Goal: Task Accomplishment & Management: Use online tool/utility

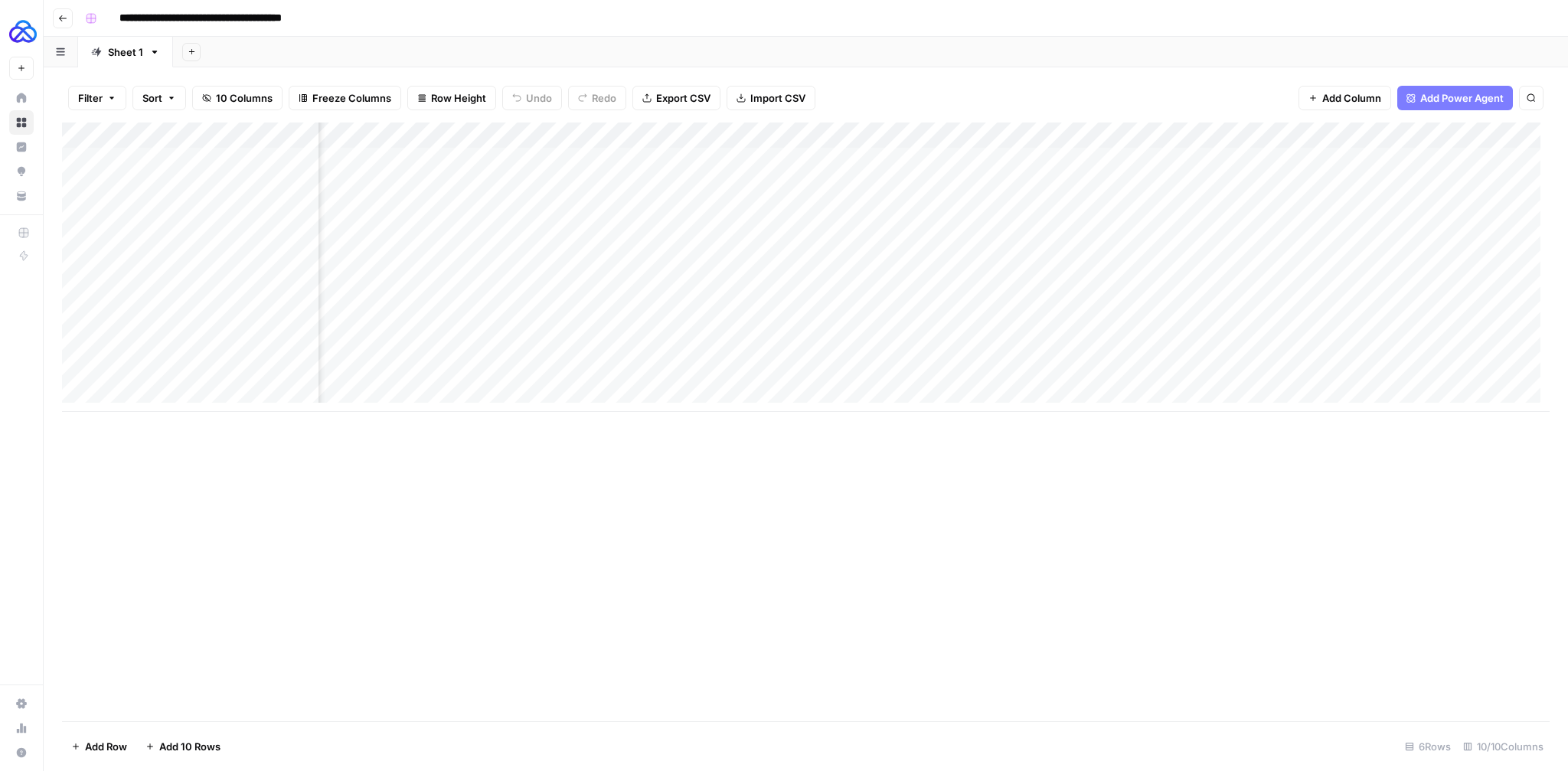
scroll to position [0, 365]
click at [1260, 161] on div "Add Column" at bounding box center [805, 267] width 1487 height 289
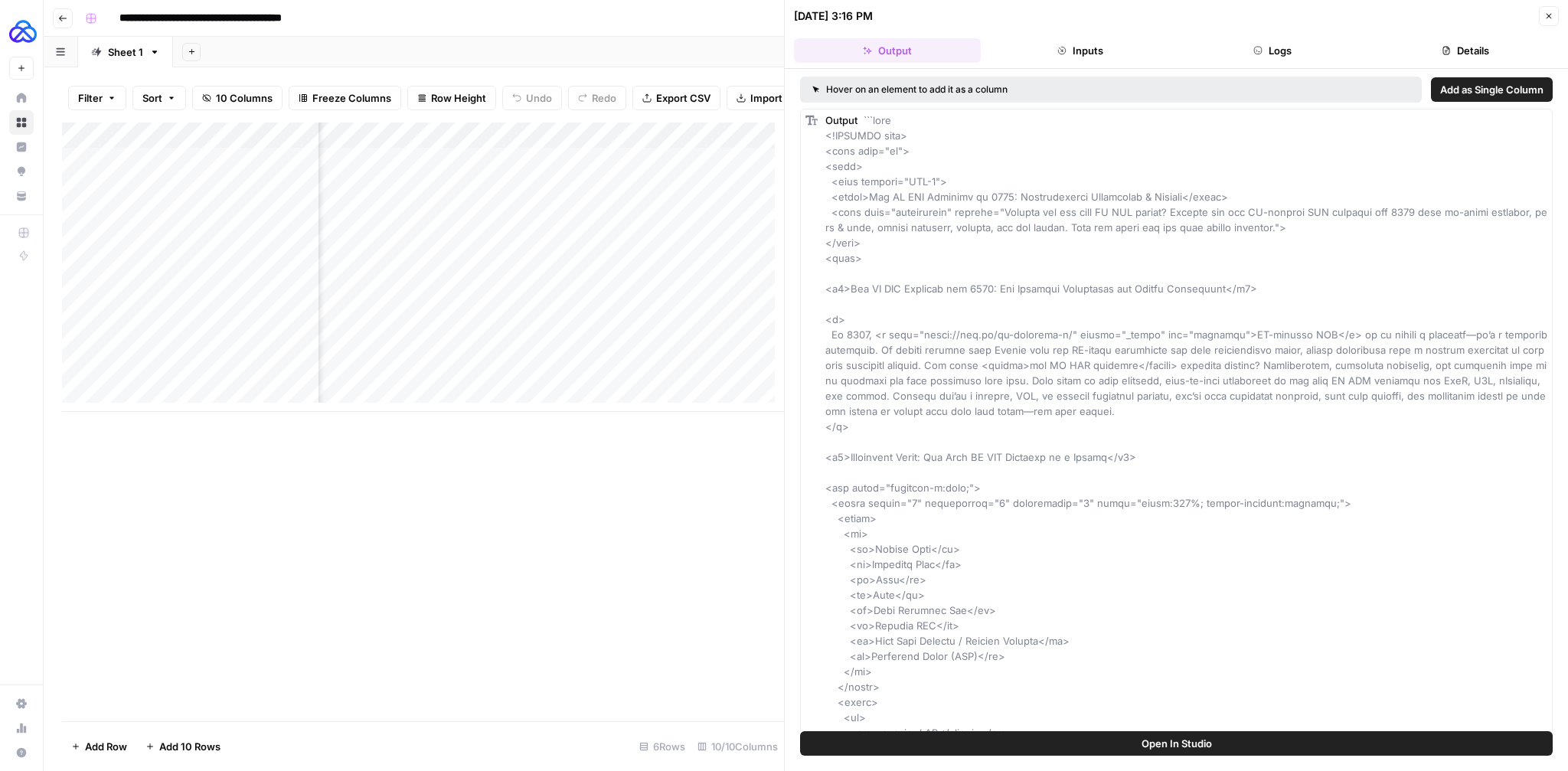
click at [1295, 46] on button "Logs" at bounding box center [1273, 51] width 187 height 25
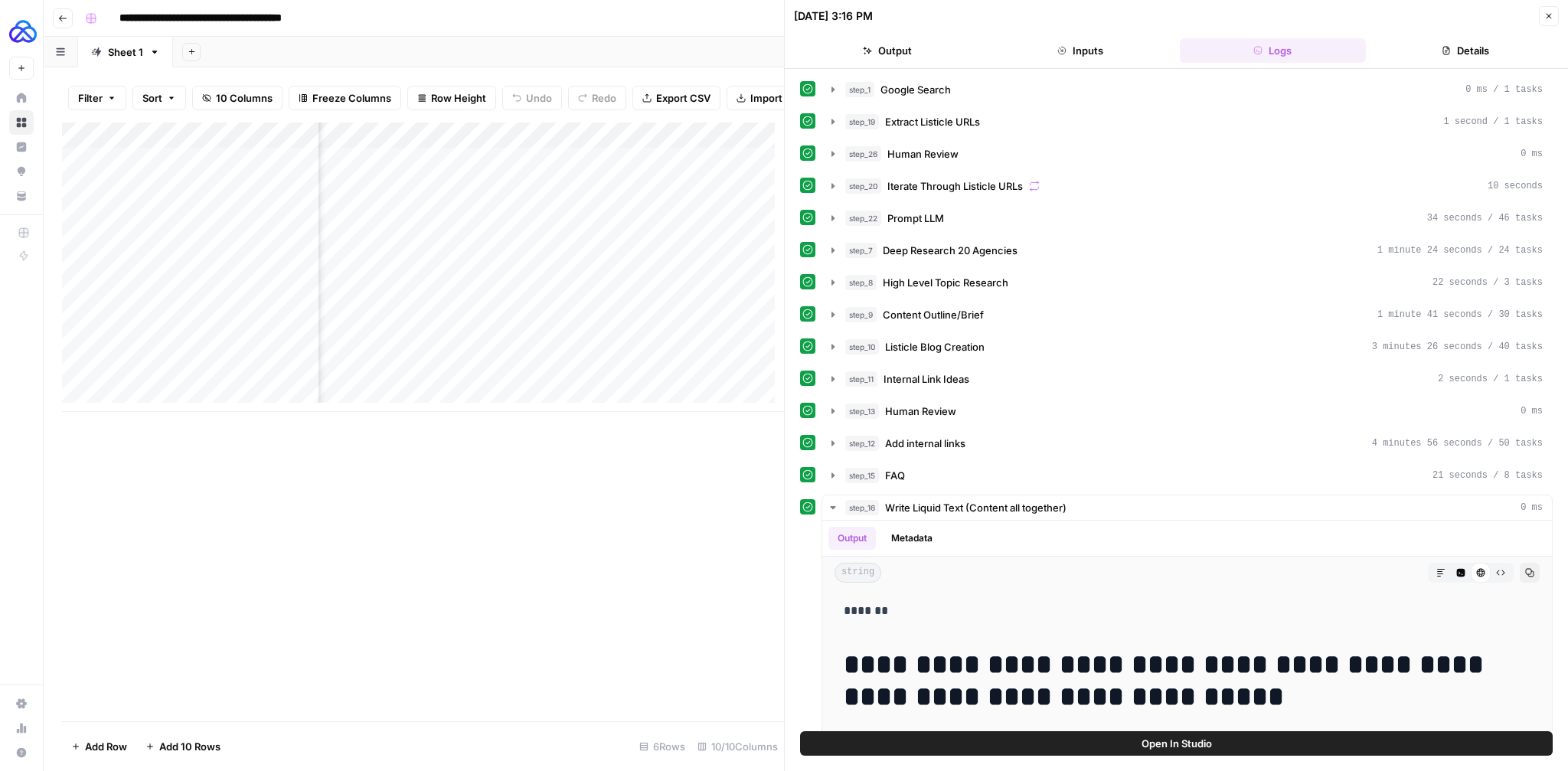
click at [1465, 51] on button "Details" at bounding box center [1465, 51] width 187 height 25
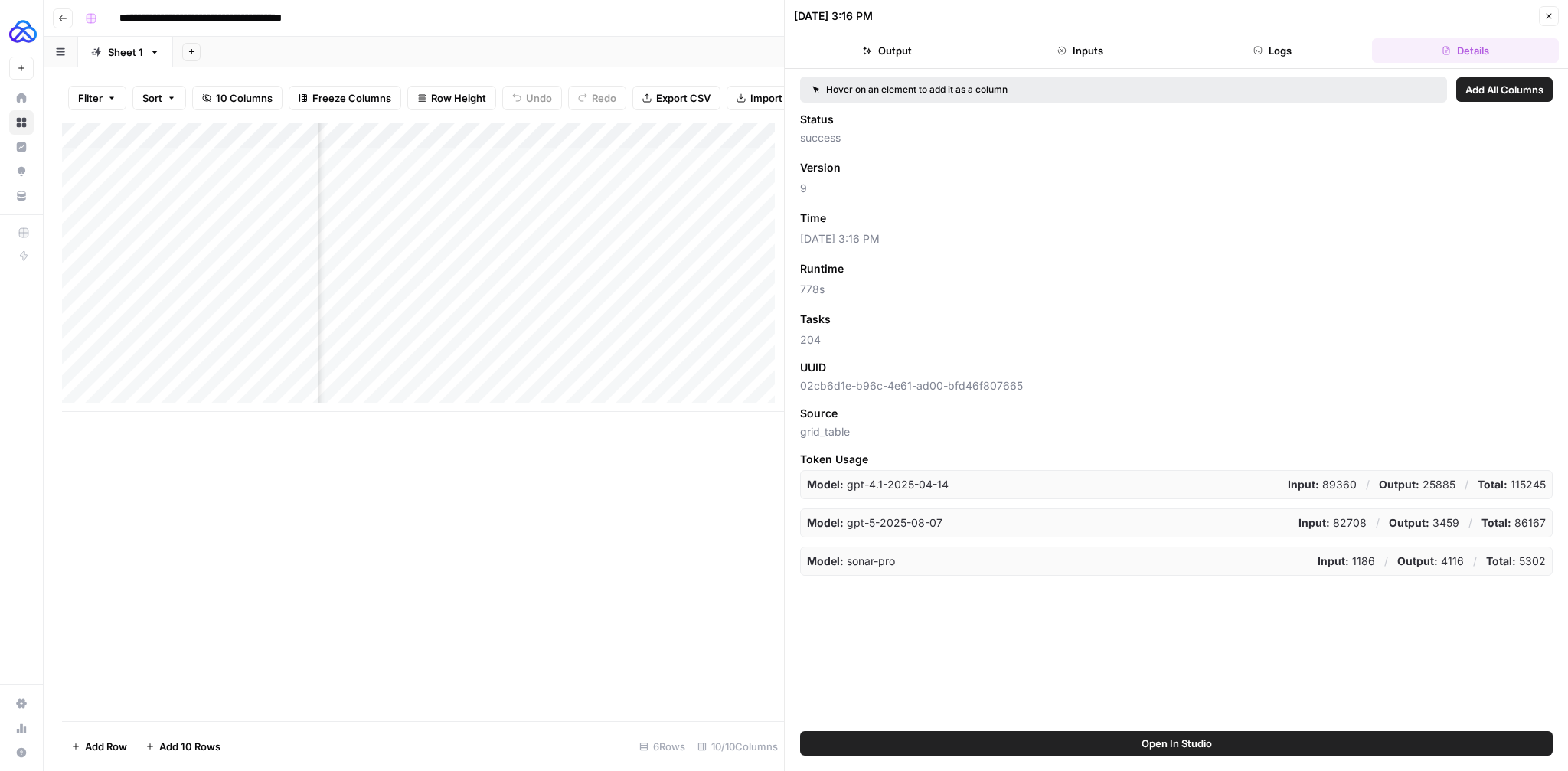
click at [1544, 18] on icon "button" at bounding box center [1548, 15] width 9 height 9
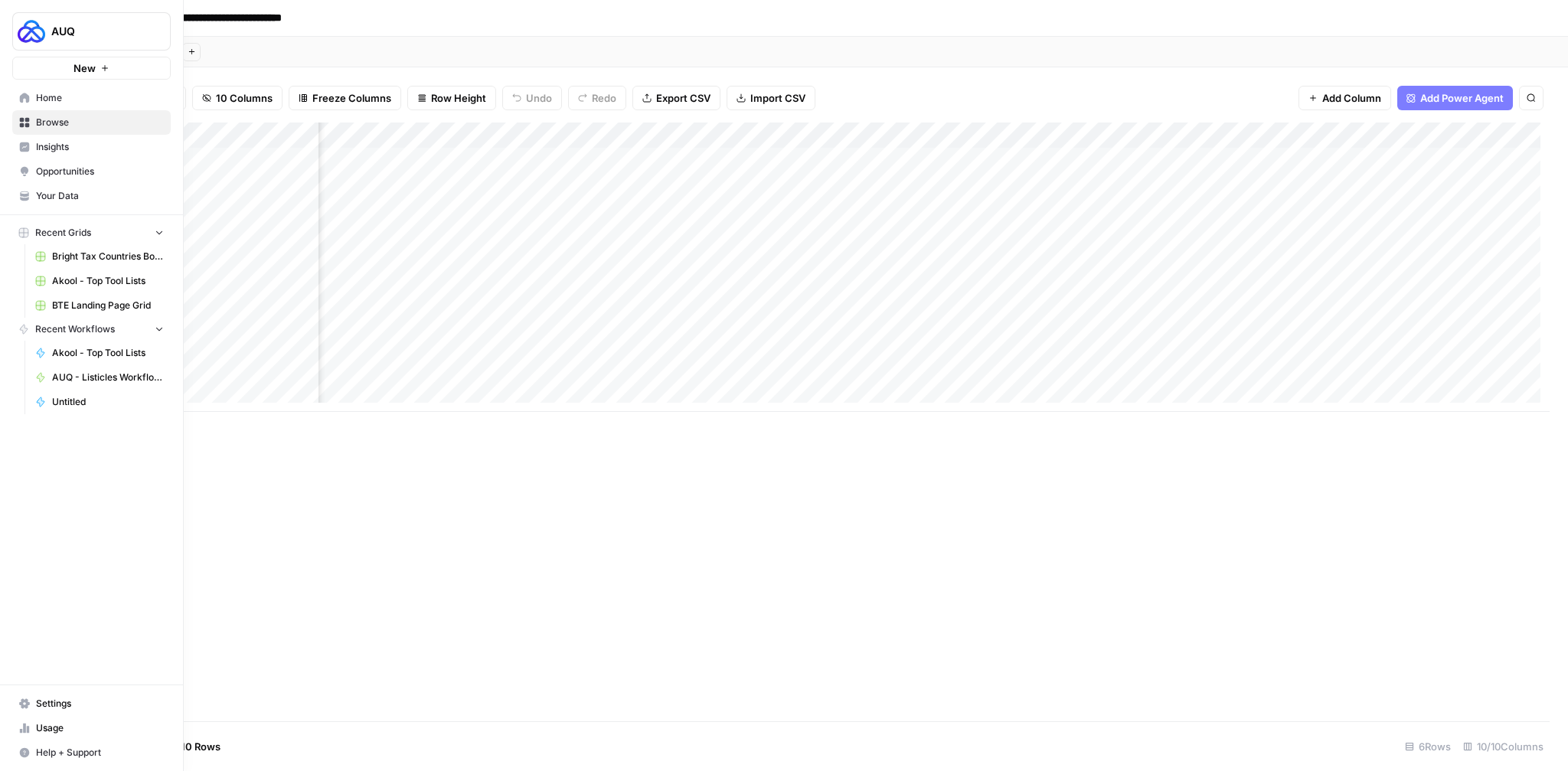
click at [69, 194] on span "Your Data" at bounding box center [100, 196] width 128 height 14
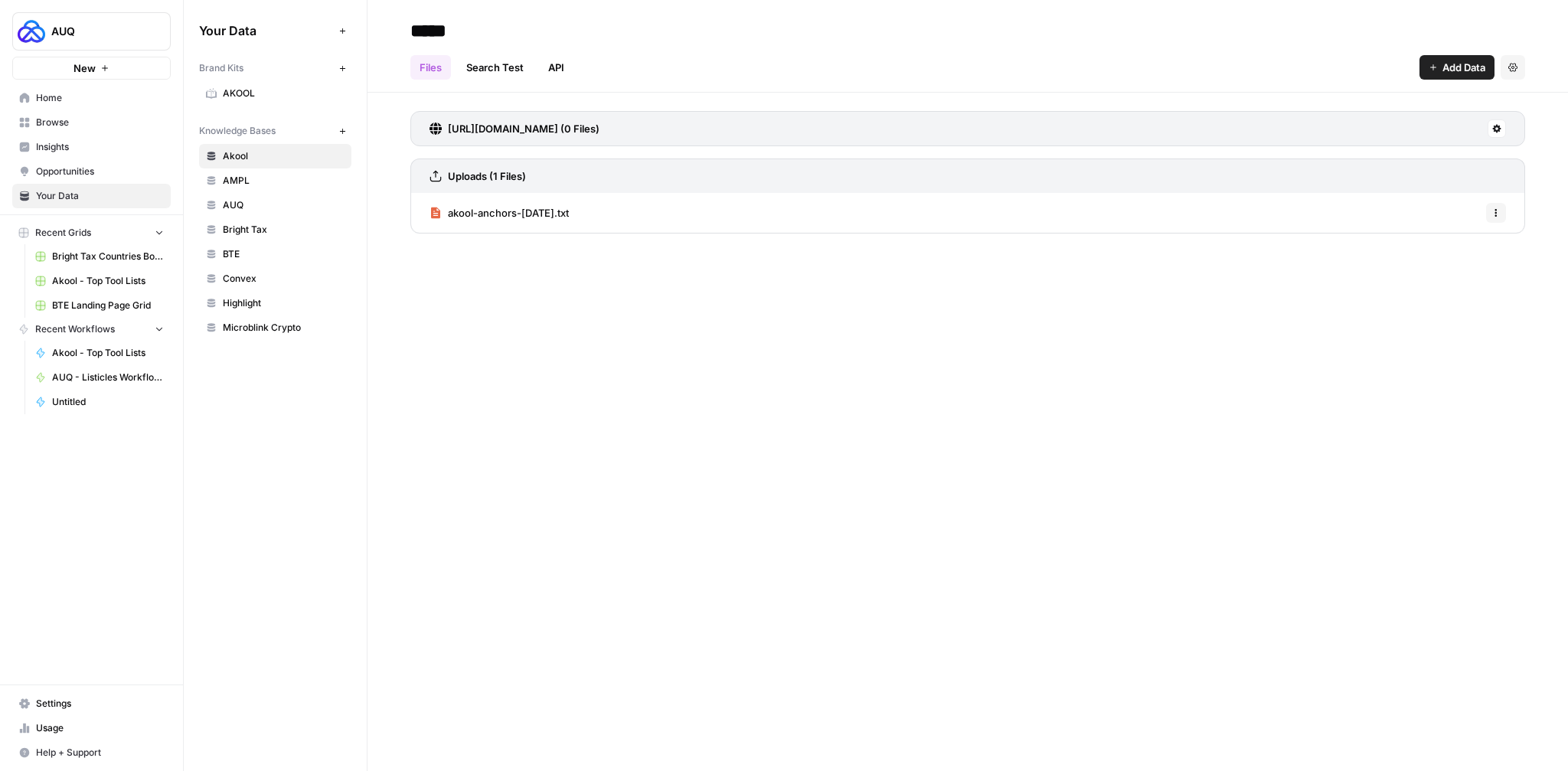
click at [70, 145] on span "Insights" at bounding box center [100, 147] width 128 height 14
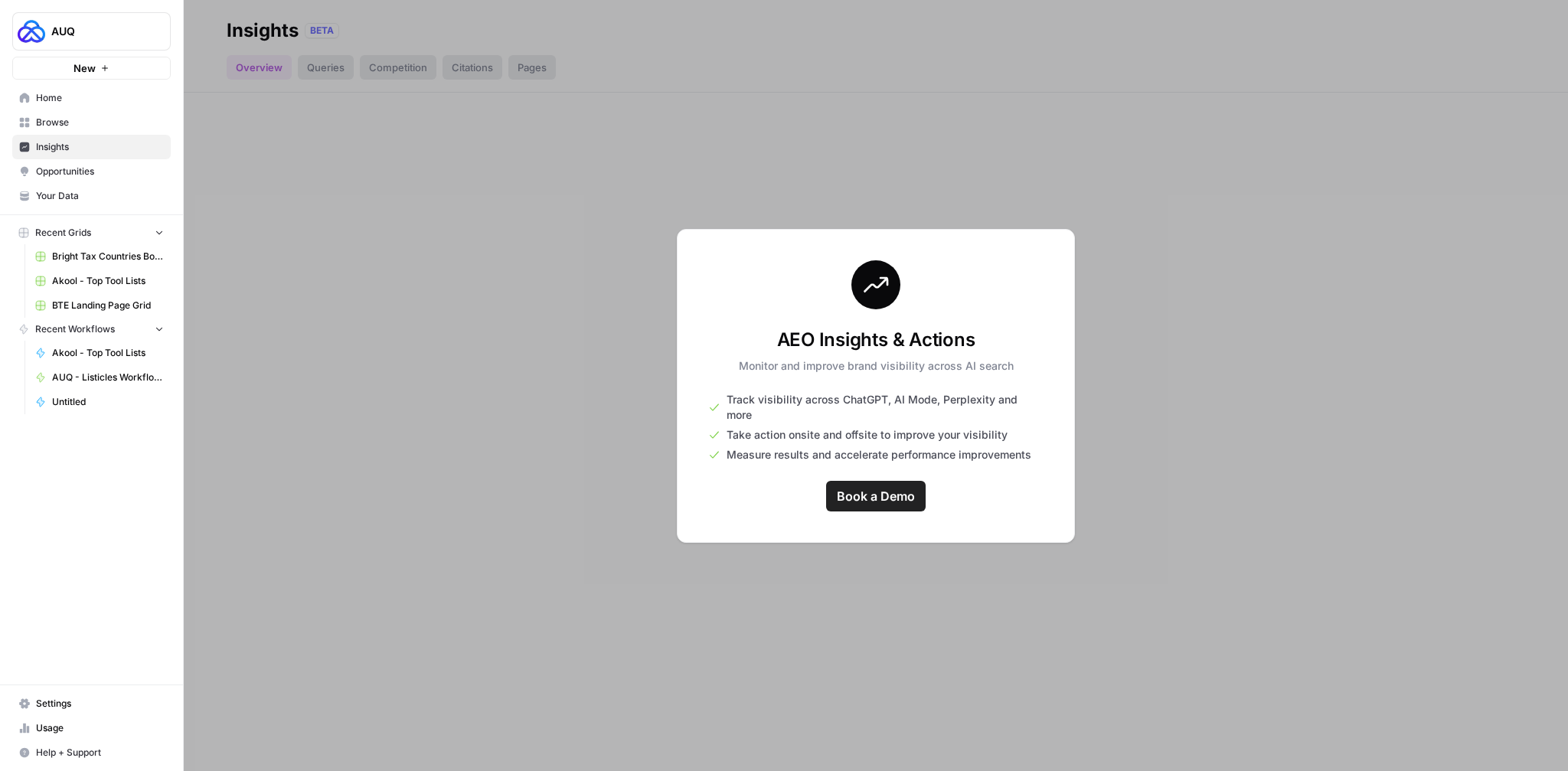
drag, startPoint x: 451, startPoint y: 190, endPoint x: 407, endPoint y: 184, distance: 44.4
click at [451, 190] on div at bounding box center [875, 386] width 1383 height 771
click at [67, 101] on span "Home" at bounding box center [100, 98] width 128 height 14
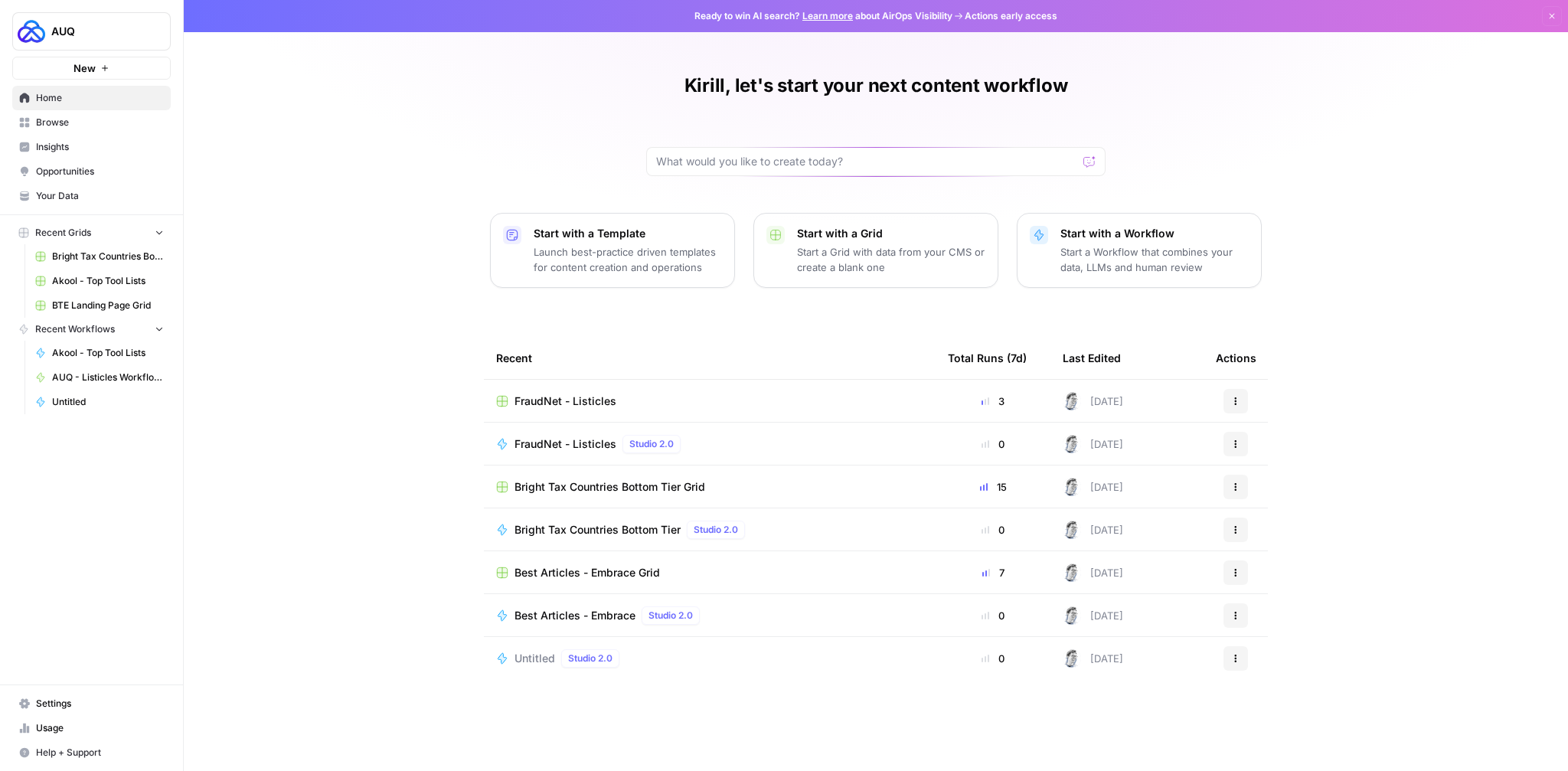
click at [60, 725] on span "Usage" at bounding box center [100, 728] width 128 height 14
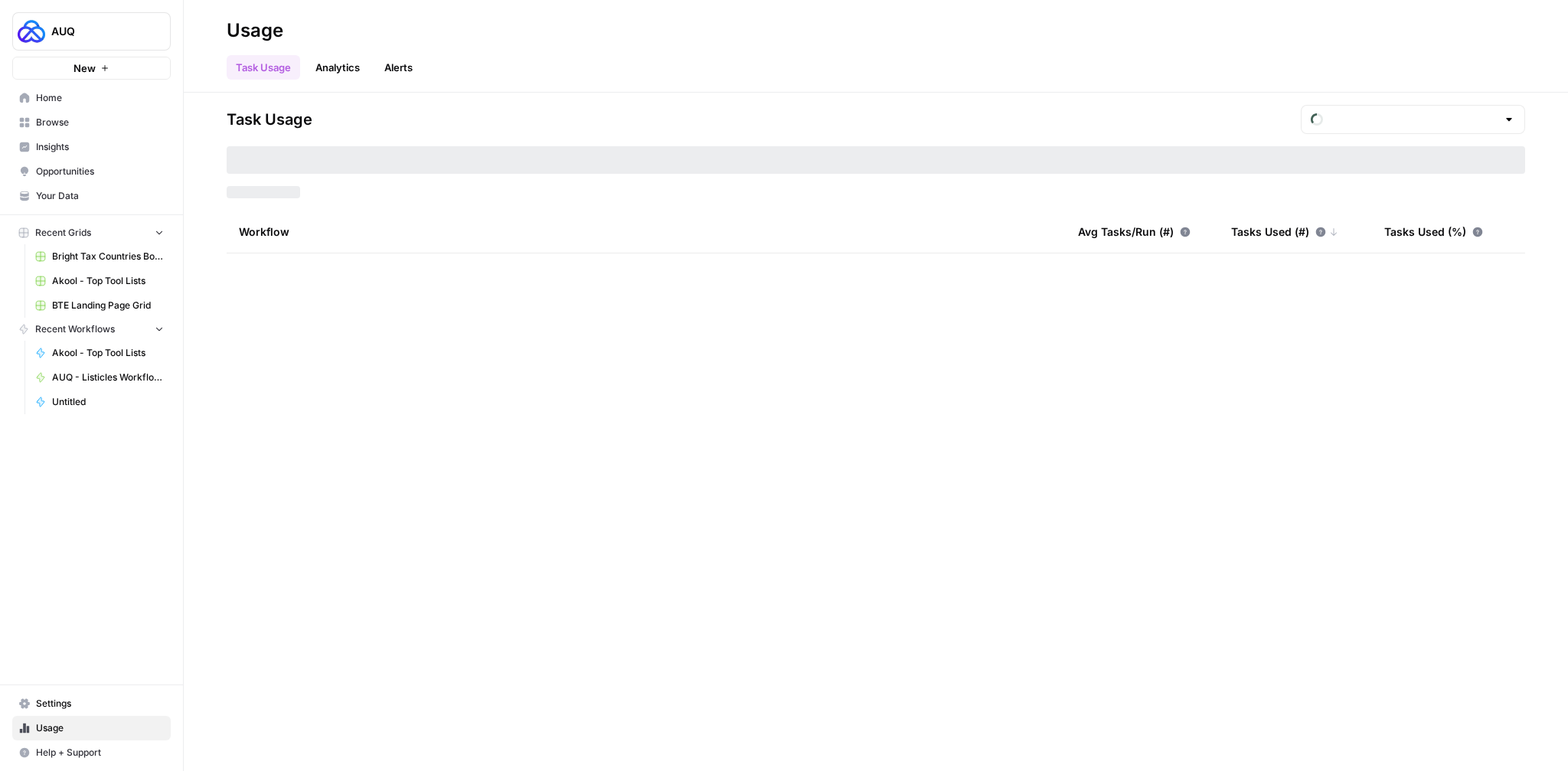
type input "September Overage"
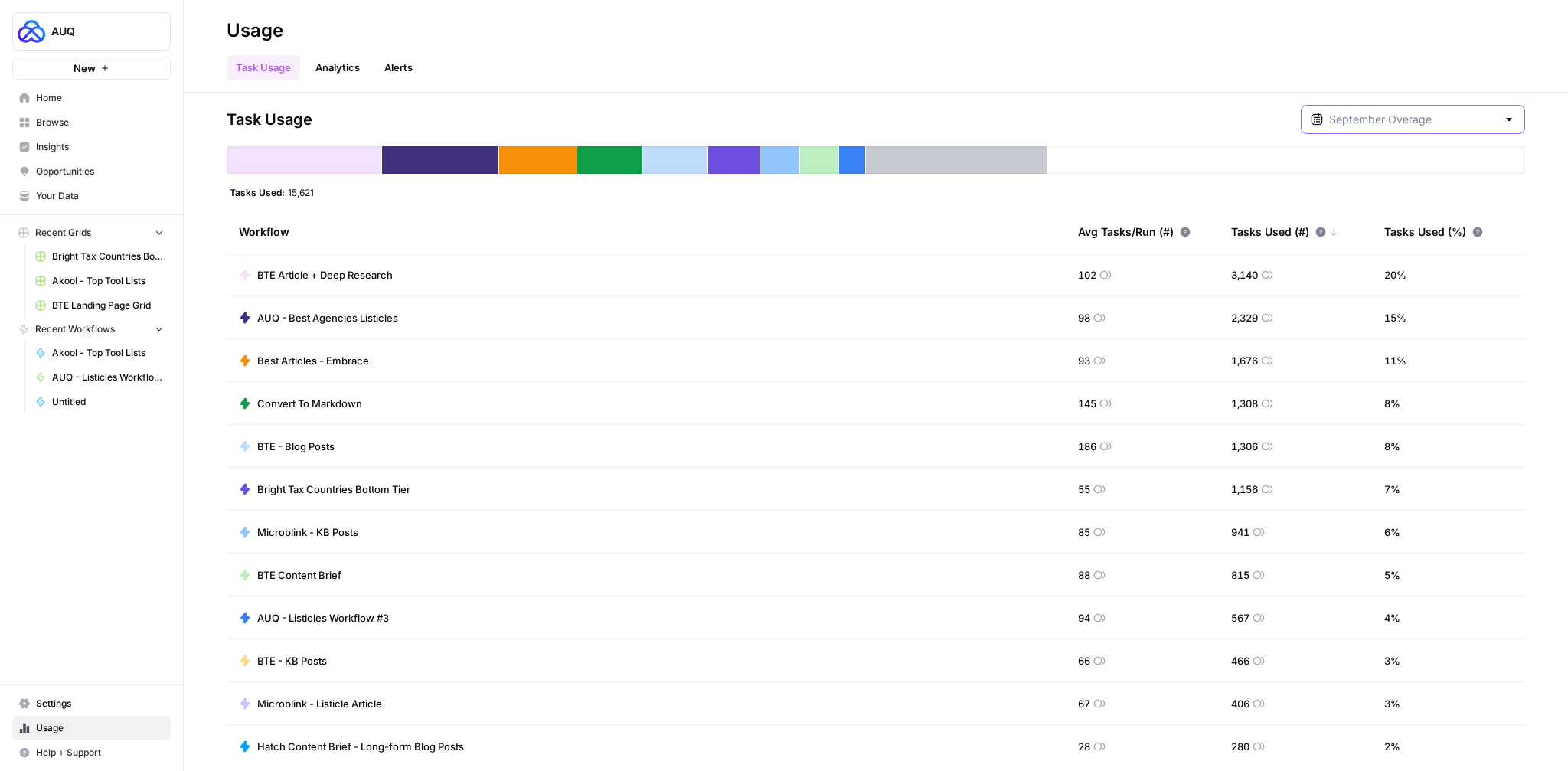
click at [1432, 119] on input "text" at bounding box center [1412, 119] width 167 height 15
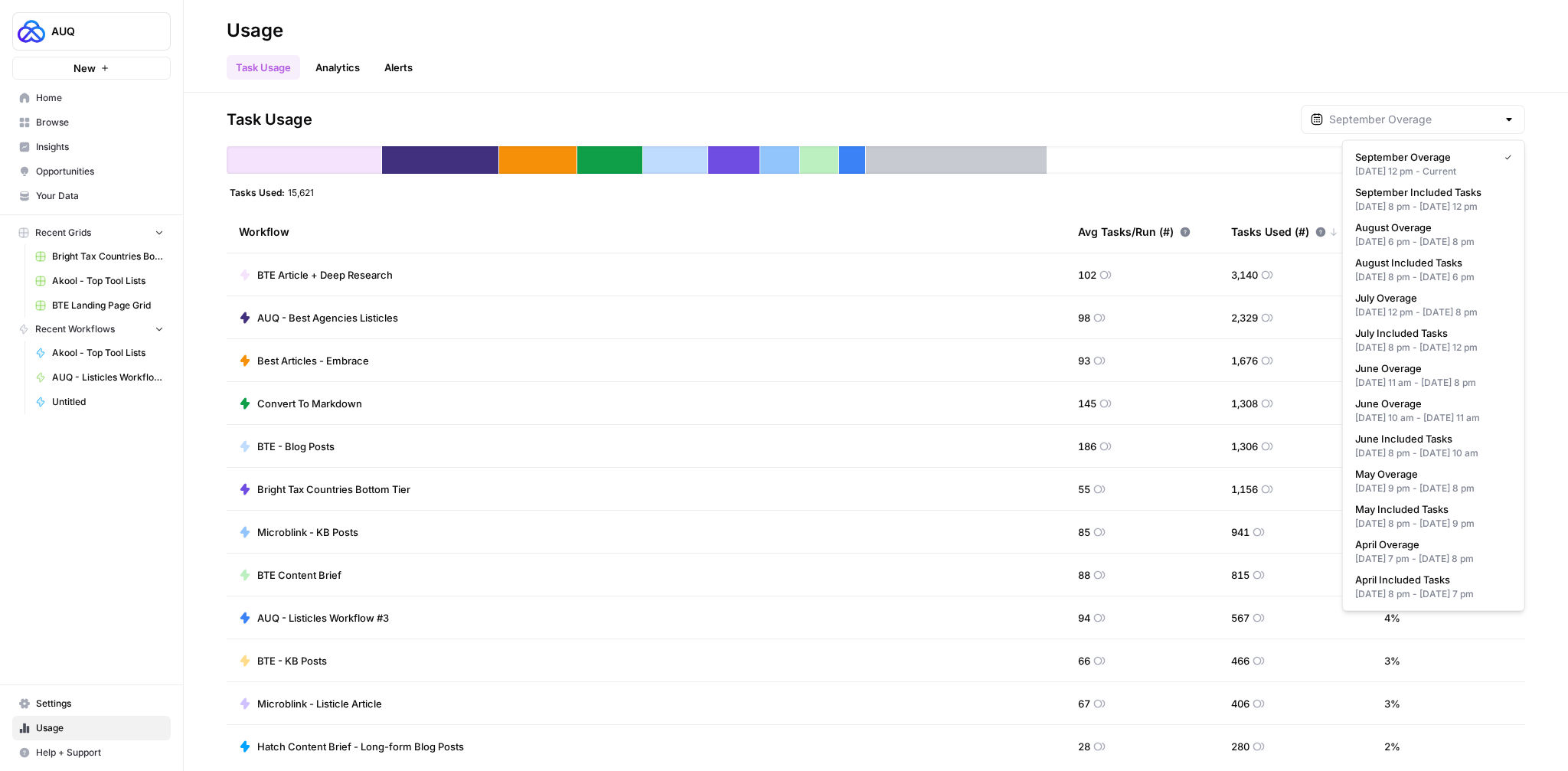
type input "September Overage"
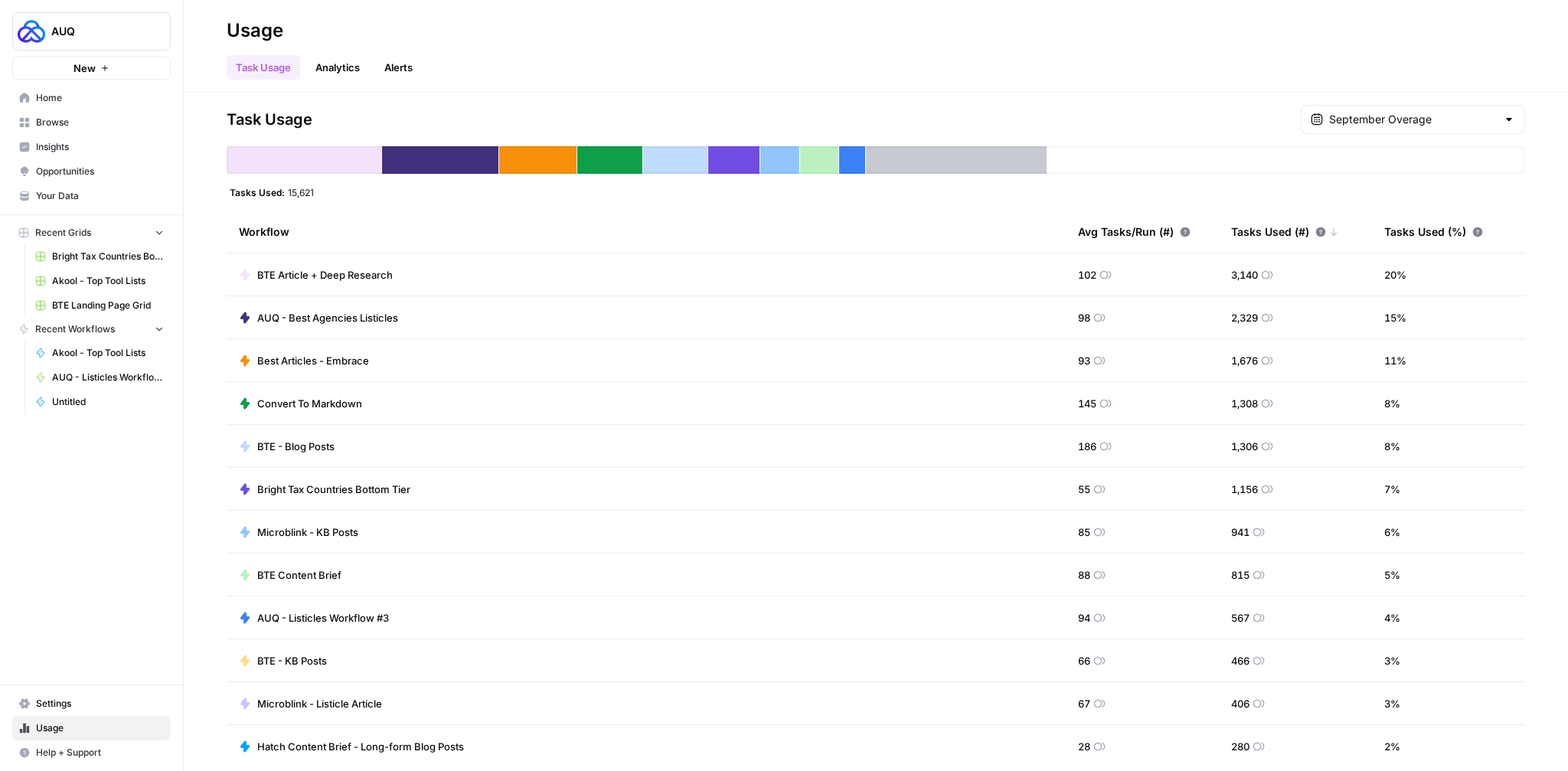
click at [1165, 112] on div "Task Usage September Overage" at bounding box center [875, 119] width 1299 height 29
click at [67, 120] on span "Browse" at bounding box center [100, 123] width 128 height 14
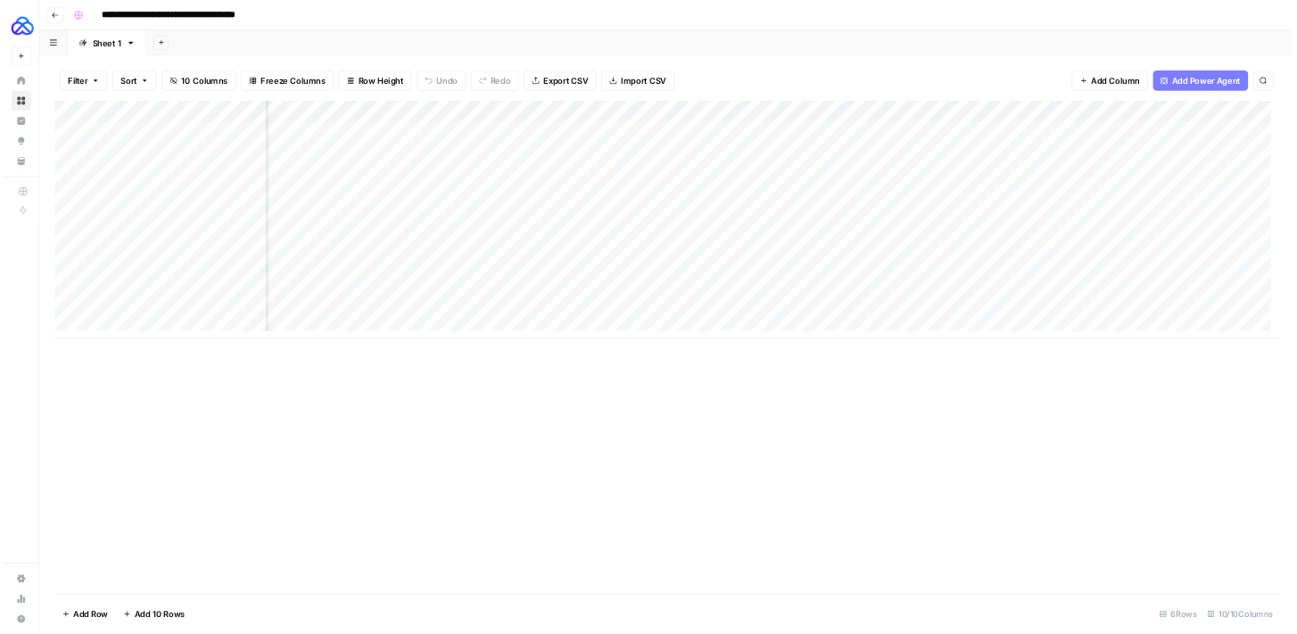
scroll to position [0, 558]
click at [1336, 188] on div "Add Column" at bounding box center [938, 311] width 1733 height 337
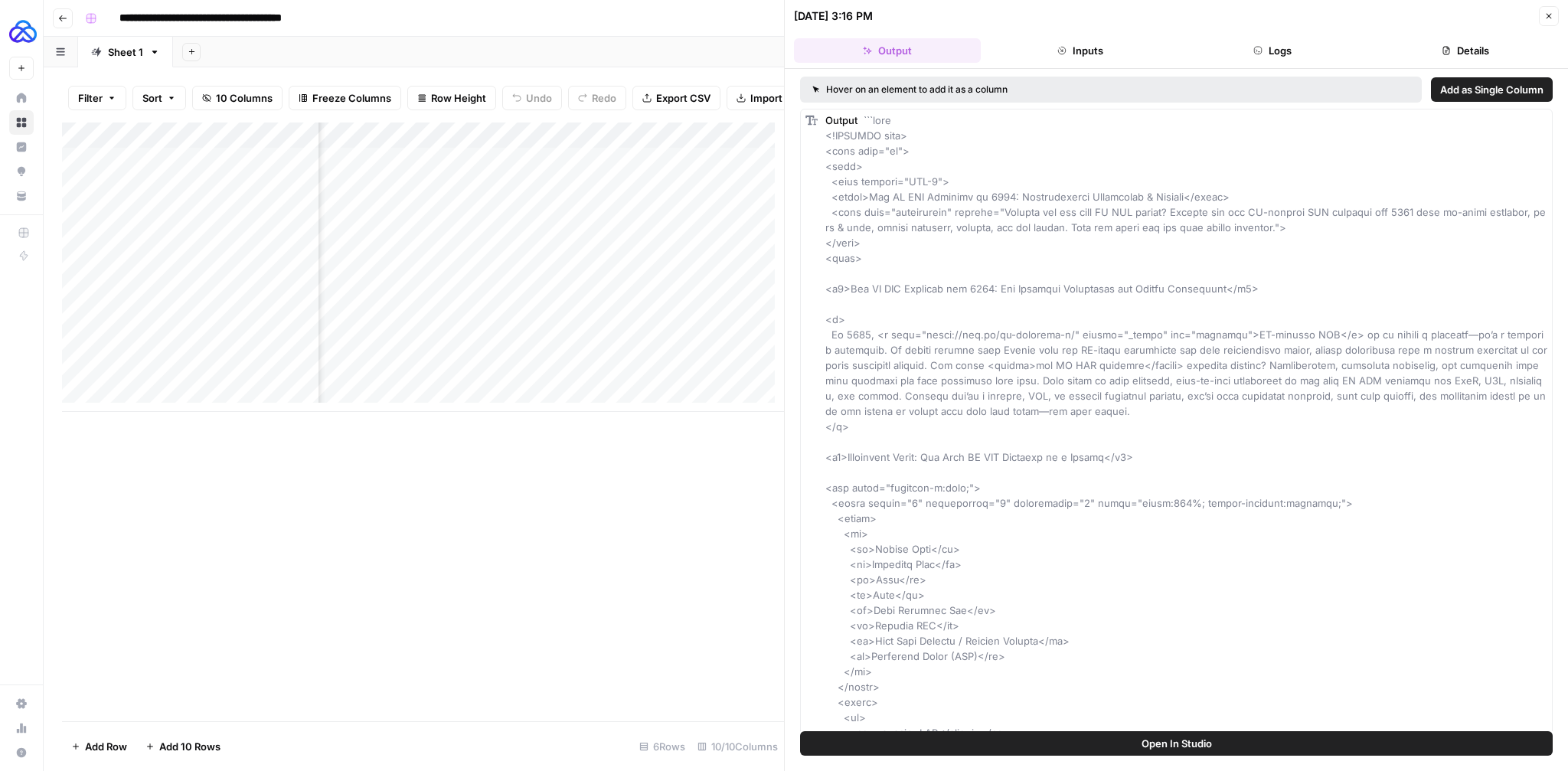
click at [1269, 53] on button "Logs" at bounding box center [1273, 51] width 187 height 25
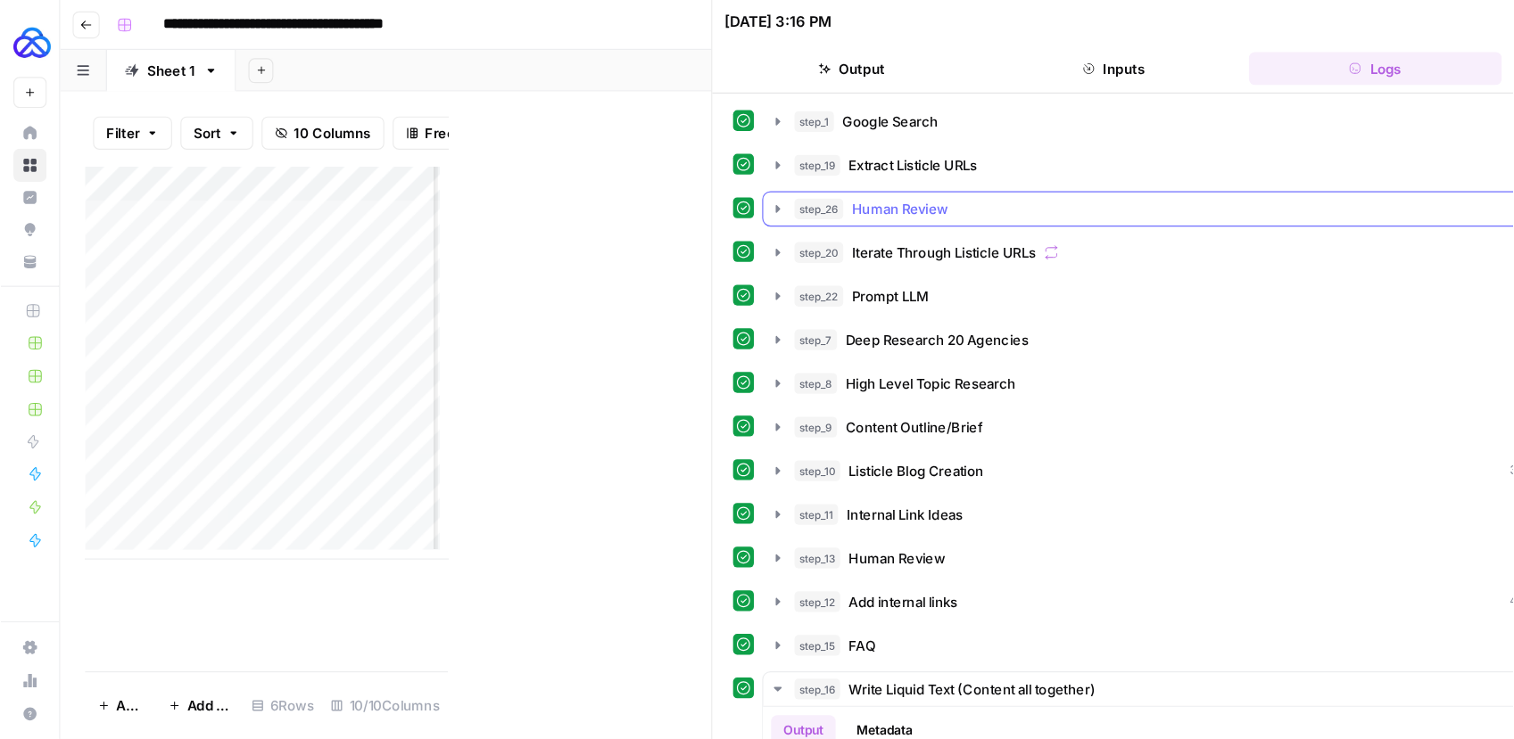
scroll to position [0, 558]
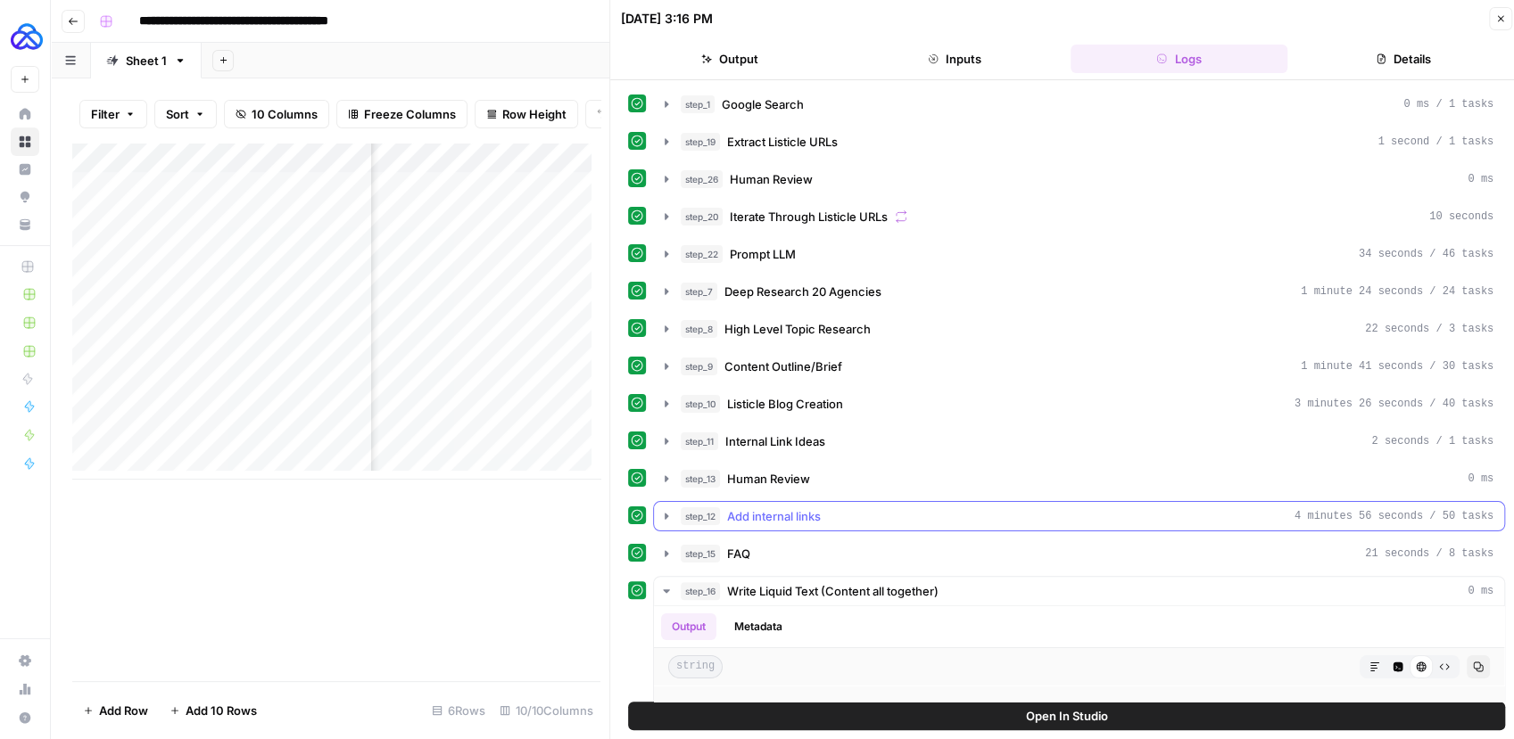
click at [666, 513] on icon "button" at bounding box center [666, 516] width 4 height 6
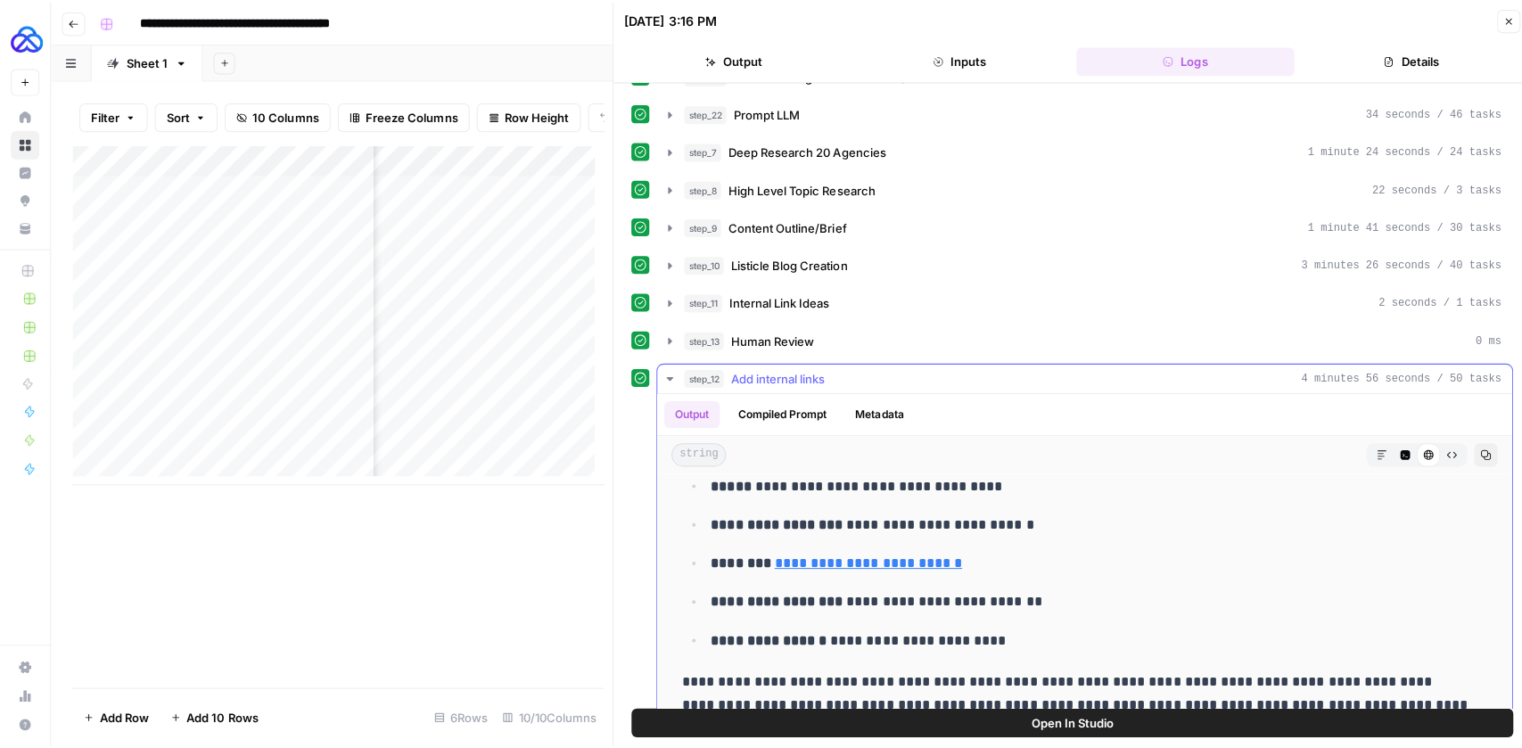
scroll to position [124, 0]
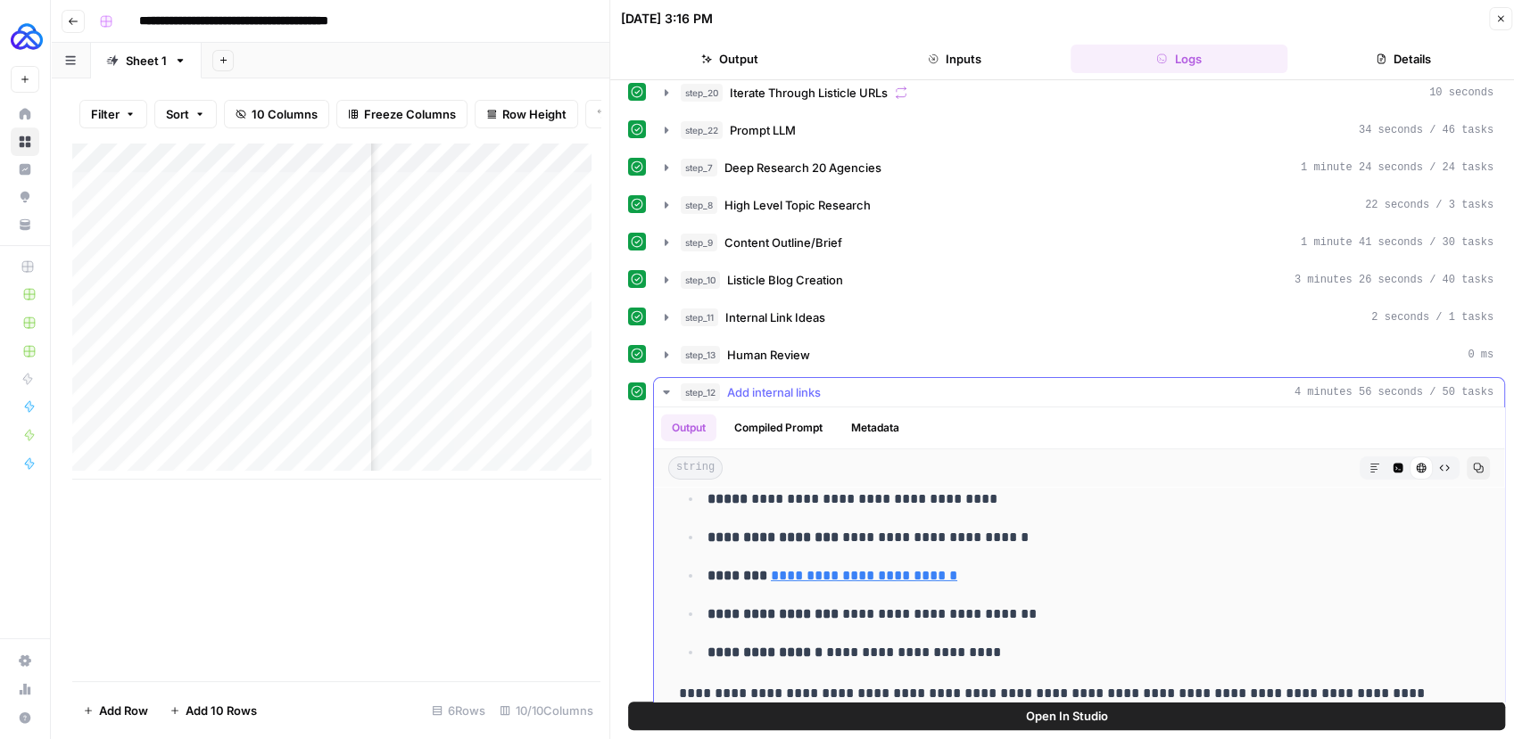
click at [667, 391] on icon "button" at bounding box center [666, 393] width 6 height 4
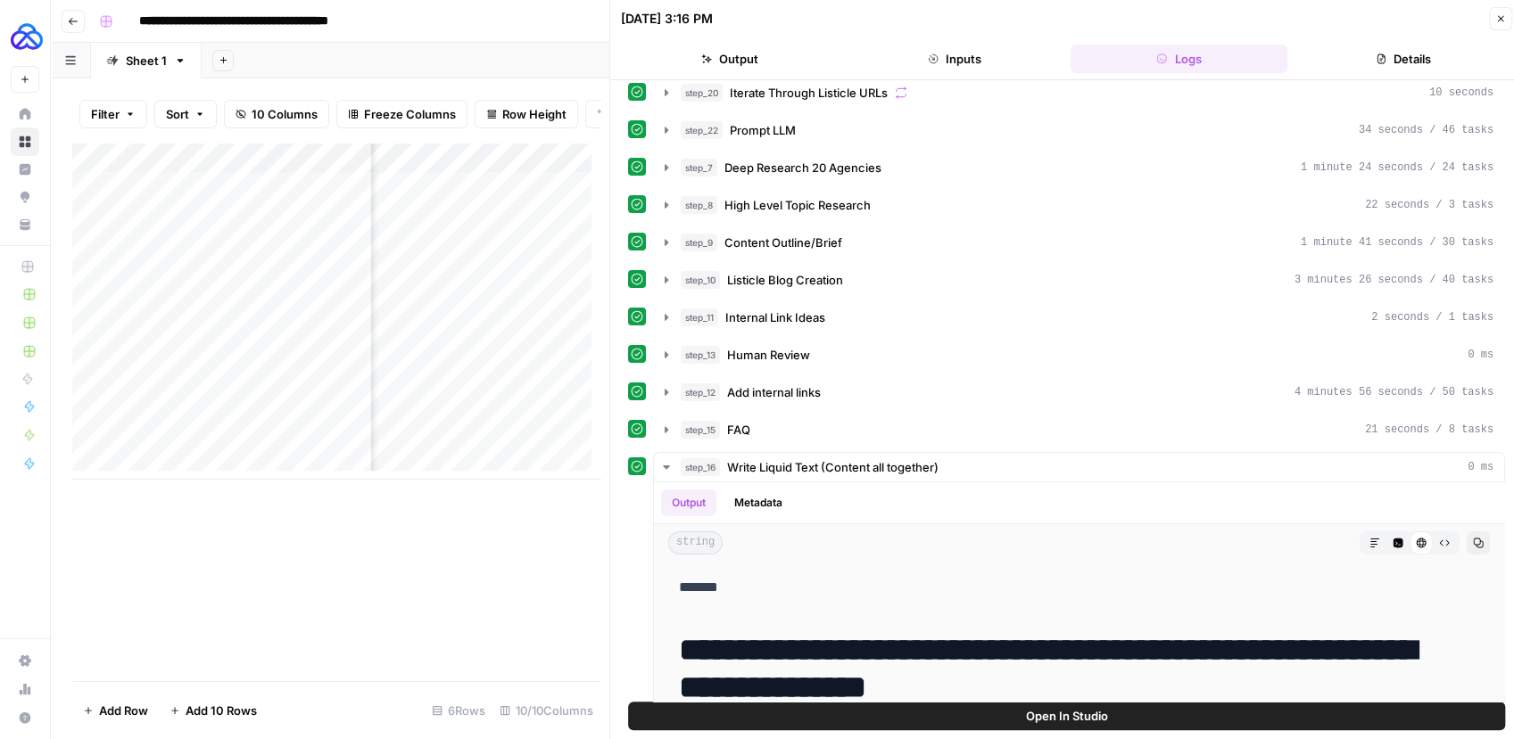
click at [1504, 21] on icon "button" at bounding box center [1500, 18] width 11 height 11
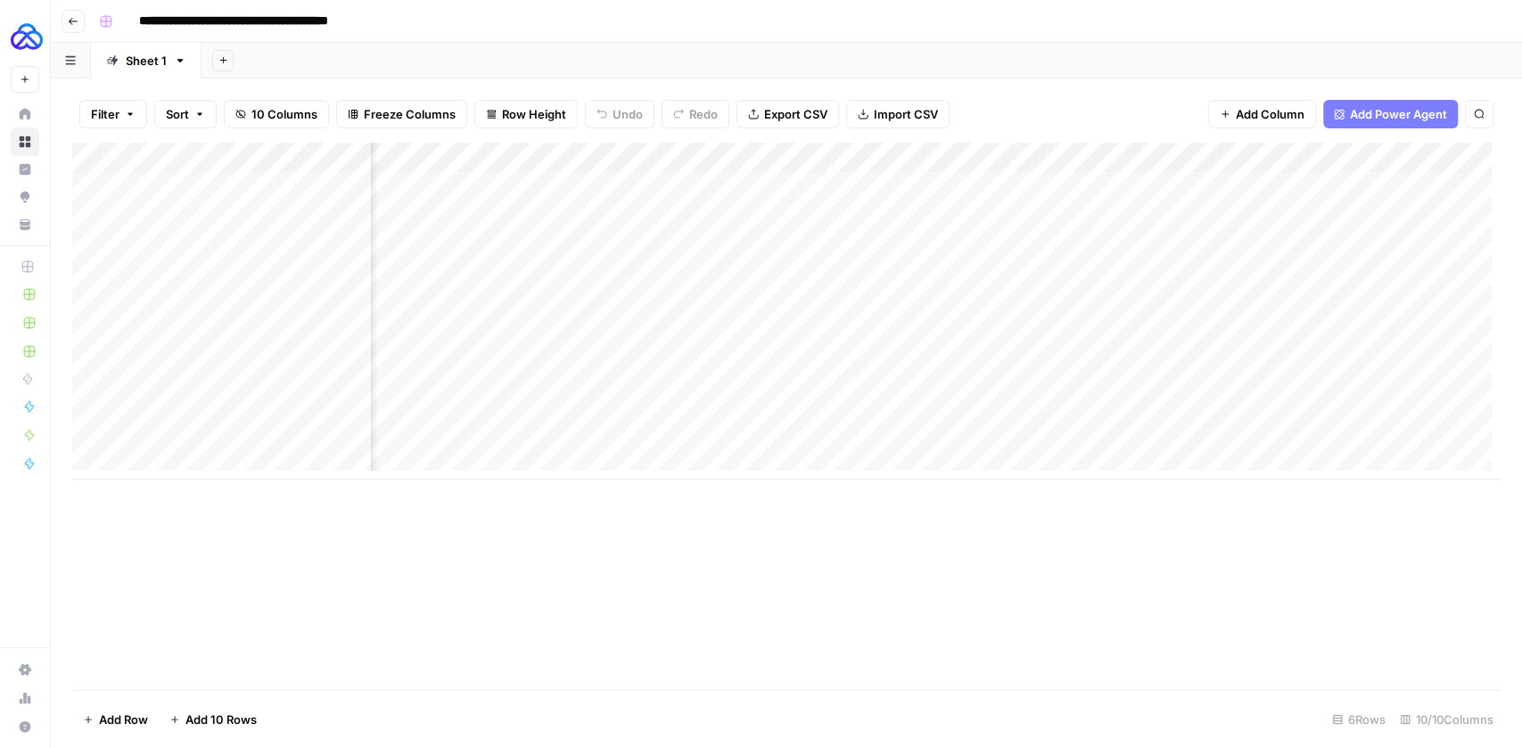
click at [1286, 167] on div "Add Column" at bounding box center [786, 311] width 1429 height 337
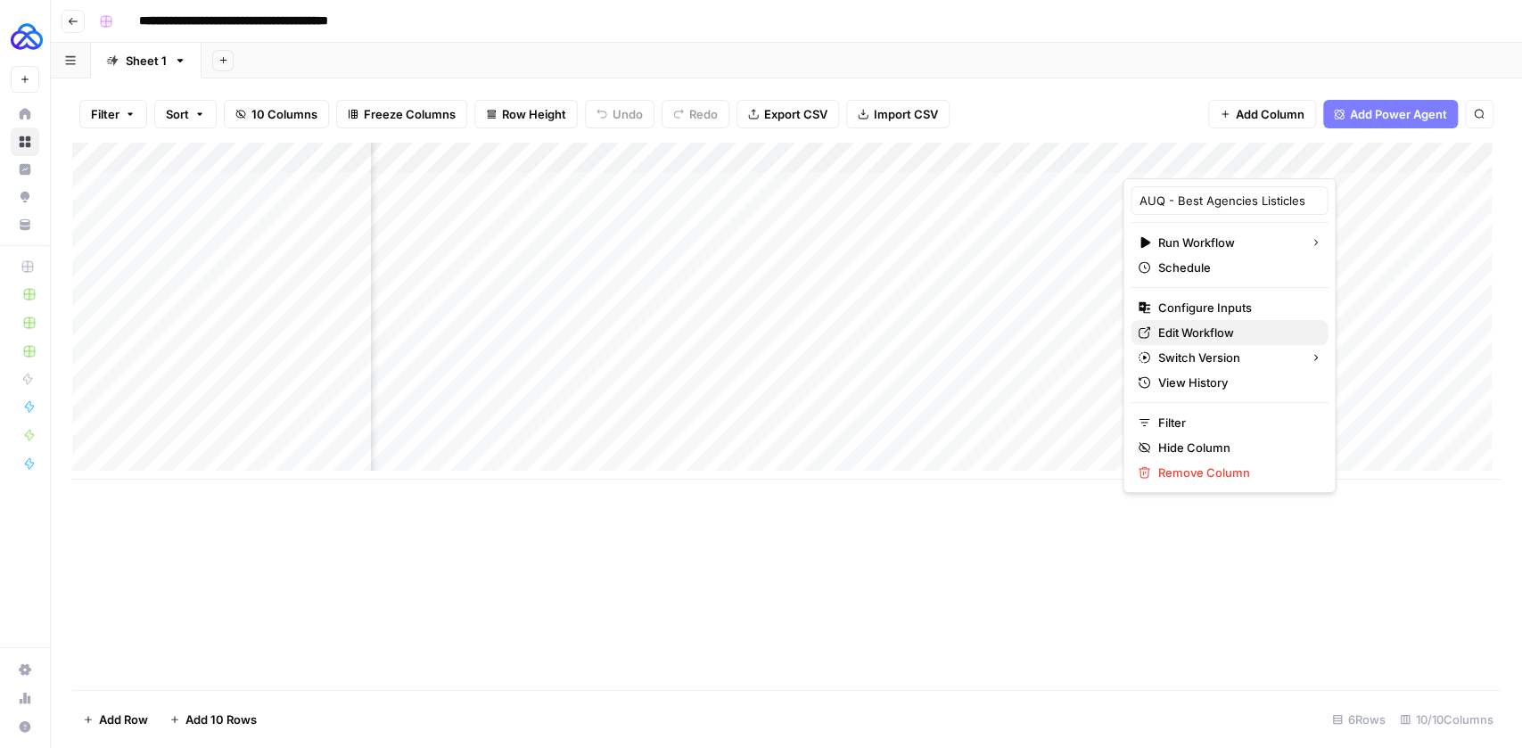
click at [1207, 327] on span "Edit Workflow" at bounding box center [1236, 333] width 156 height 18
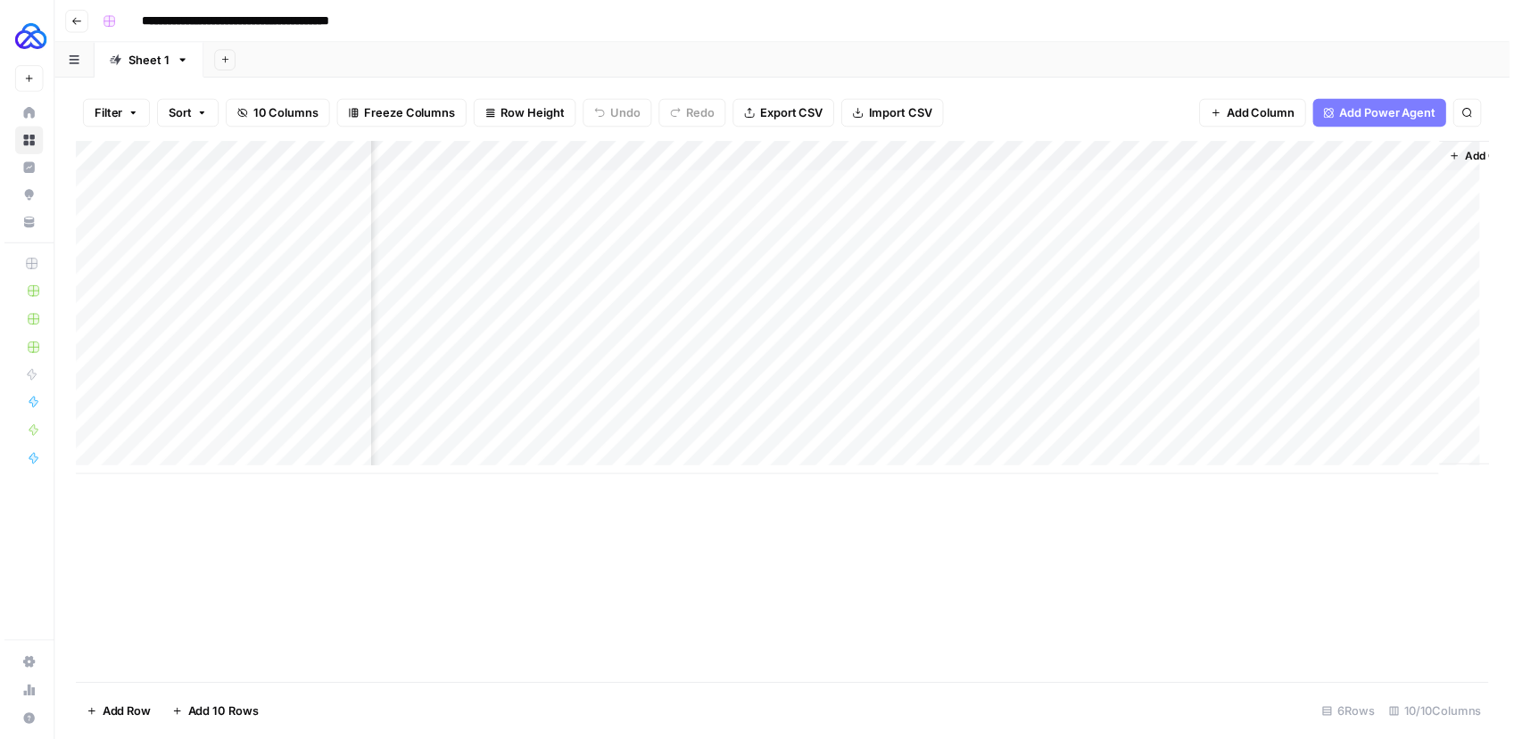
scroll to position [0, 862]
click at [1379, 184] on div "Add Column" at bounding box center [786, 311] width 1429 height 337
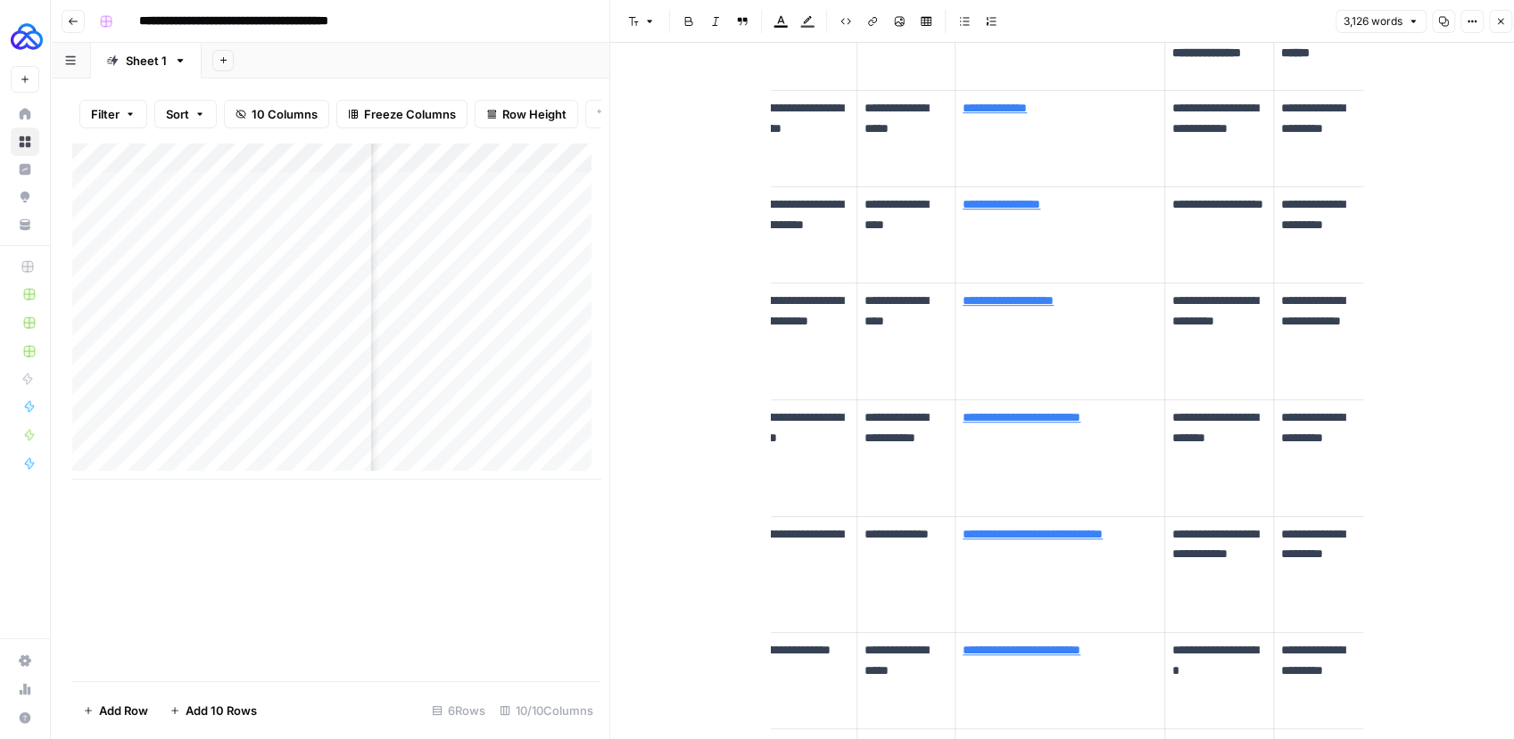
scroll to position [544, 0]
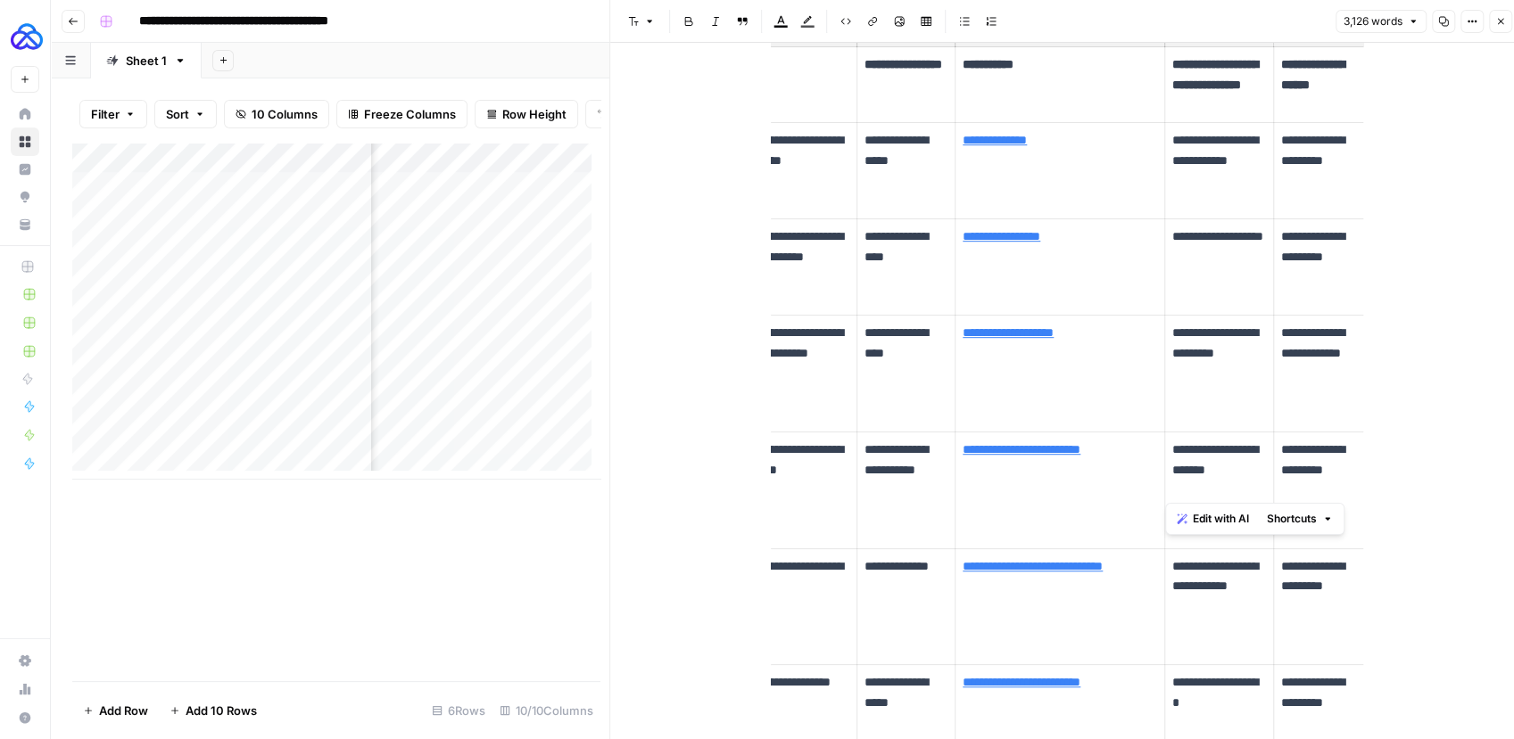
drag, startPoint x: 1221, startPoint y: 495, endPoint x: 1161, endPoint y: 468, distance: 65.5
click at [1164, 468] on td "**********" at bounding box center [1218, 490] width 109 height 117
click at [1080, 448] on link "**********" at bounding box center [1021, 449] width 118 height 12
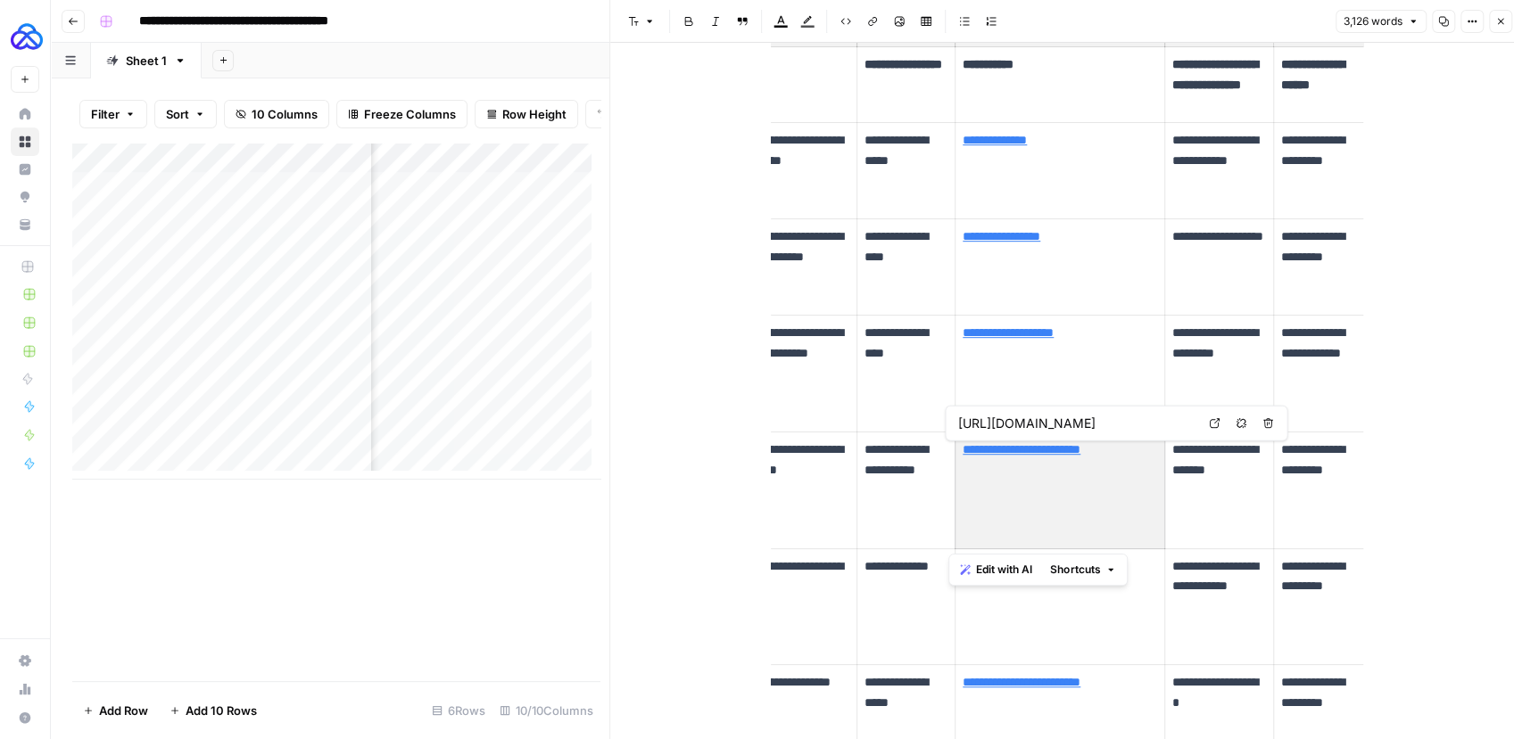
click at [1080, 448] on link "**********" at bounding box center [1021, 449] width 118 height 12
click at [1185, 445] on p "**********" at bounding box center [1219, 470] width 94 height 61
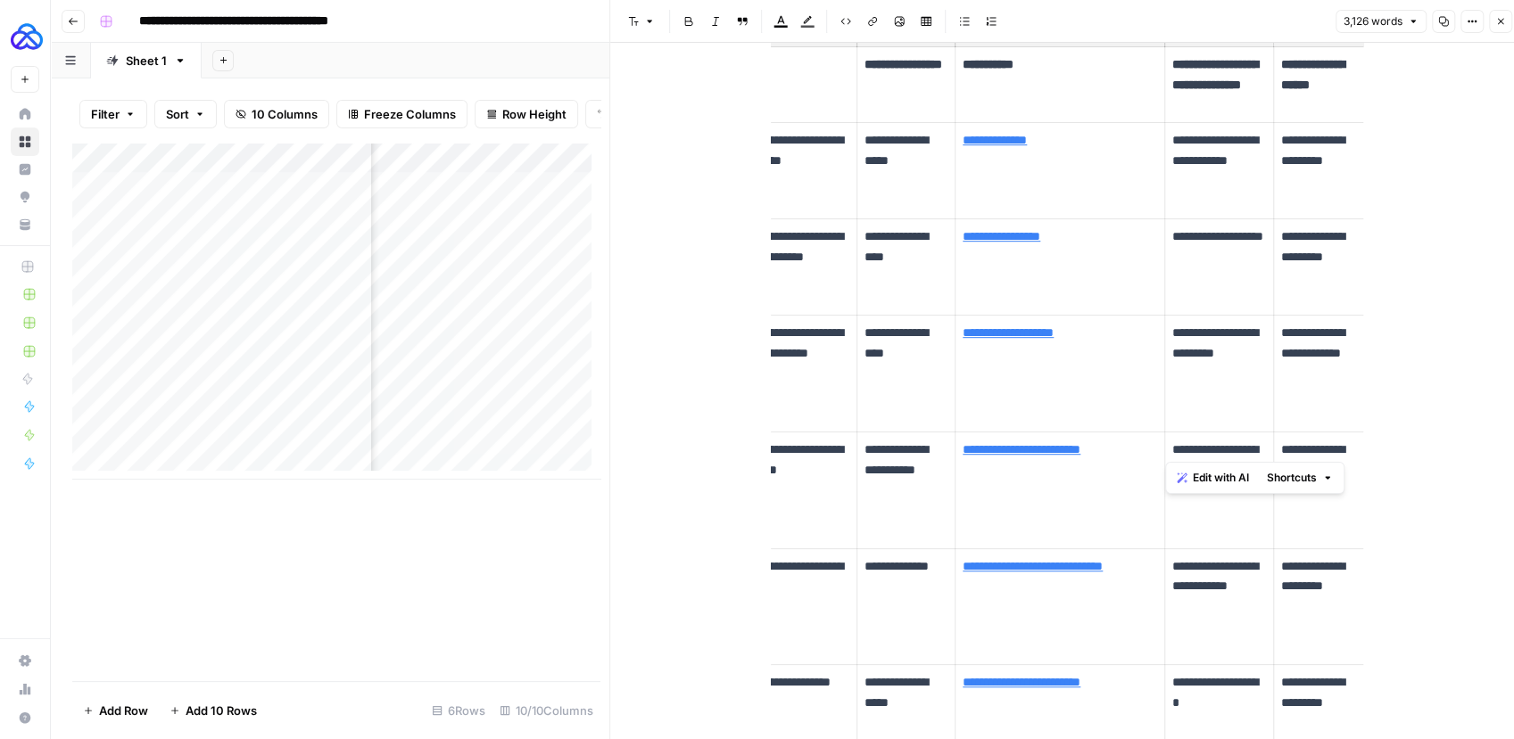
click at [1185, 445] on p "**********" at bounding box center [1219, 470] width 94 height 61
copy p "*******"
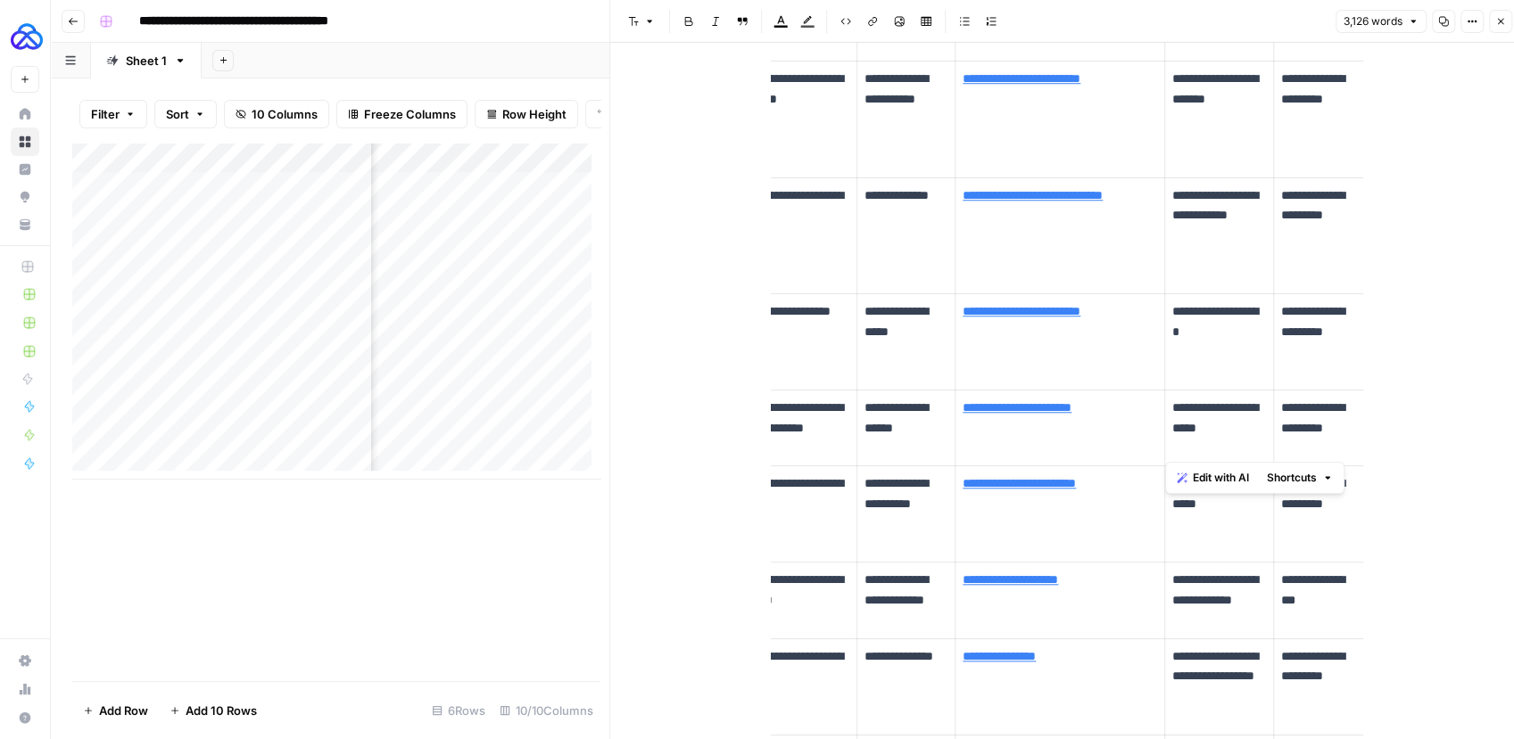
scroll to position [917, 0]
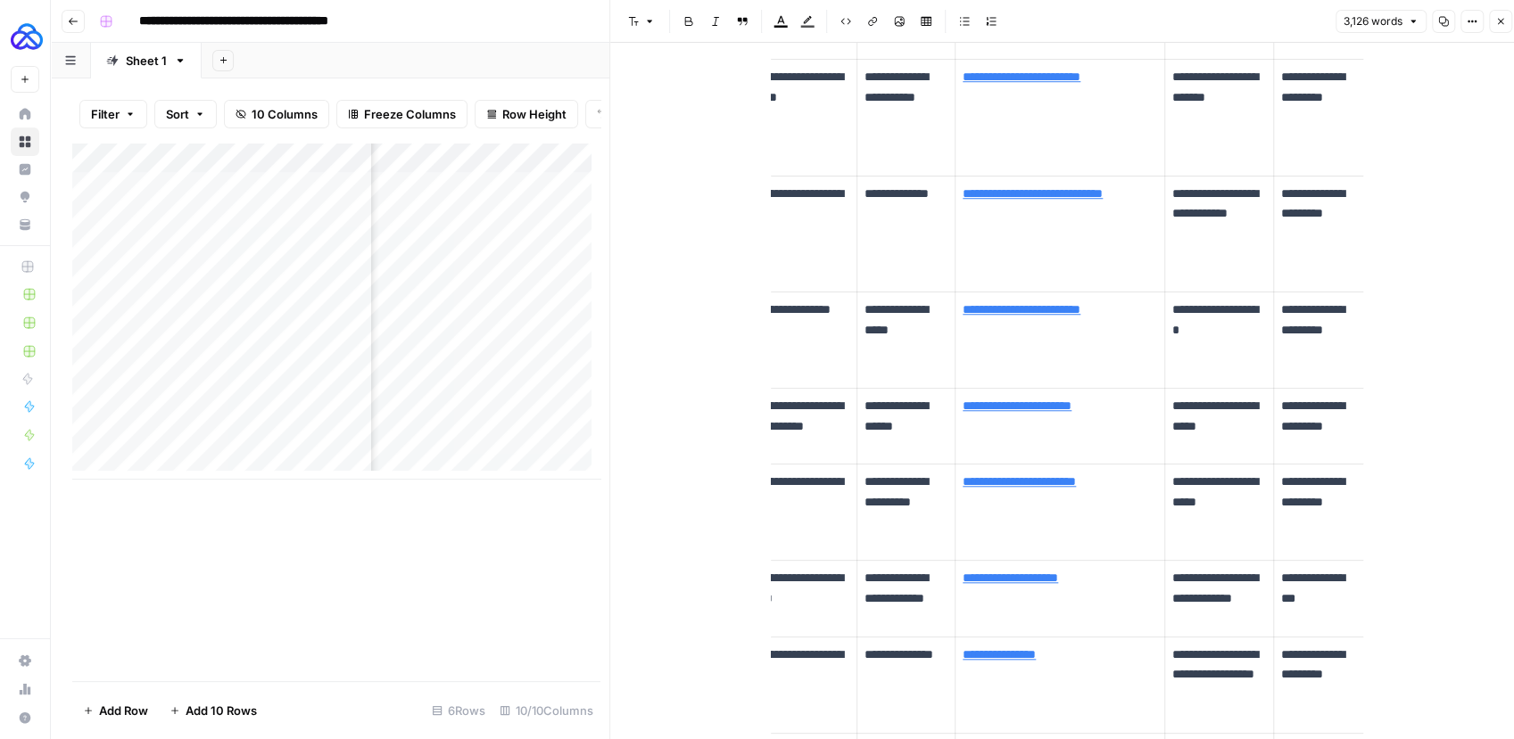
click at [1192, 403] on p "**********" at bounding box center [1219, 416] width 94 height 41
copy p "**********"
drag, startPoint x: 1118, startPoint y: 406, endPoint x: 947, endPoint y: 405, distance: 171.2
click at [955, 405] on td "**********" at bounding box center [1060, 427] width 210 height 76
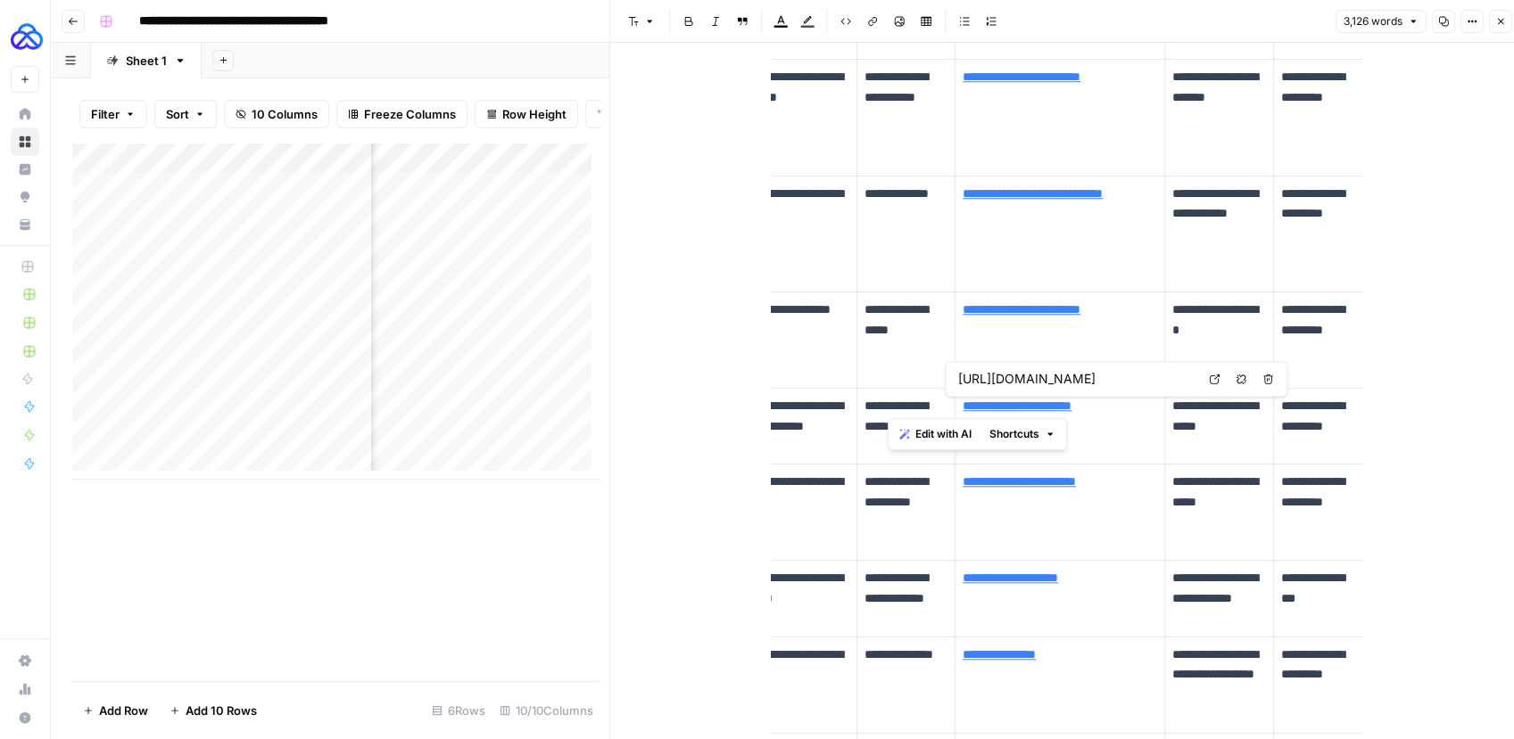
copy tr "**********"
click at [1127, 404] on p "**********" at bounding box center [1059, 406] width 194 height 21
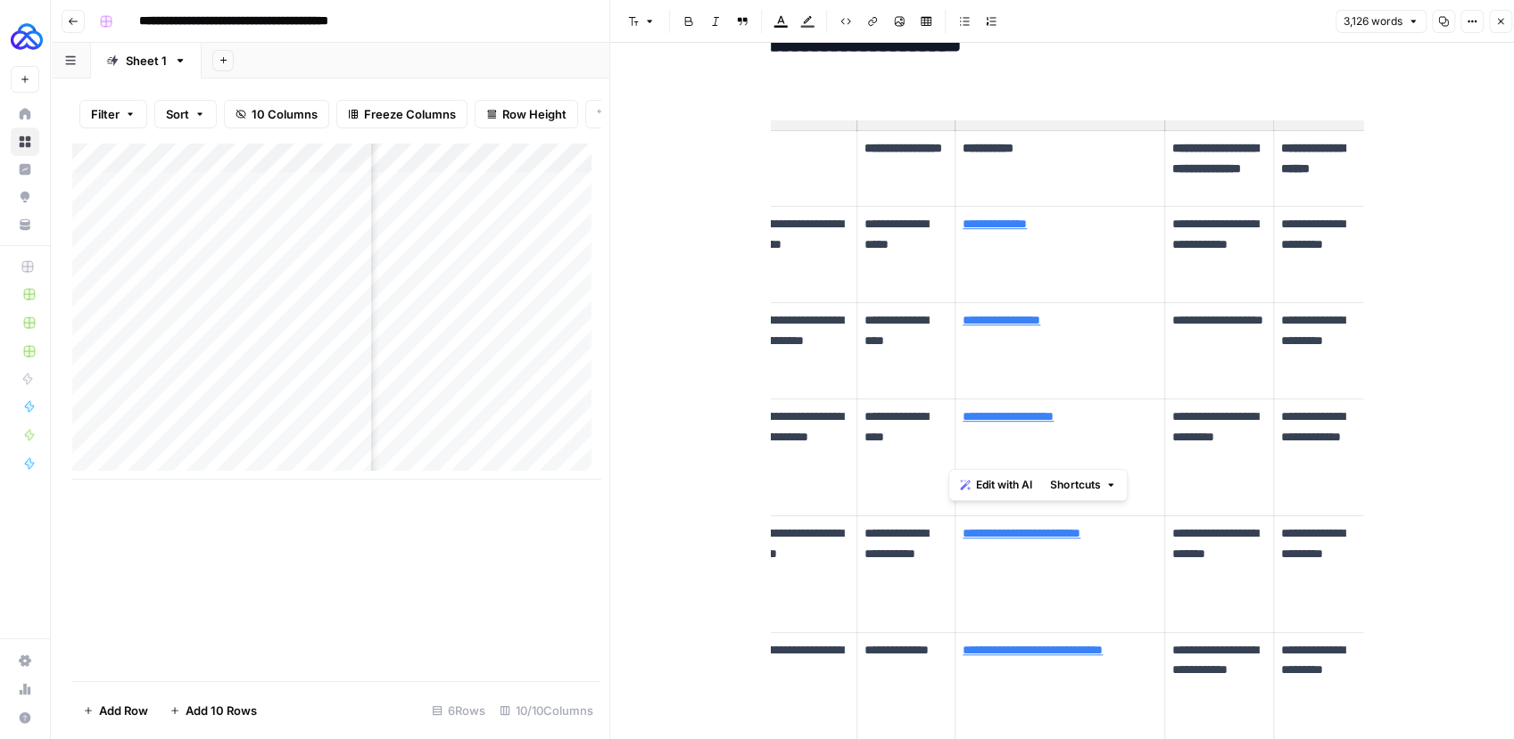
scroll to position [428, 0]
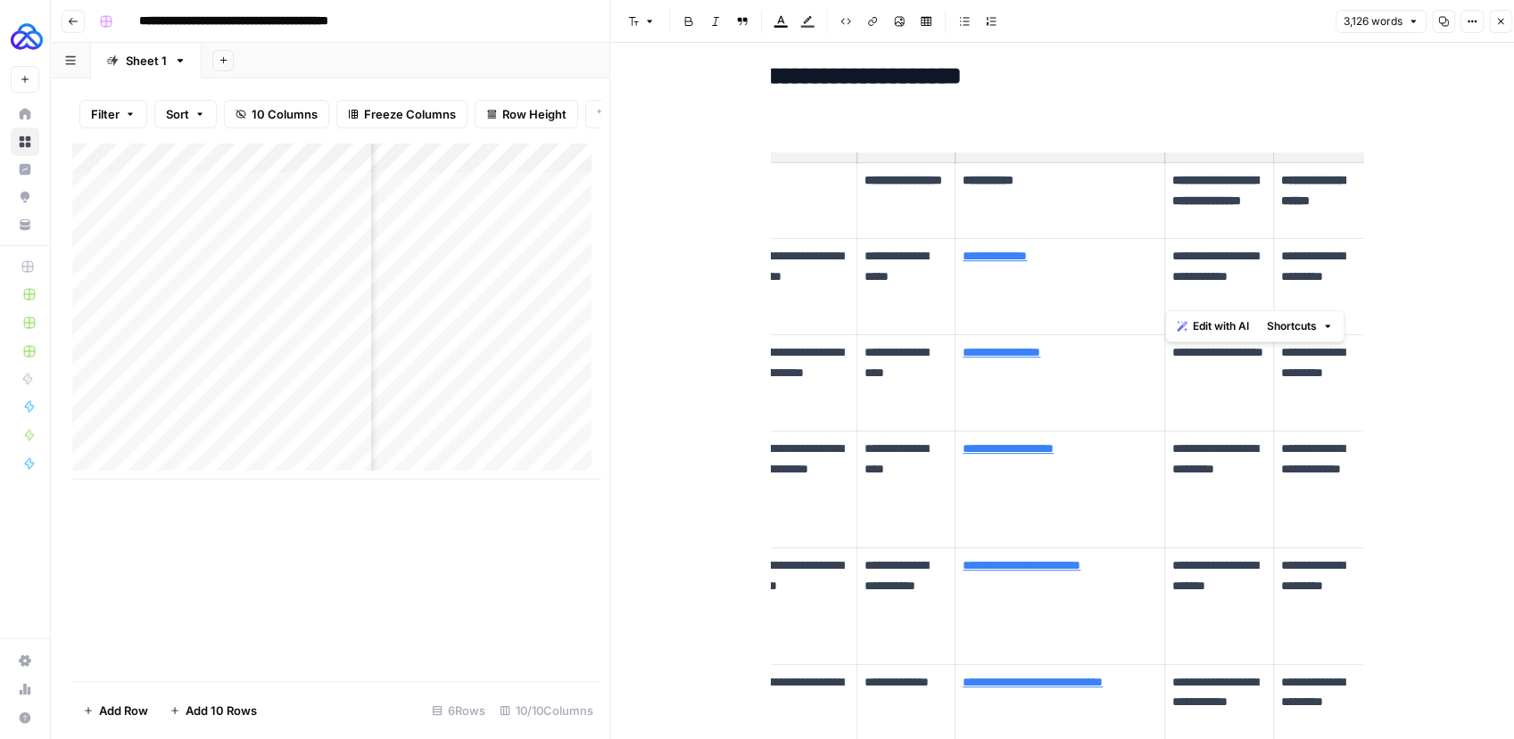
drag, startPoint x: 1205, startPoint y: 301, endPoint x: 1163, endPoint y: 258, distance: 60.6
click at [1164, 258] on td "**********" at bounding box center [1218, 287] width 109 height 96
click at [1208, 298] on p "**********" at bounding box center [1219, 276] width 94 height 61
drag, startPoint x: 1197, startPoint y: 296, endPoint x: 1167, endPoint y: 254, distance: 51.7
click at [1172, 254] on p "**********" at bounding box center [1219, 276] width 94 height 61
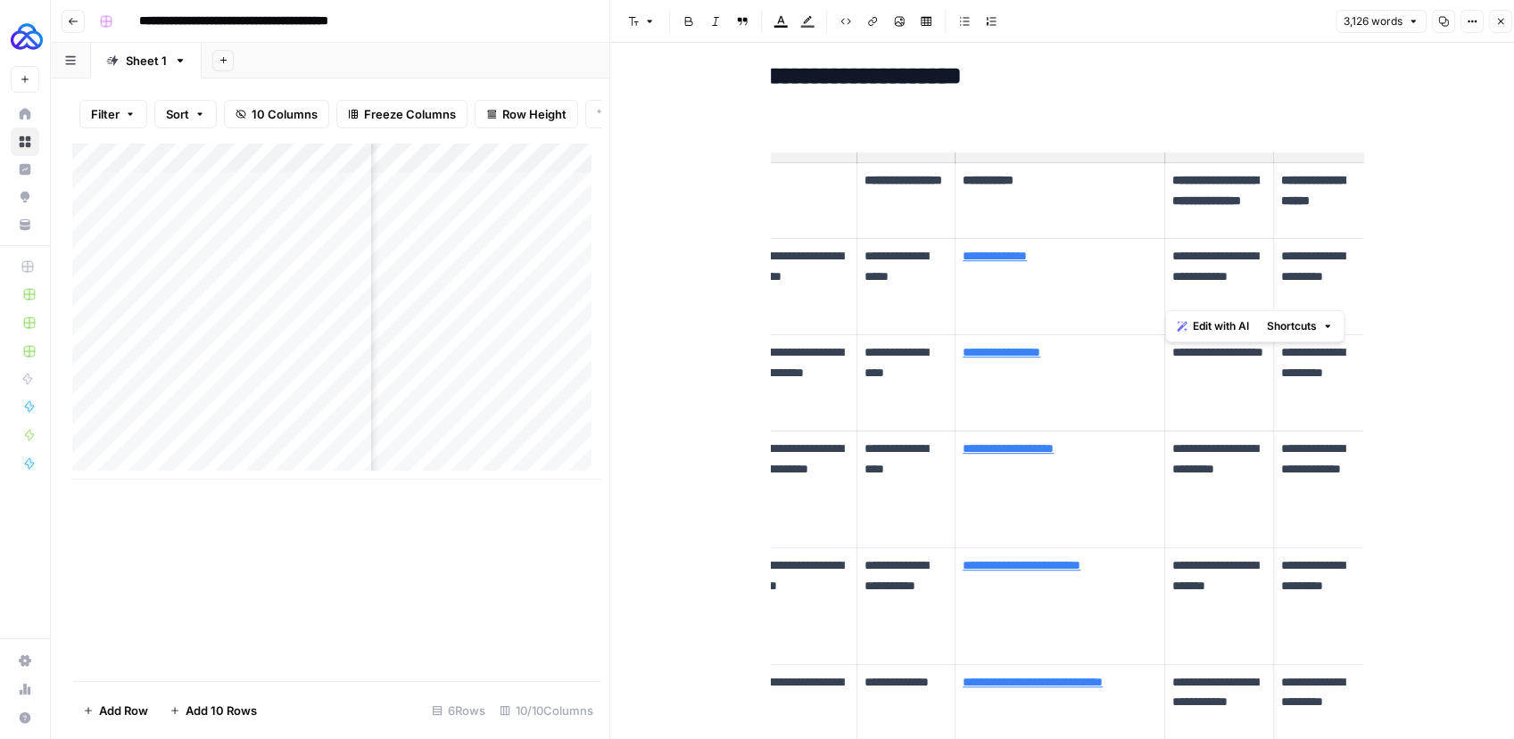
click at [1205, 355] on p "**********" at bounding box center [1219, 362] width 94 height 41
click at [1172, 354] on p "**********" at bounding box center [1219, 362] width 94 height 41
click at [1207, 355] on p "**********" at bounding box center [1219, 362] width 94 height 41
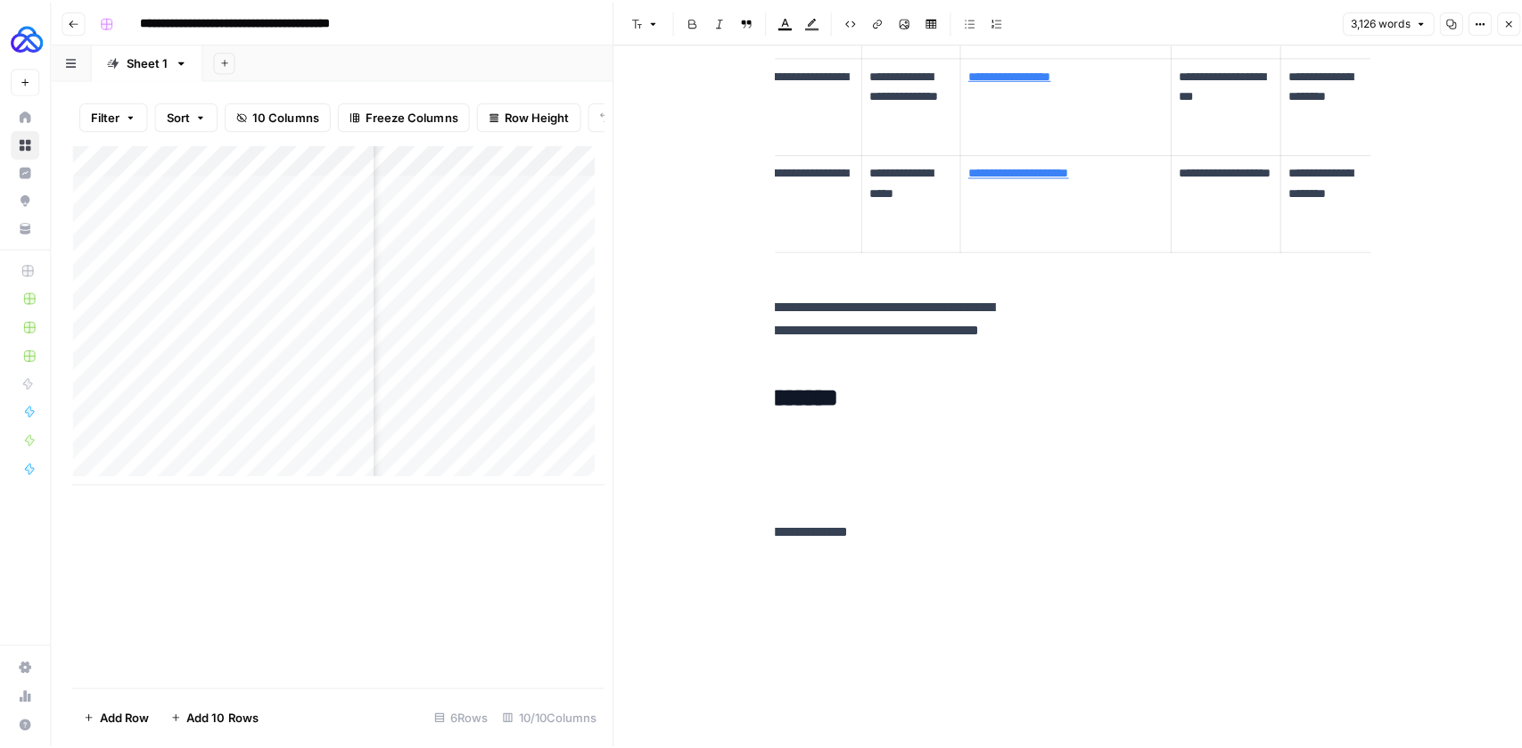
scroll to position [2423, 0]
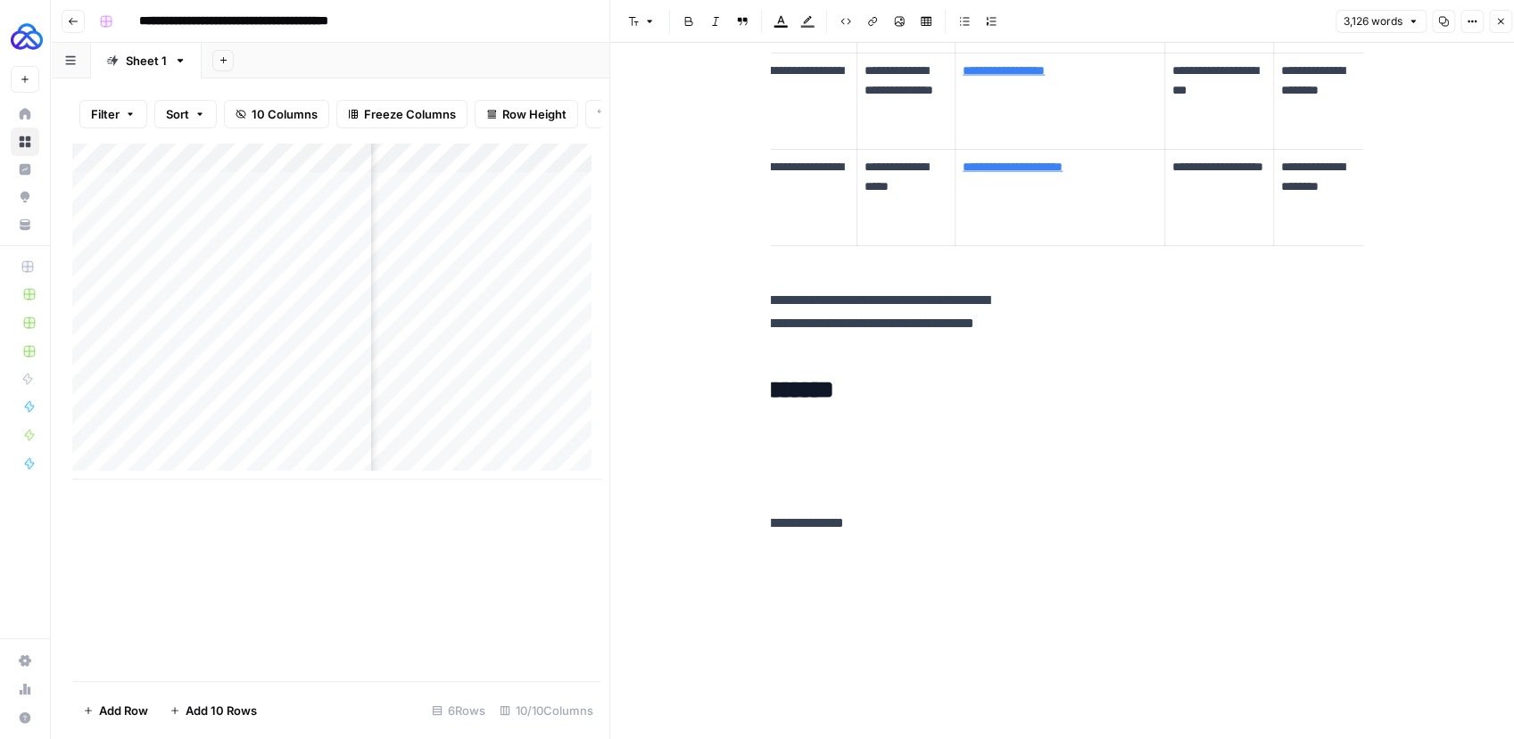
click at [1497, 22] on icon "button" at bounding box center [1500, 21] width 11 height 11
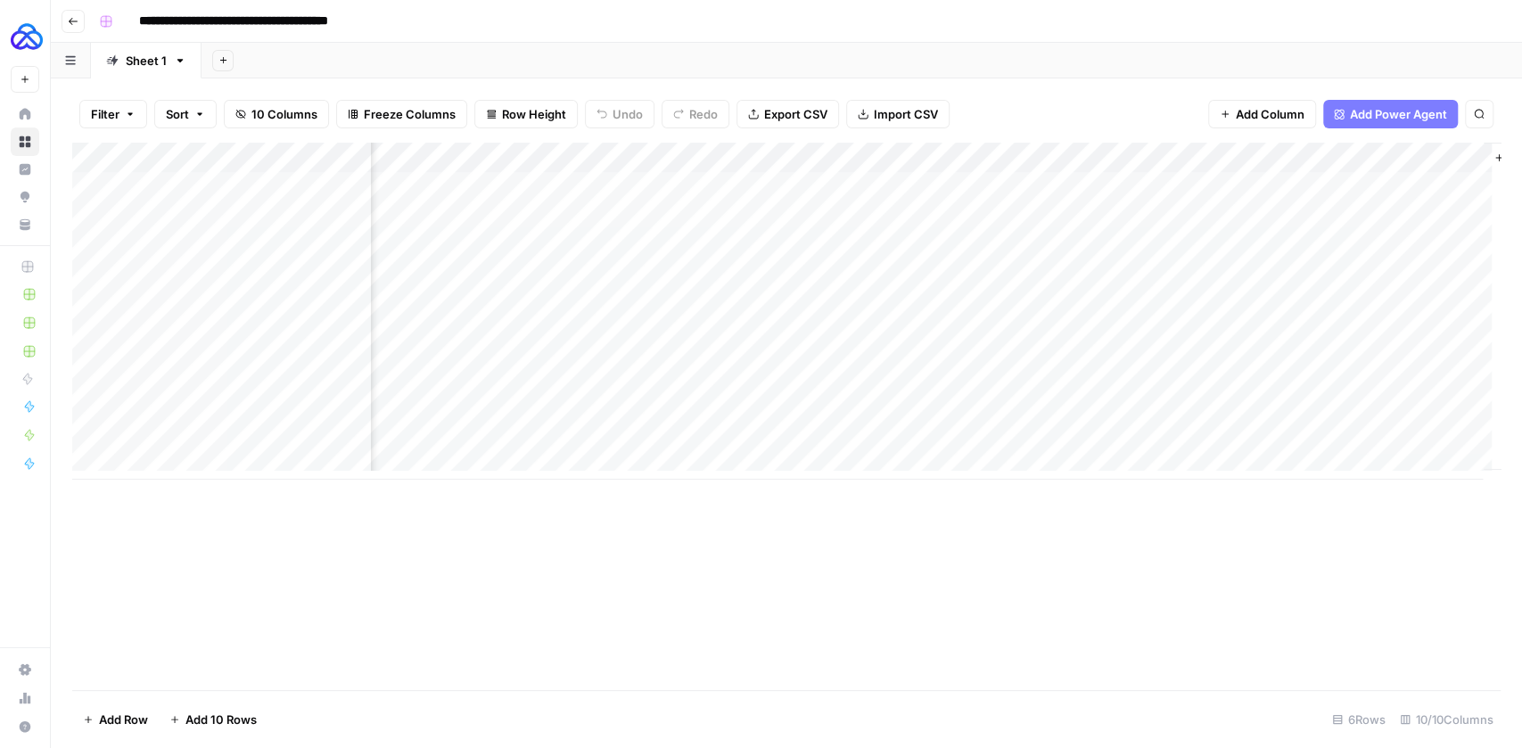
scroll to position [0, 862]
click at [1434, 155] on span "Add Column" at bounding box center [1460, 158] width 62 height 16
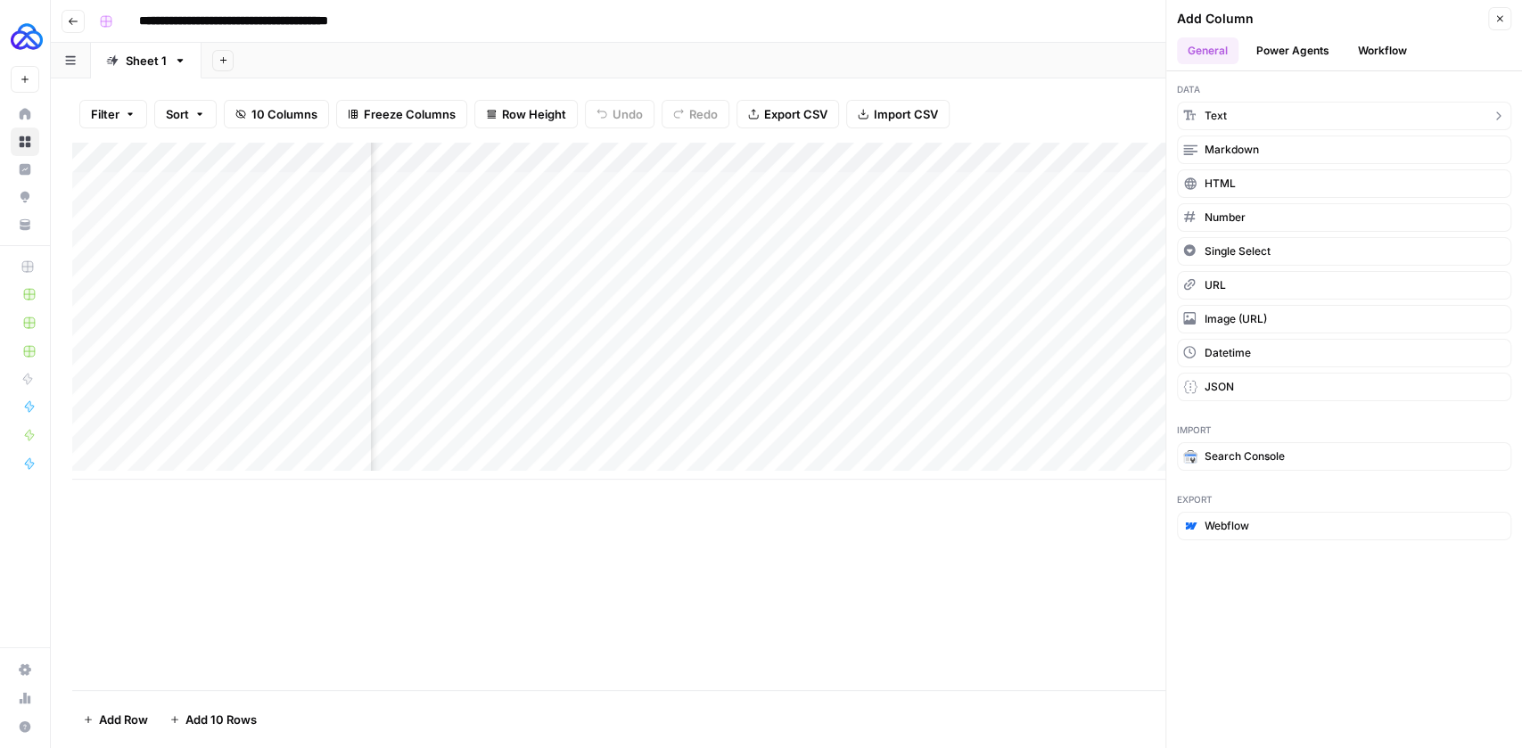
click at [1361, 115] on button "Text" at bounding box center [1344, 116] width 334 height 29
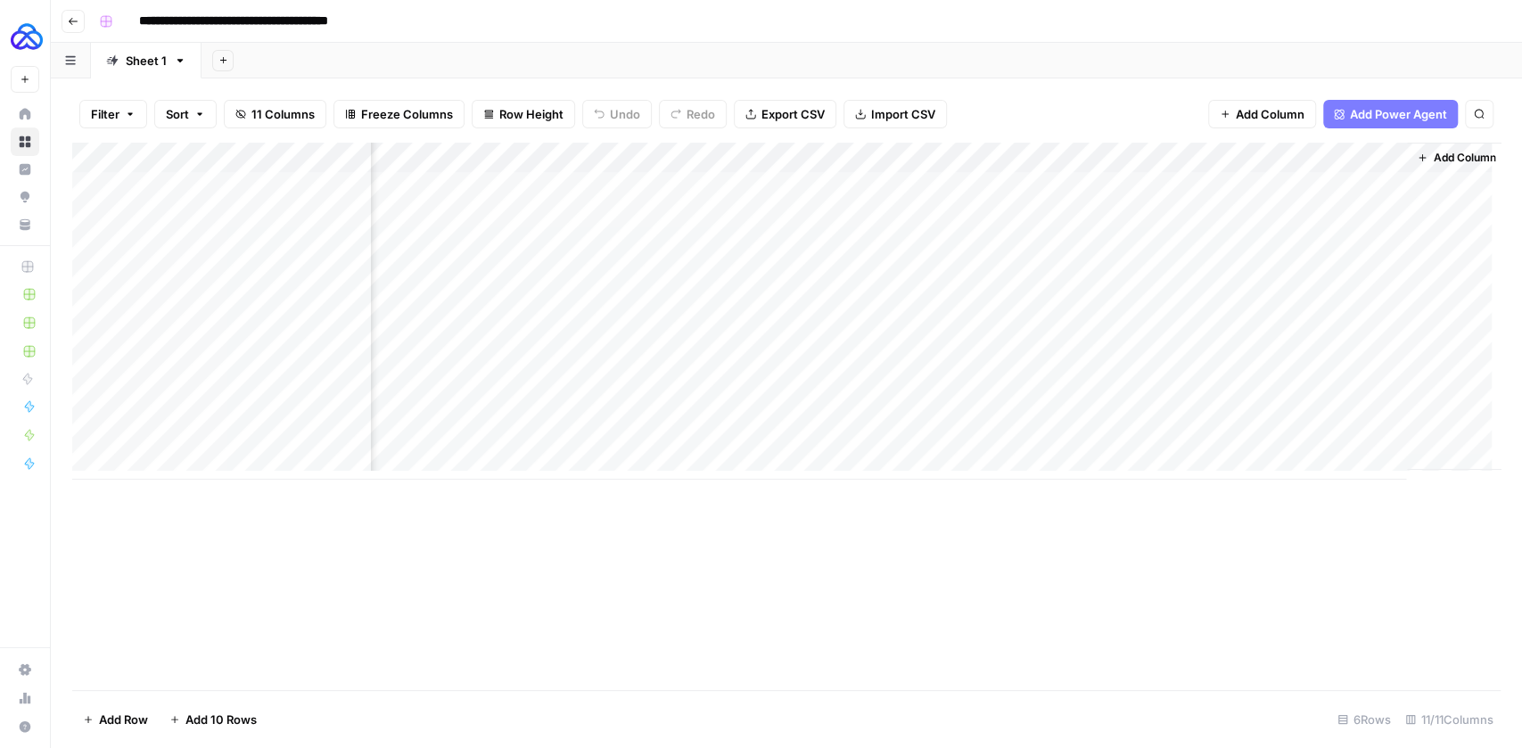
scroll to position [0, 1118]
click at [1216, 160] on div "Add Column" at bounding box center [786, 311] width 1429 height 337
click at [1215, 248] on span "Text" at bounding box center [1238, 243] width 138 height 18
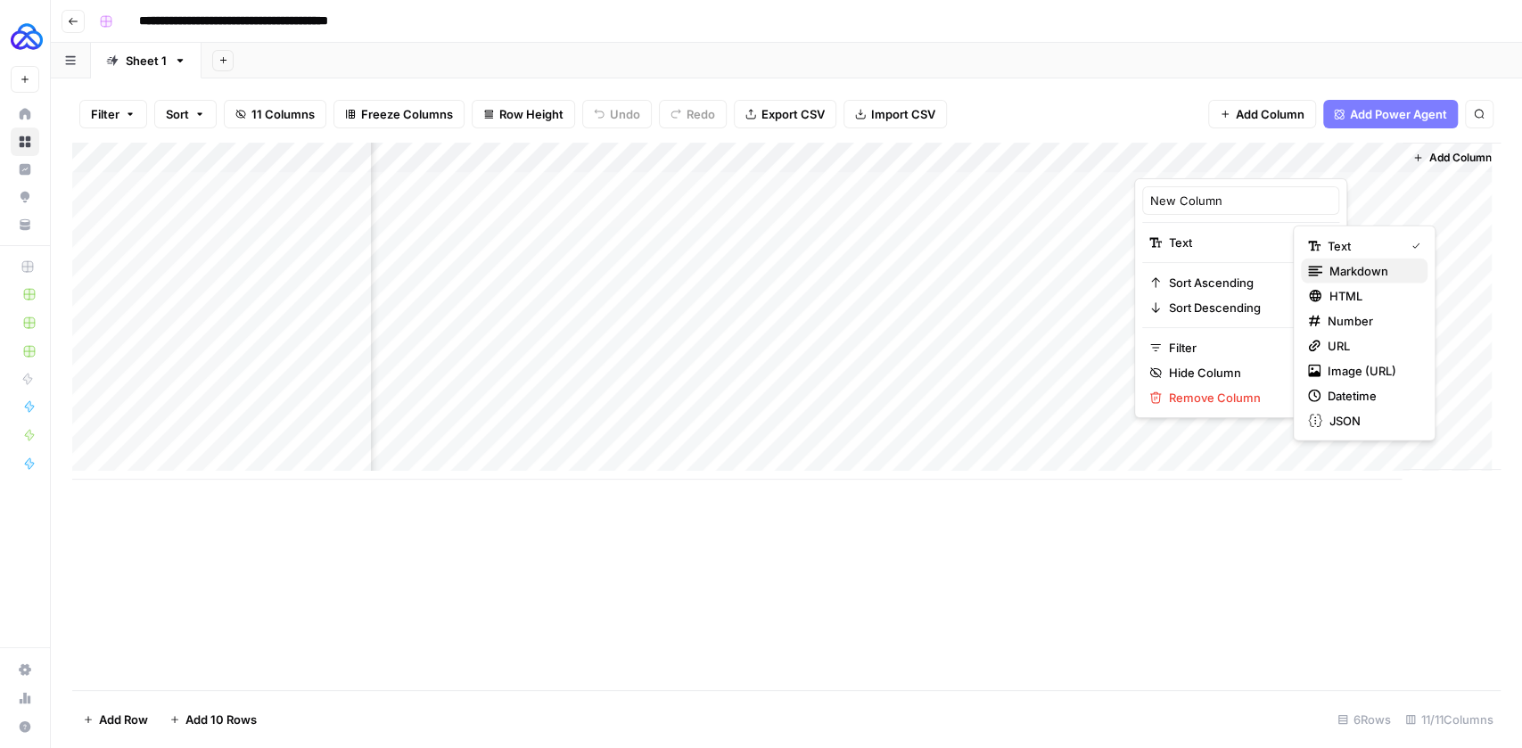
click at [1357, 268] on span "Markdown" at bounding box center [1372, 271] width 84 height 18
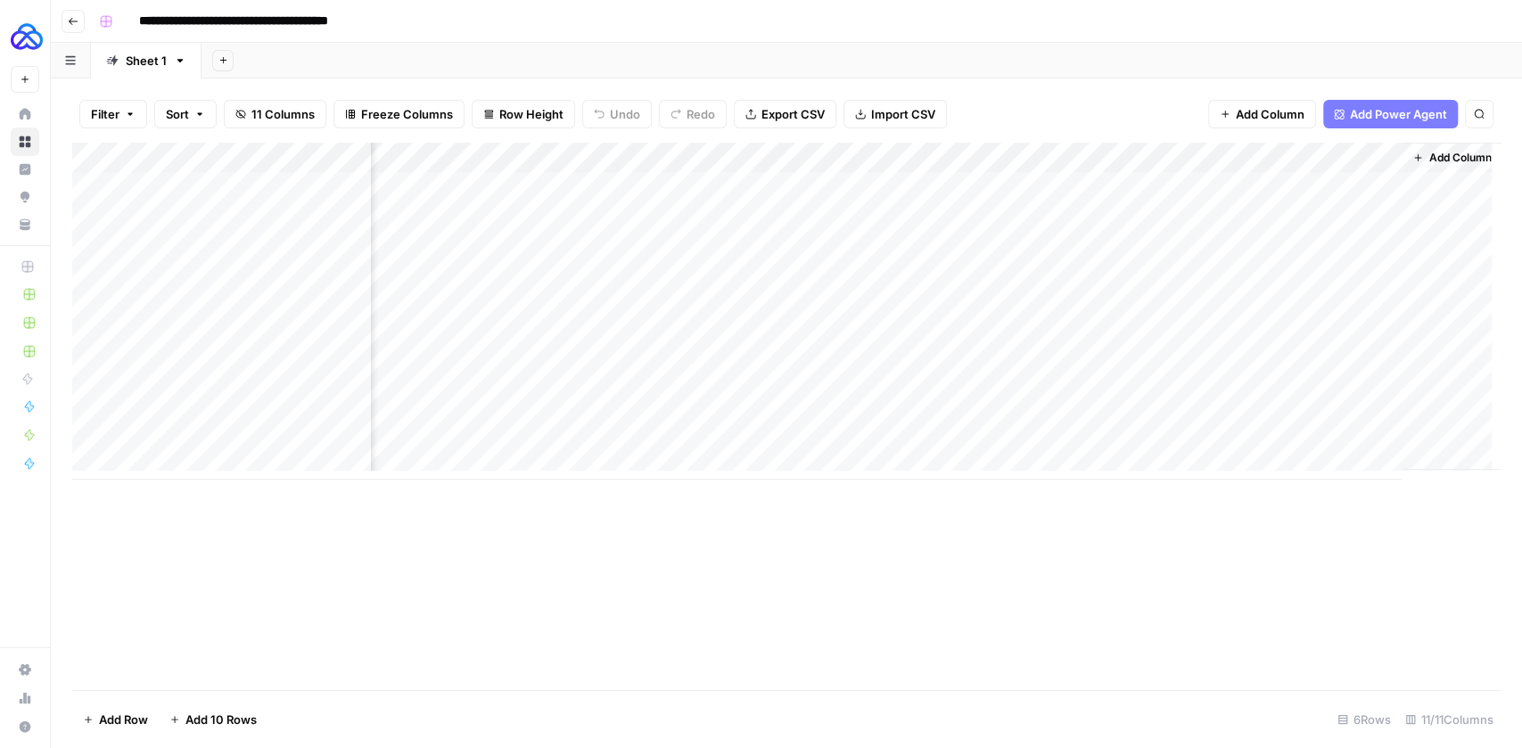
click at [1229, 157] on div "Add Column" at bounding box center [786, 311] width 1429 height 337
click at [1206, 209] on div "New Column" at bounding box center [1240, 200] width 197 height 29
click at [1206, 209] on div "Add Column" at bounding box center [786, 311] width 1429 height 337
click at [1217, 163] on div "Add Column" at bounding box center [786, 311] width 1429 height 337
click at [1147, 114] on div "Filter Sort 11 Columns Freeze Columns Row Height Undo Redo Export CSV Import CS…" at bounding box center [786, 114] width 1429 height 57
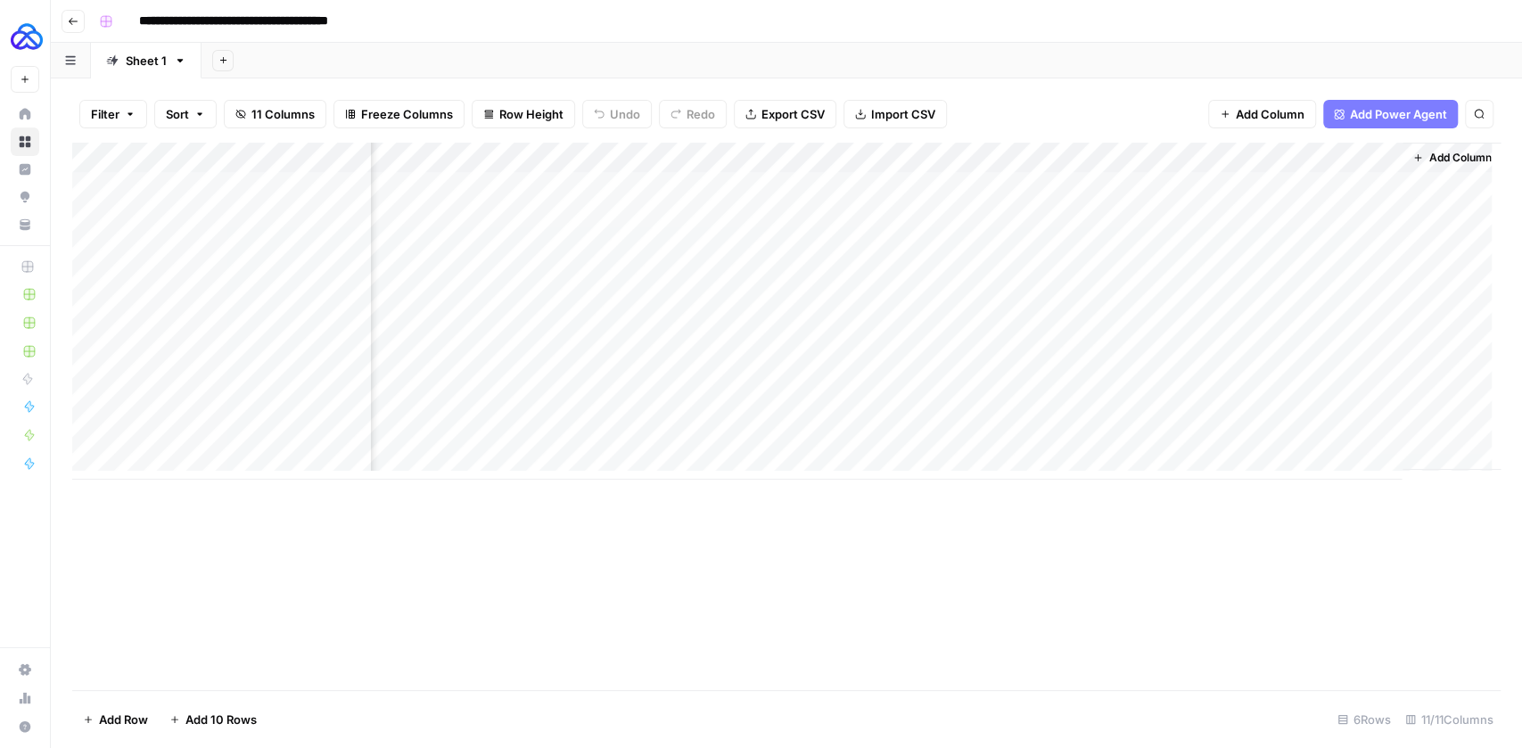
click at [1188, 162] on div "Add Column" at bounding box center [786, 311] width 1429 height 337
click at [1188, 162] on div at bounding box center [1263, 161] width 258 height 36
click at [1186, 201] on input "New Column" at bounding box center [1241, 201] width 181 height 18
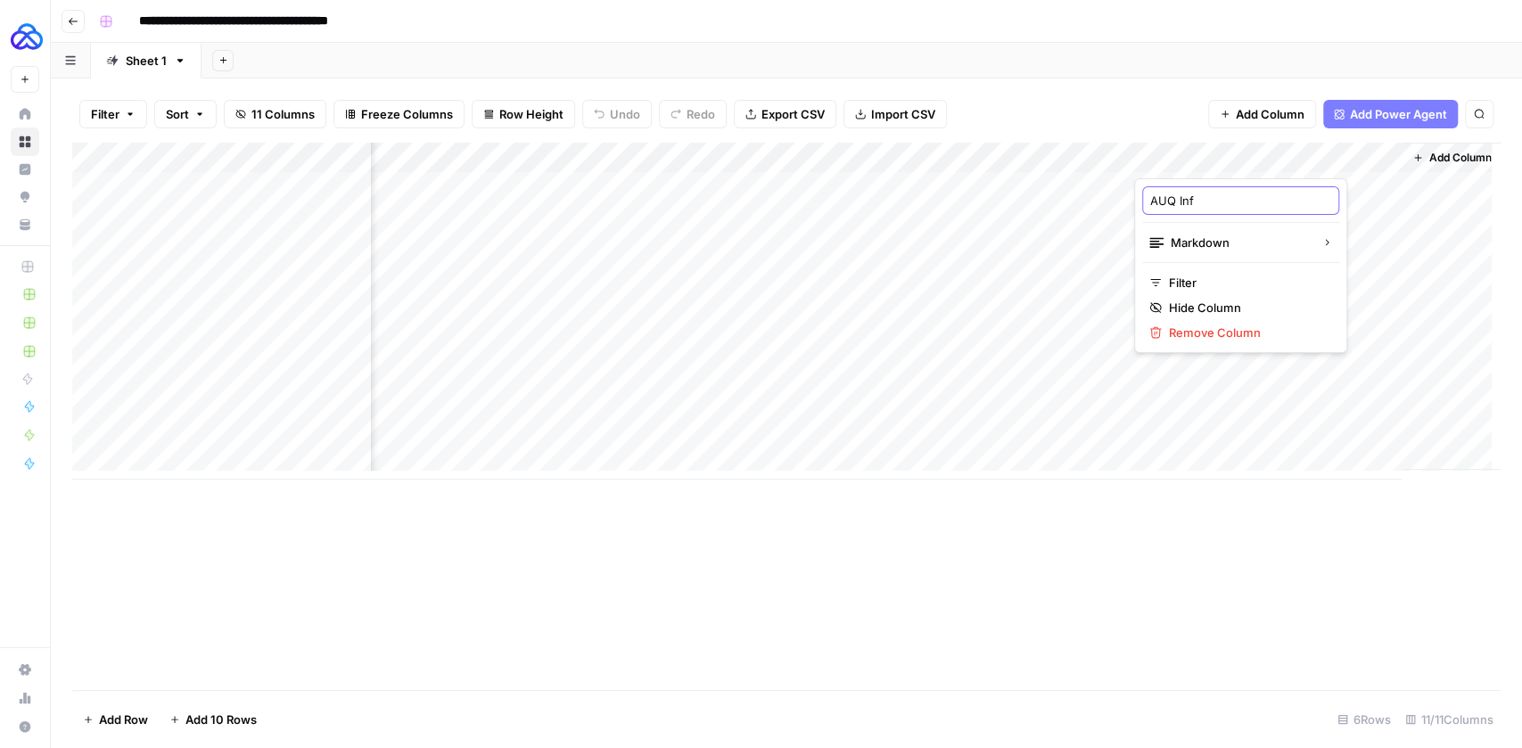
type input "AUQ Info"
click at [1170, 183] on div "Add Column" at bounding box center [786, 311] width 1429 height 337
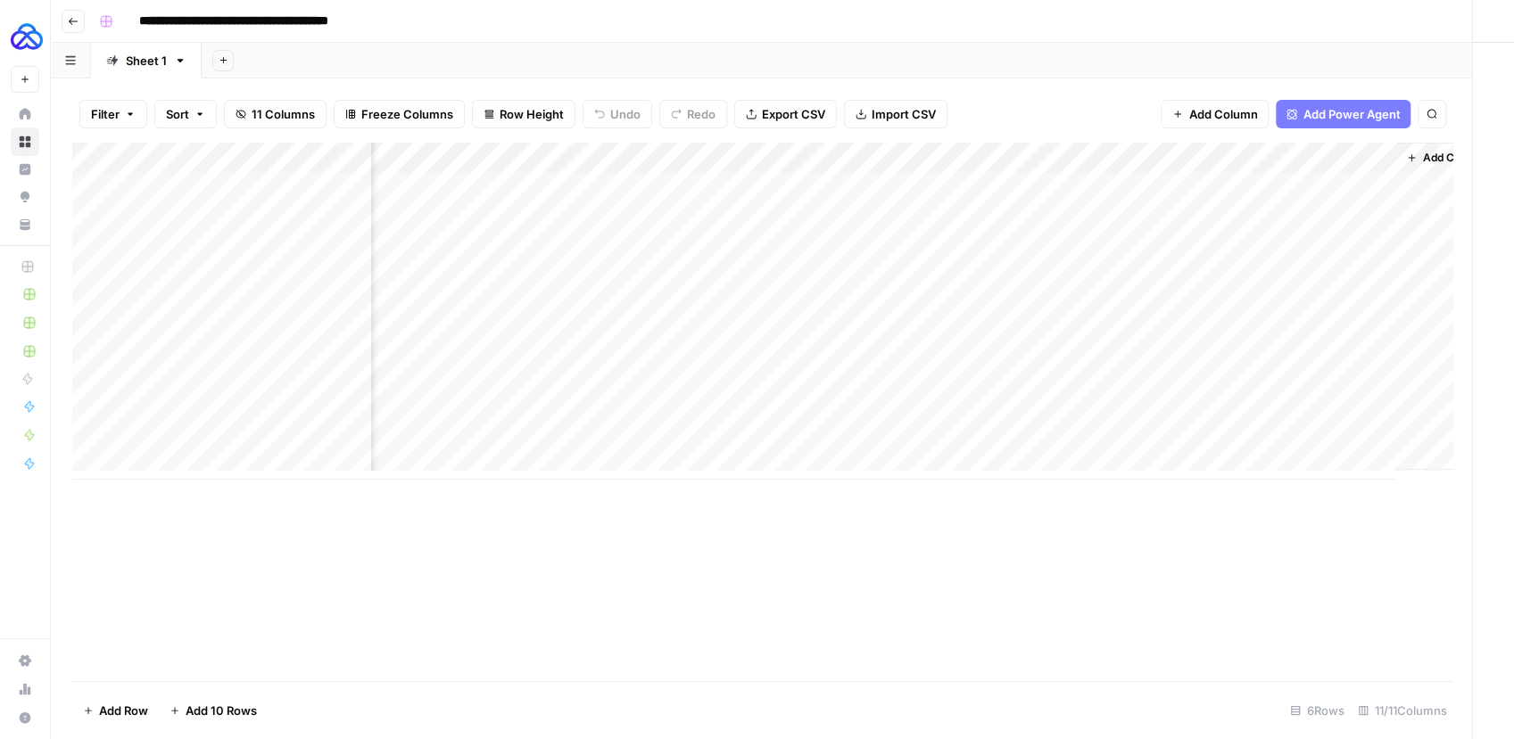
click at [1191, 193] on div at bounding box center [1264, 192] width 260 height 49
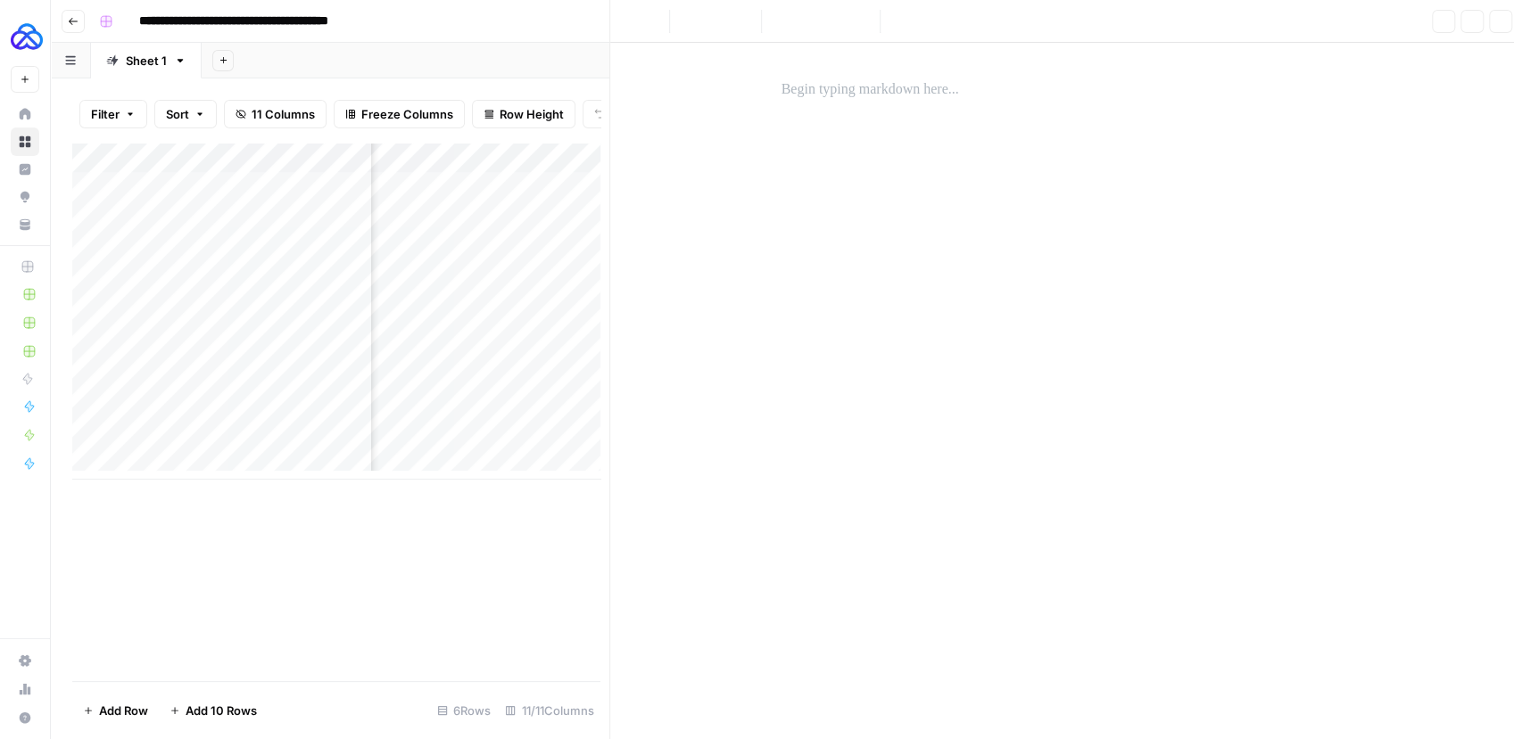
click at [1191, 193] on div at bounding box center [1264, 192] width 260 height 49
drag, startPoint x: 925, startPoint y: 153, endPoint x: 915, endPoint y: 95, distance: 57.9
click at [924, 144] on div at bounding box center [1067, 395] width 592 height 705
click at [909, 87] on p at bounding box center [1066, 89] width 571 height 23
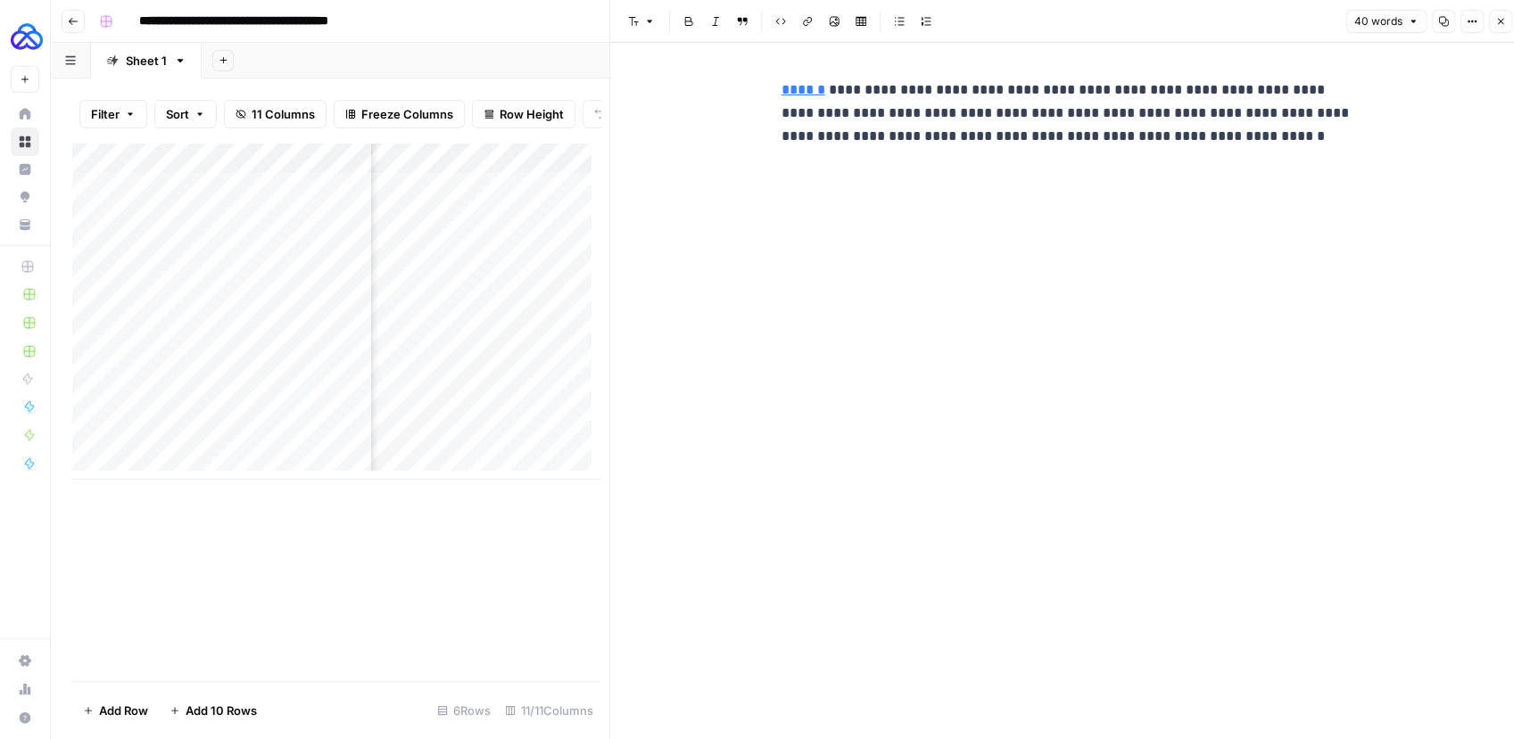
click at [1101, 136] on p "**********" at bounding box center [1066, 113] width 571 height 70
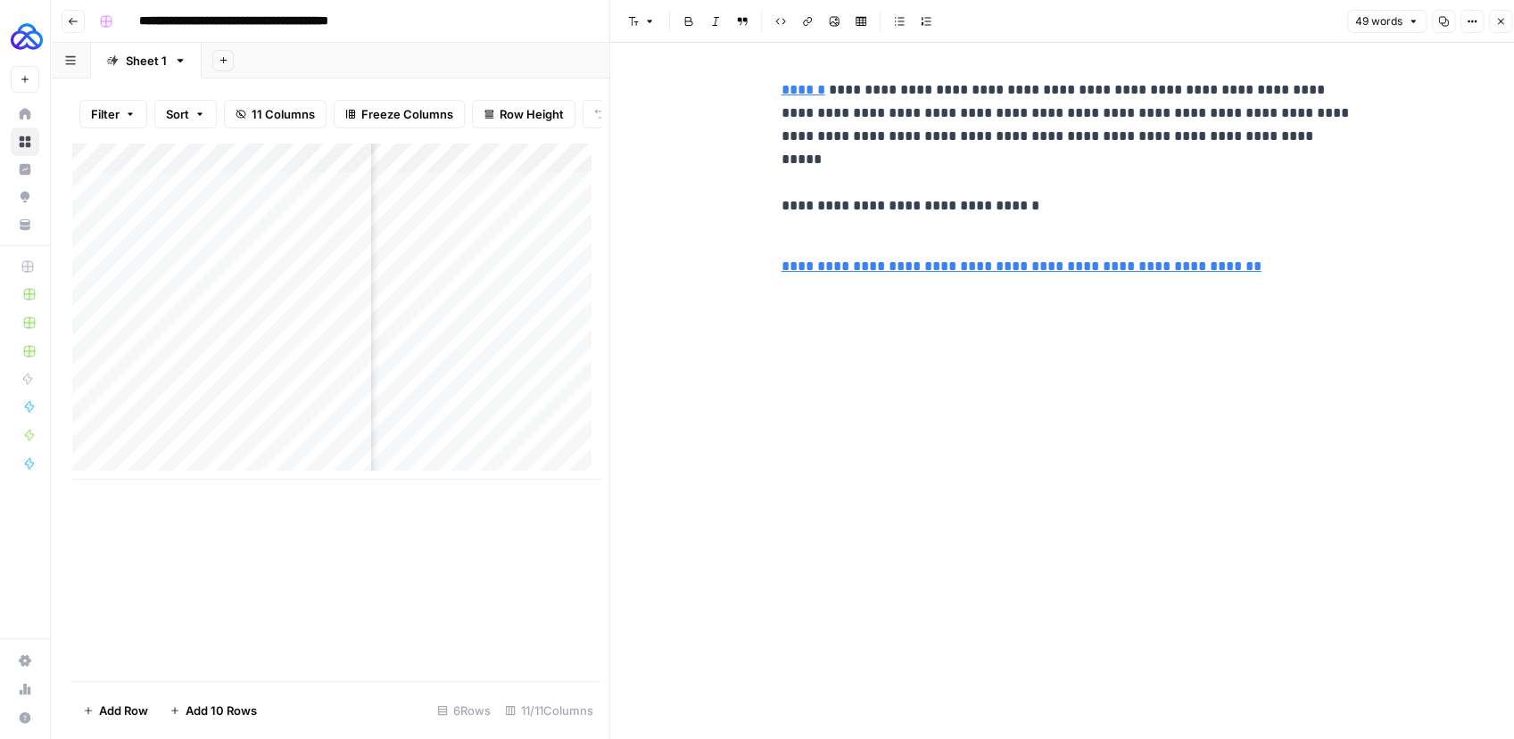
click at [879, 348] on div "**********" at bounding box center [1067, 395] width 592 height 705
click at [1251, 268] on p "**********" at bounding box center [1066, 266] width 571 height 23
click at [1506, 21] on button "Close" at bounding box center [1500, 21] width 23 height 23
type input "https://auq.io/blog/case-study-full-service-seo-for-an-ai-start-up/"
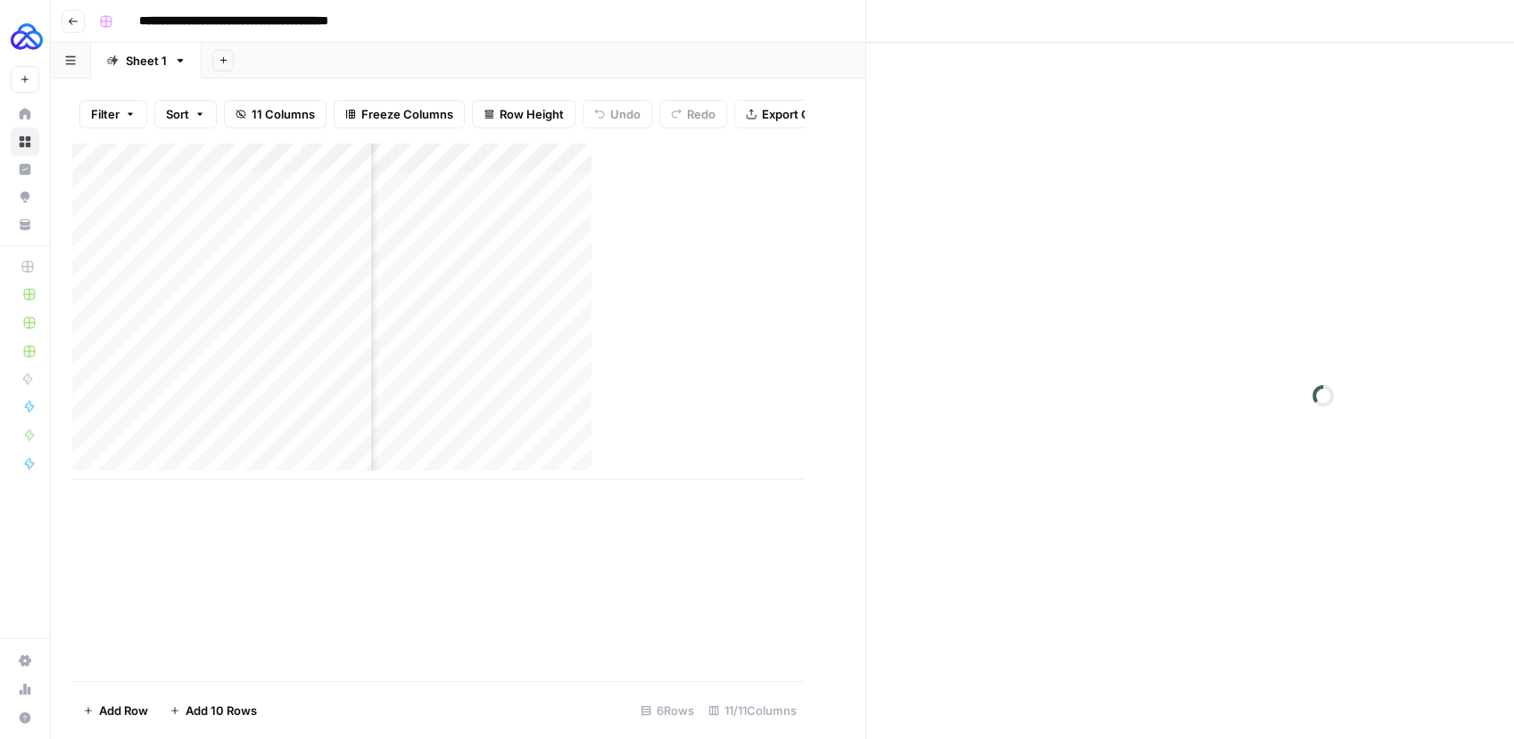
click at [1499, 24] on div "Close" at bounding box center [1322, 21] width 891 height 23
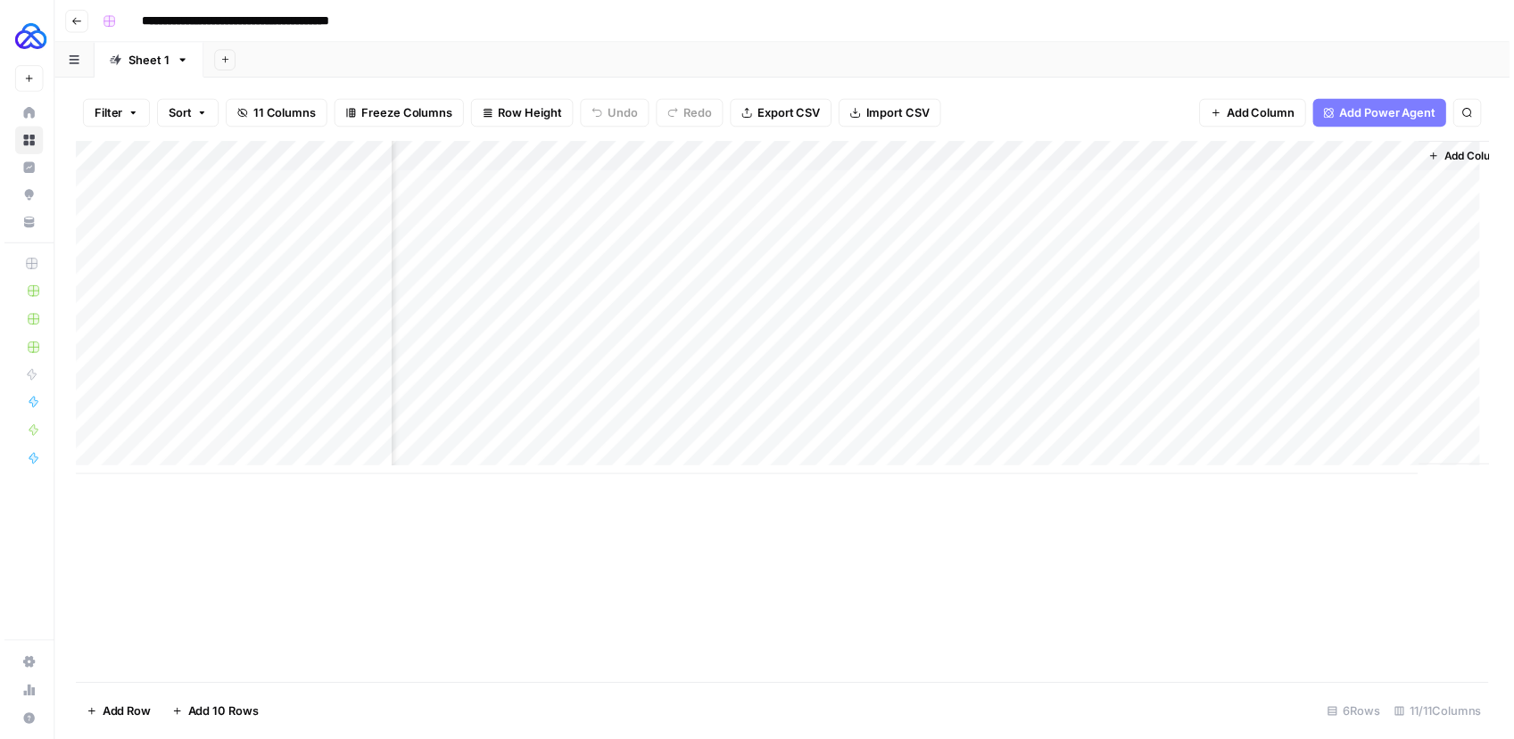
scroll to position [2, 1052]
drag, startPoint x: 1199, startPoint y: 157, endPoint x: 736, endPoint y: 183, distance: 463.6
click at [736, 183] on div "Add Column" at bounding box center [786, 311] width 1429 height 337
click at [985, 159] on div "Add Column" at bounding box center [786, 311] width 1429 height 337
click at [1025, 97] on div "Filter Sort 11 Columns Freeze Columns Row Height Undo Redo Export CSV Import CS…" at bounding box center [786, 114] width 1429 height 57
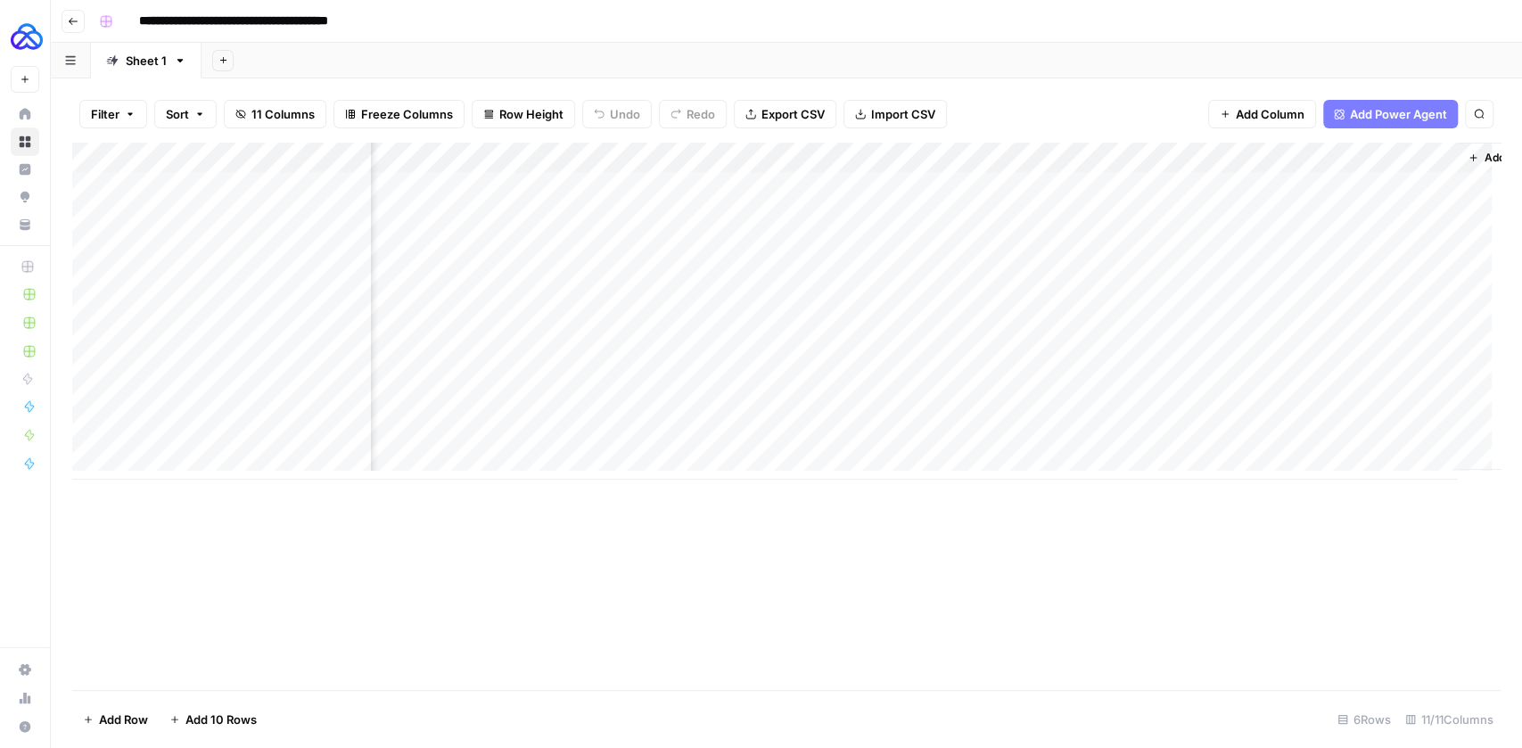
click at [994, 158] on div "Add Column" at bounding box center [786, 311] width 1429 height 337
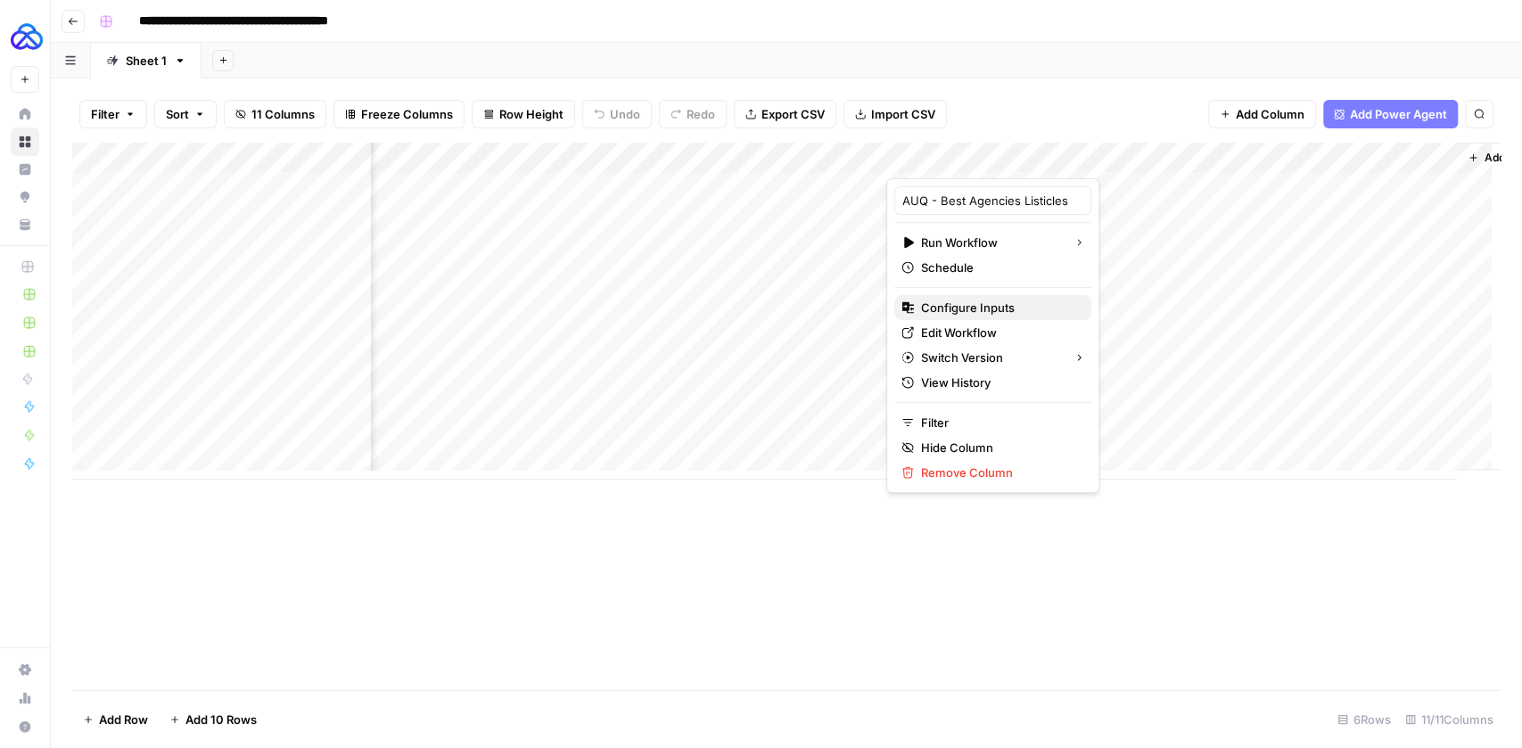
click at [961, 311] on span "Configure Inputs" at bounding box center [999, 308] width 156 height 18
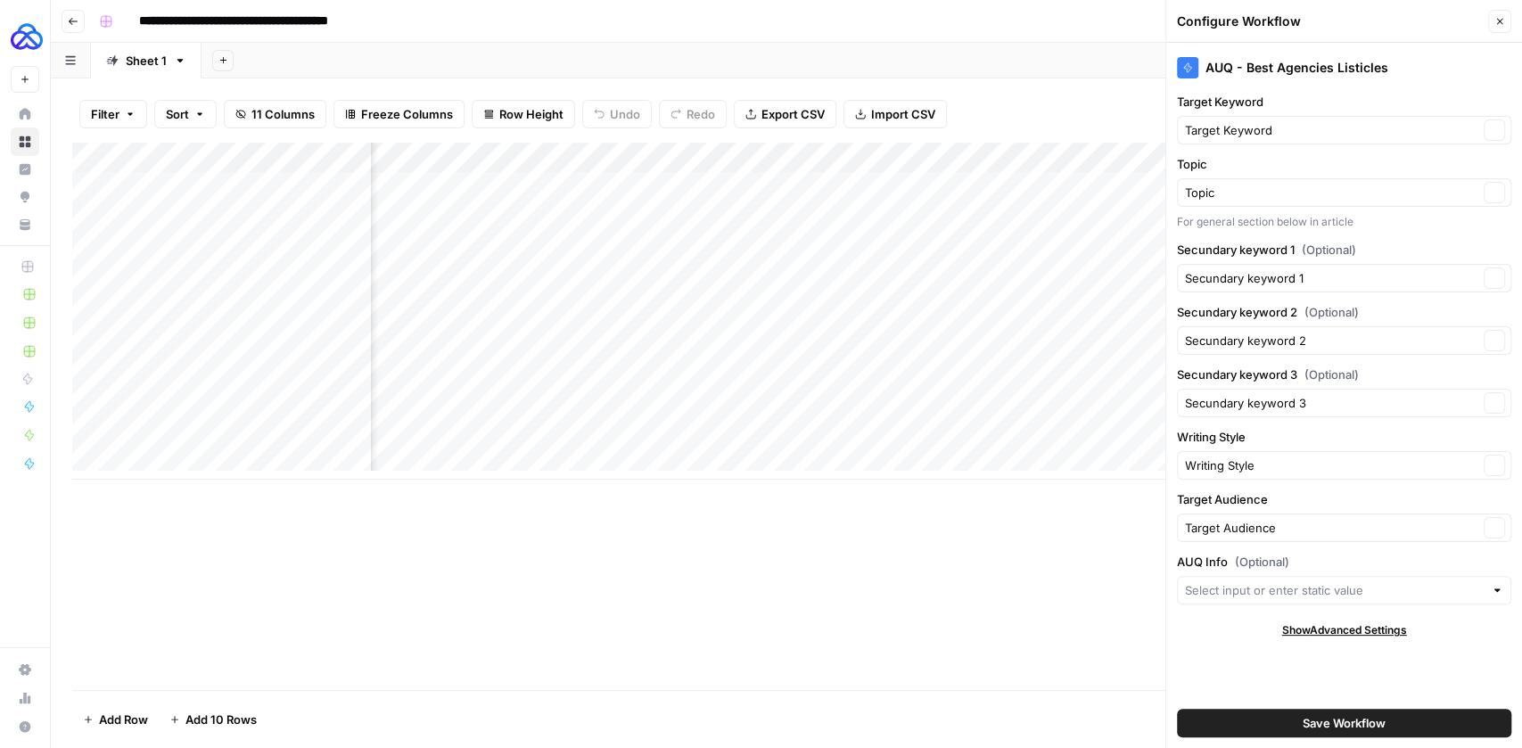
type input "AUQ Info"
click at [1332, 725] on span "Save Workflow" at bounding box center [1344, 723] width 83 height 18
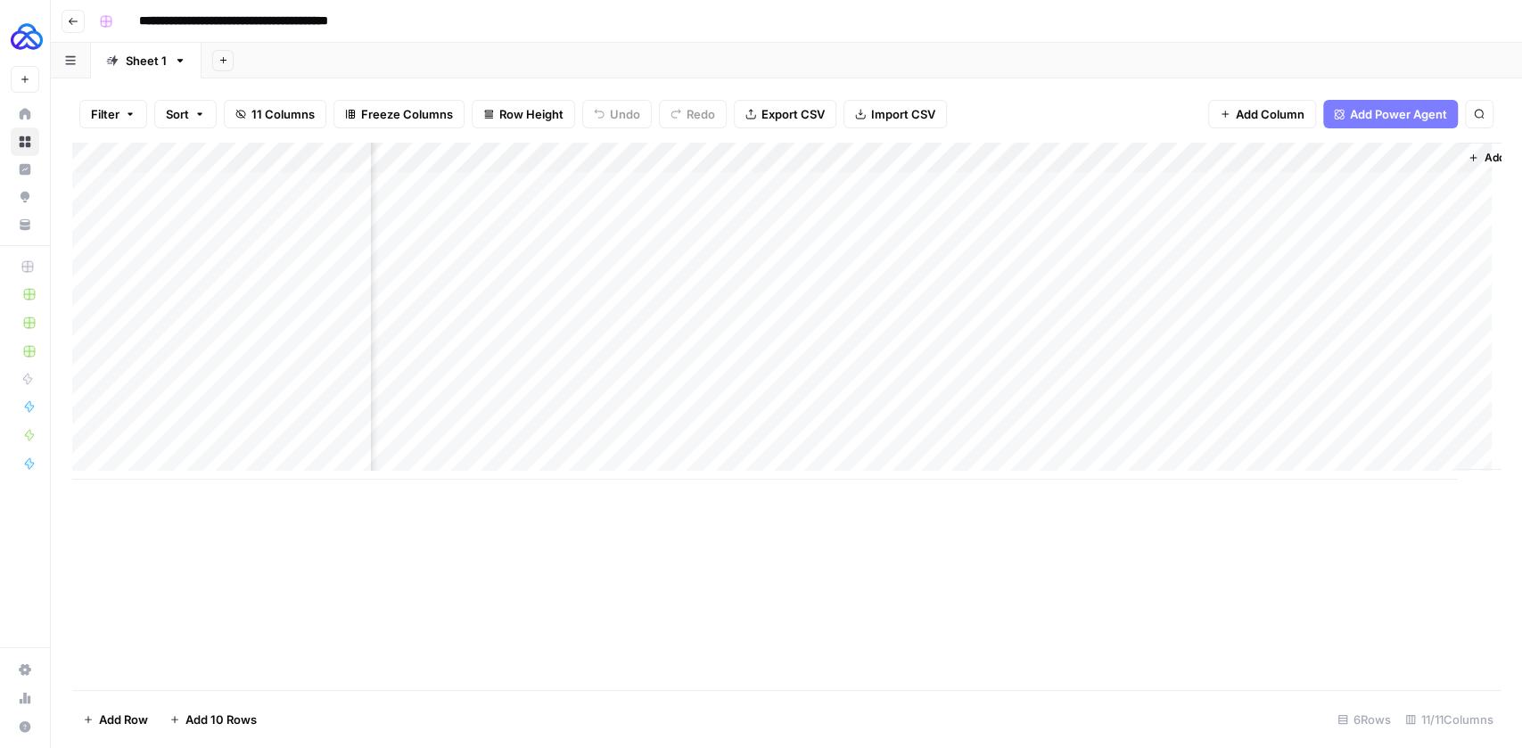
click at [944, 161] on div "Add Column" at bounding box center [786, 311] width 1429 height 337
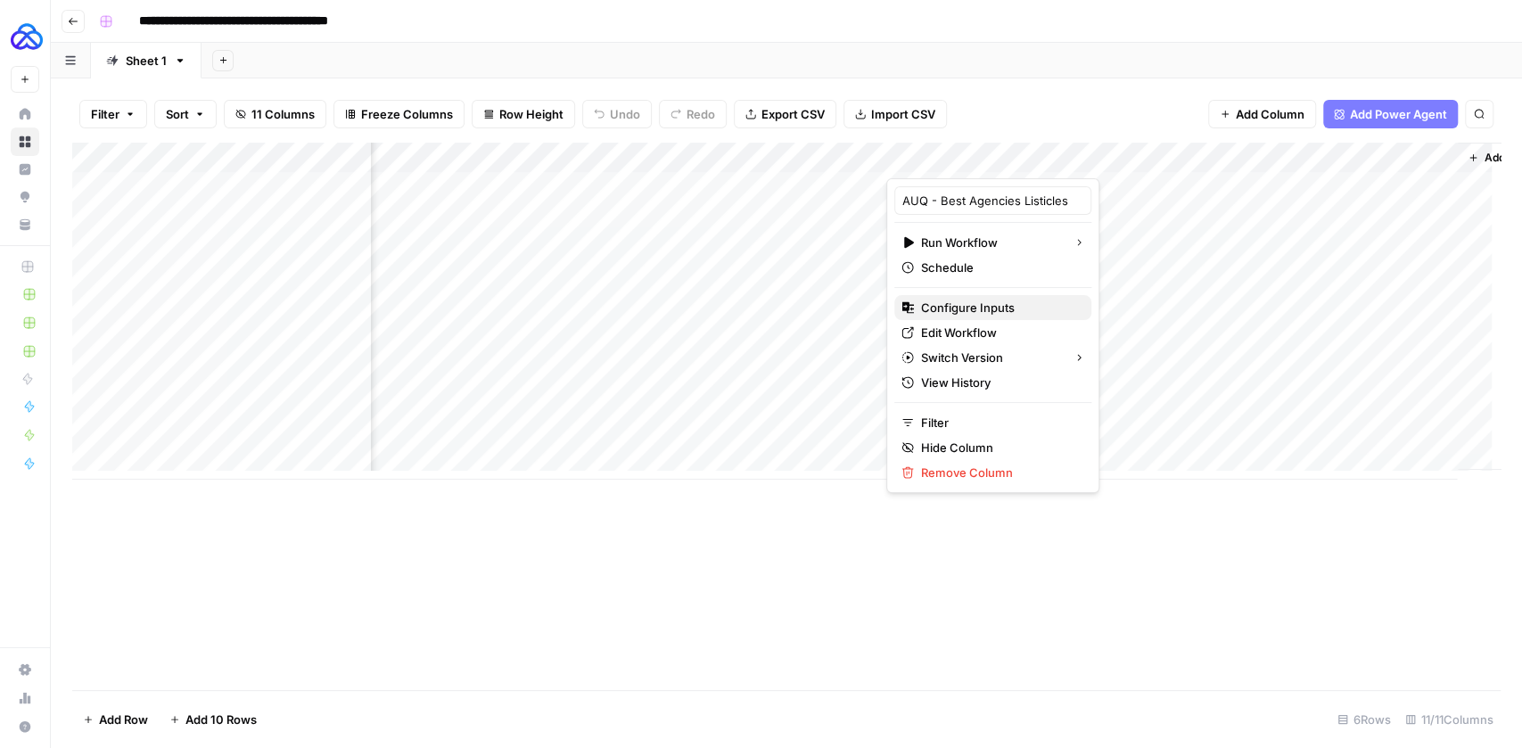
click at [960, 310] on span "Configure Inputs" at bounding box center [999, 308] width 156 height 18
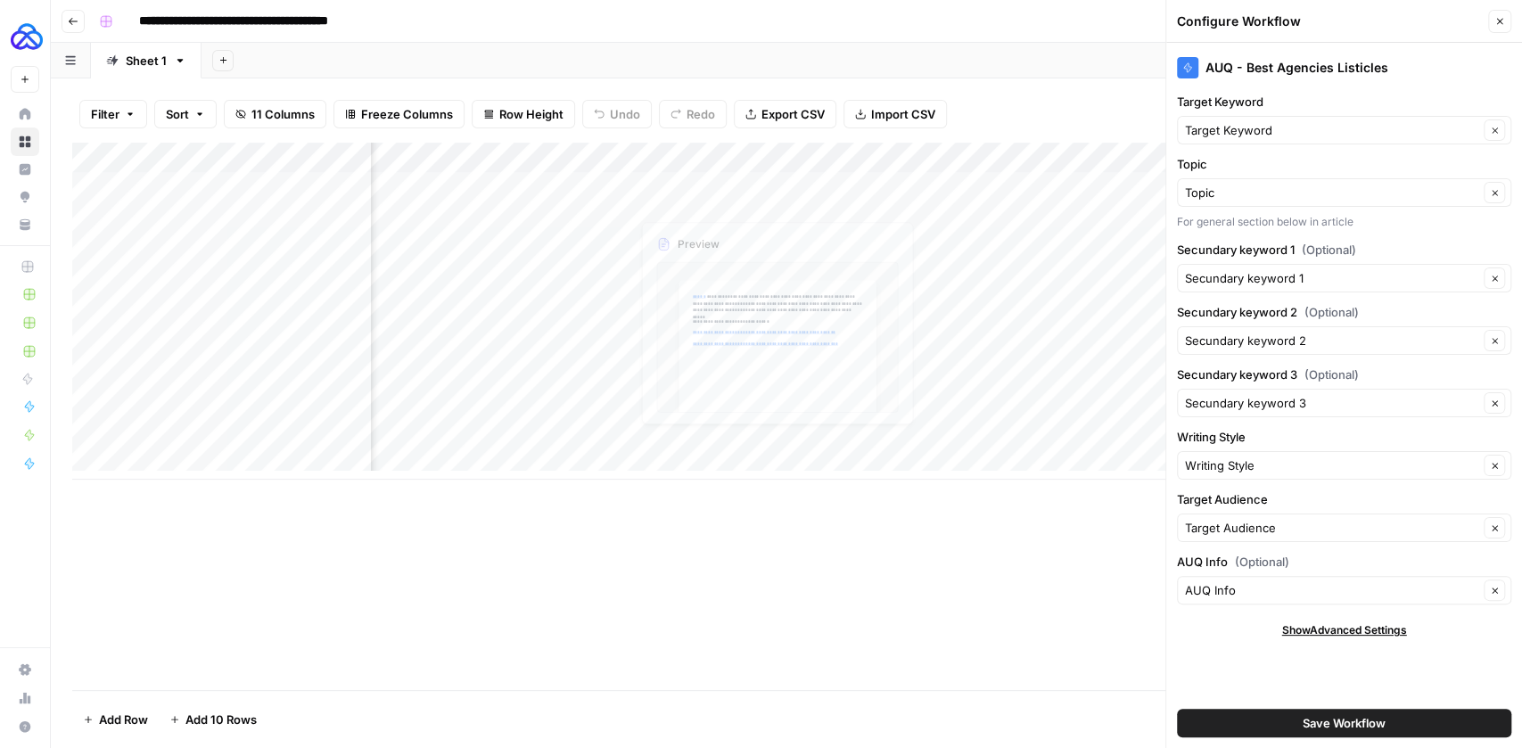
click at [727, 157] on div "Add Column" at bounding box center [786, 311] width 1429 height 337
click at [727, 157] on div at bounding box center [759, 161] width 258 height 36
click at [705, 194] on input "AUQ Info" at bounding box center [736, 201] width 181 height 18
type input "AUQ Company Info"
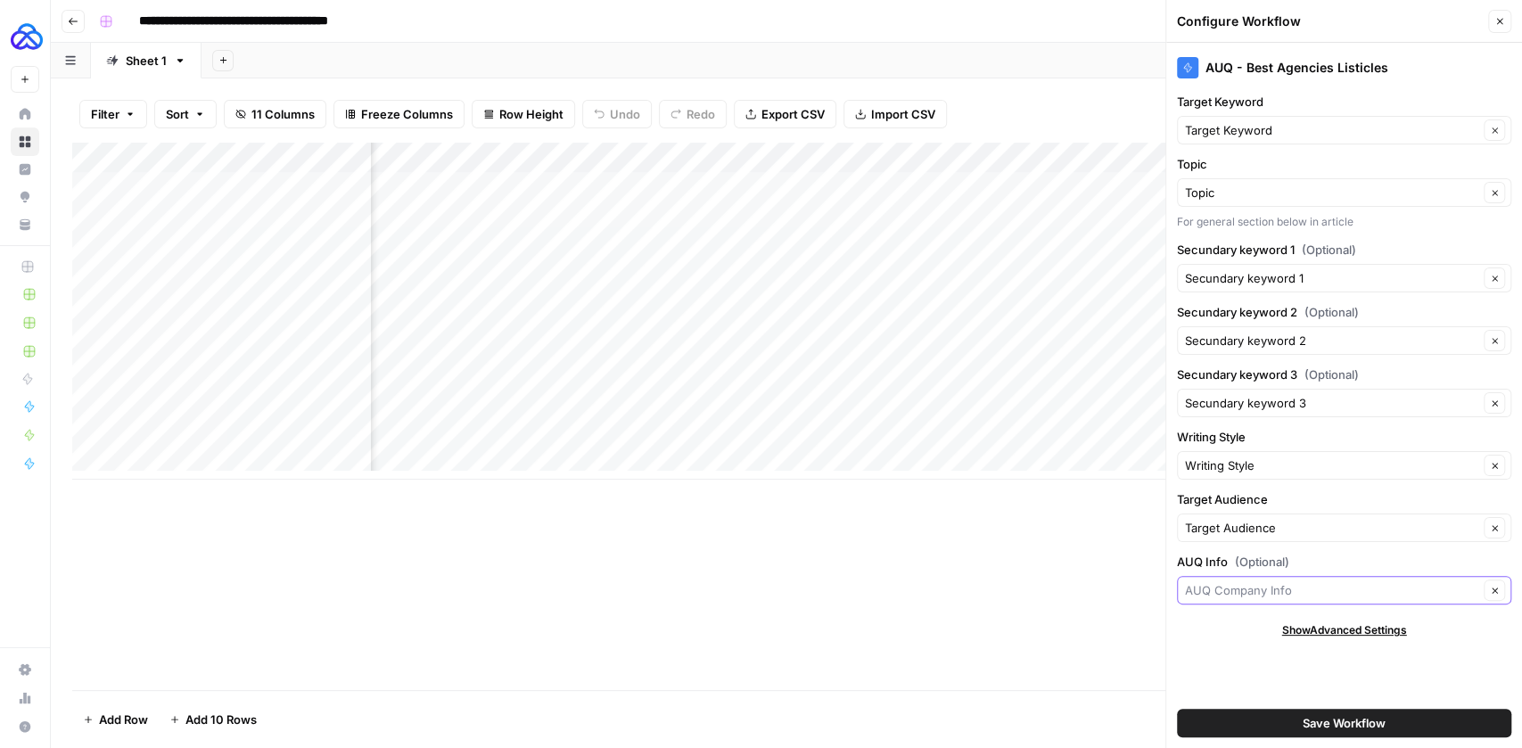
click at [1252, 591] on input "AUQ Info (Optional)" at bounding box center [1331, 590] width 293 height 18
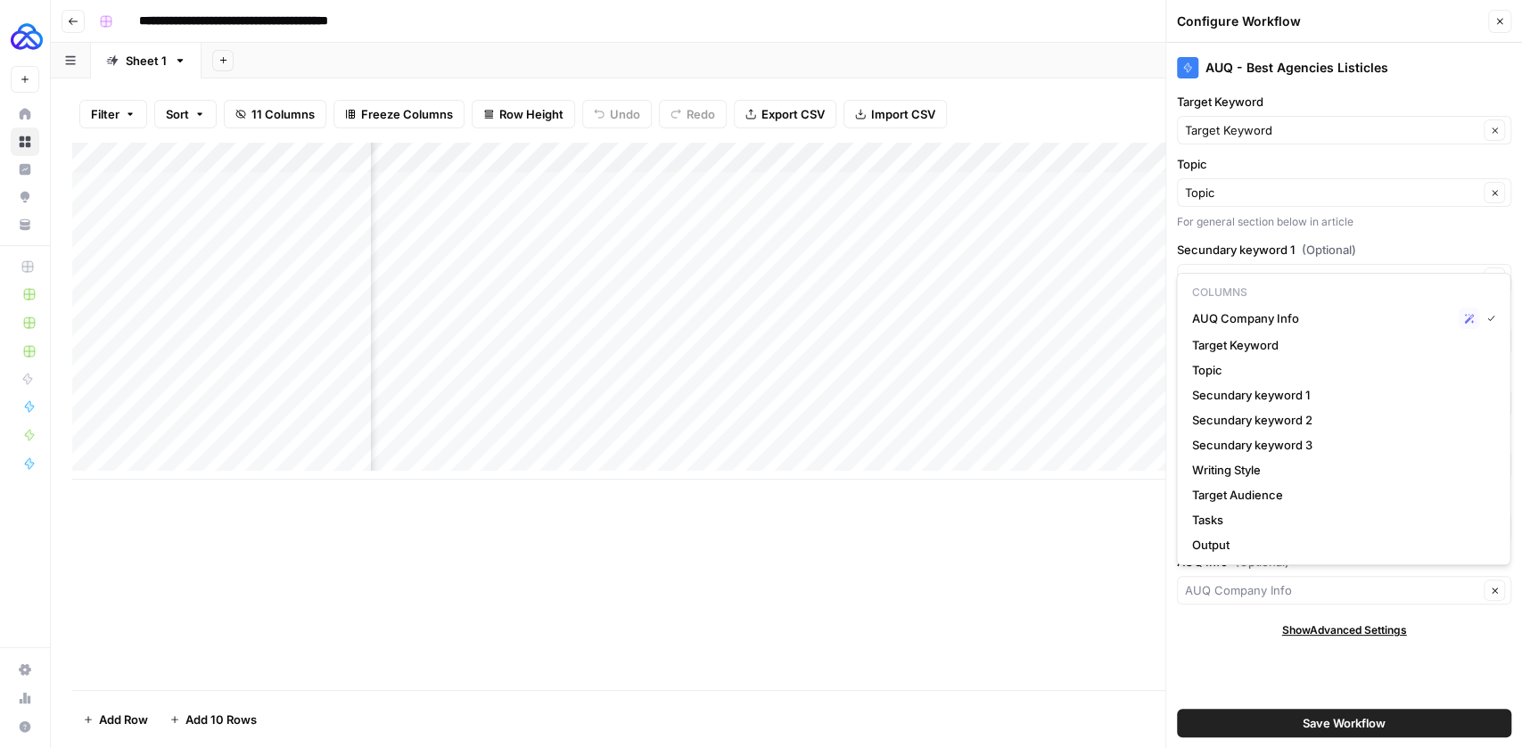
type input "AUQ Company Info"
click at [1217, 610] on div "AUQ - Best Agencies Listicles Target Keyword Target Keyword Clear Topic Topic C…" at bounding box center [1345, 395] width 356 height 705
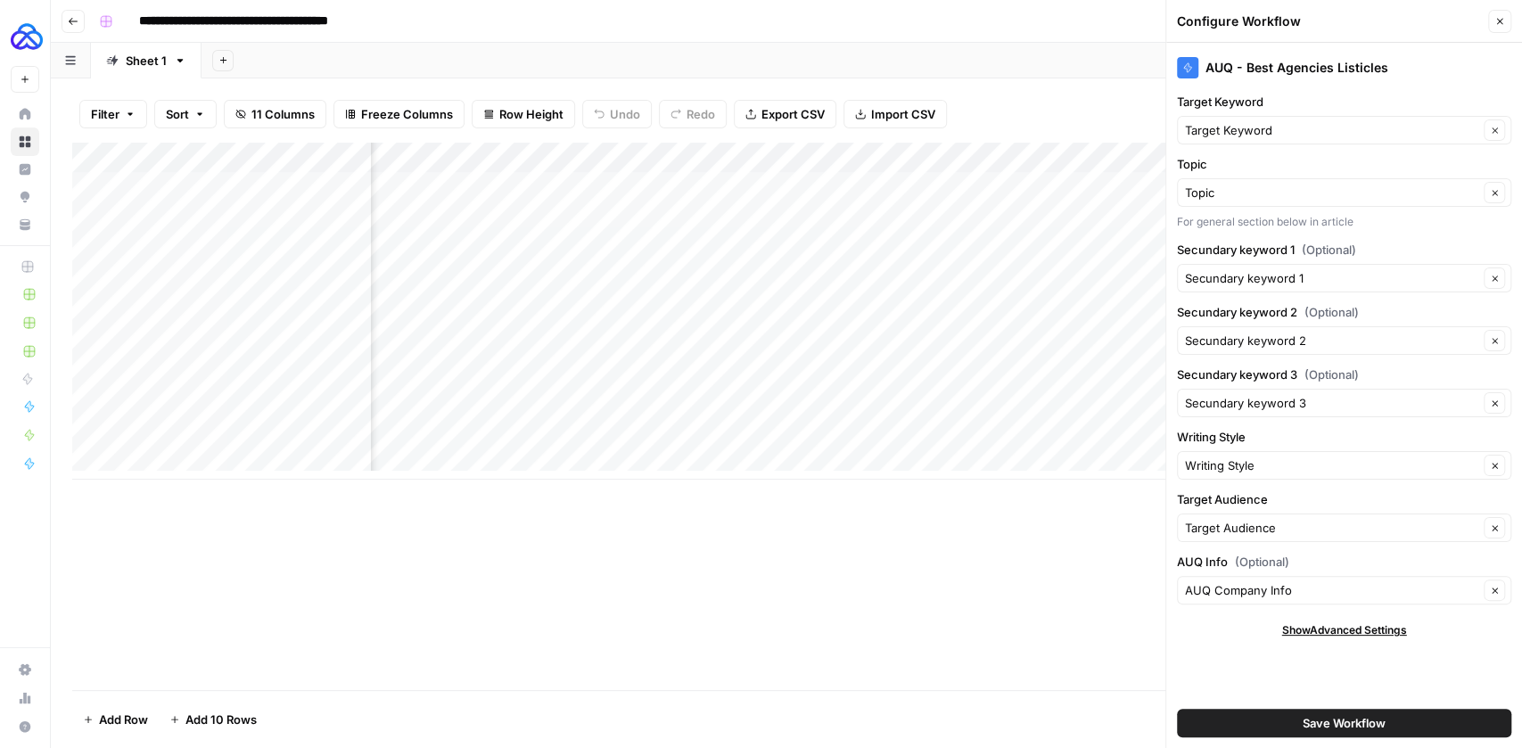
click at [1294, 719] on button "Save Workflow" at bounding box center [1344, 723] width 334 height 29
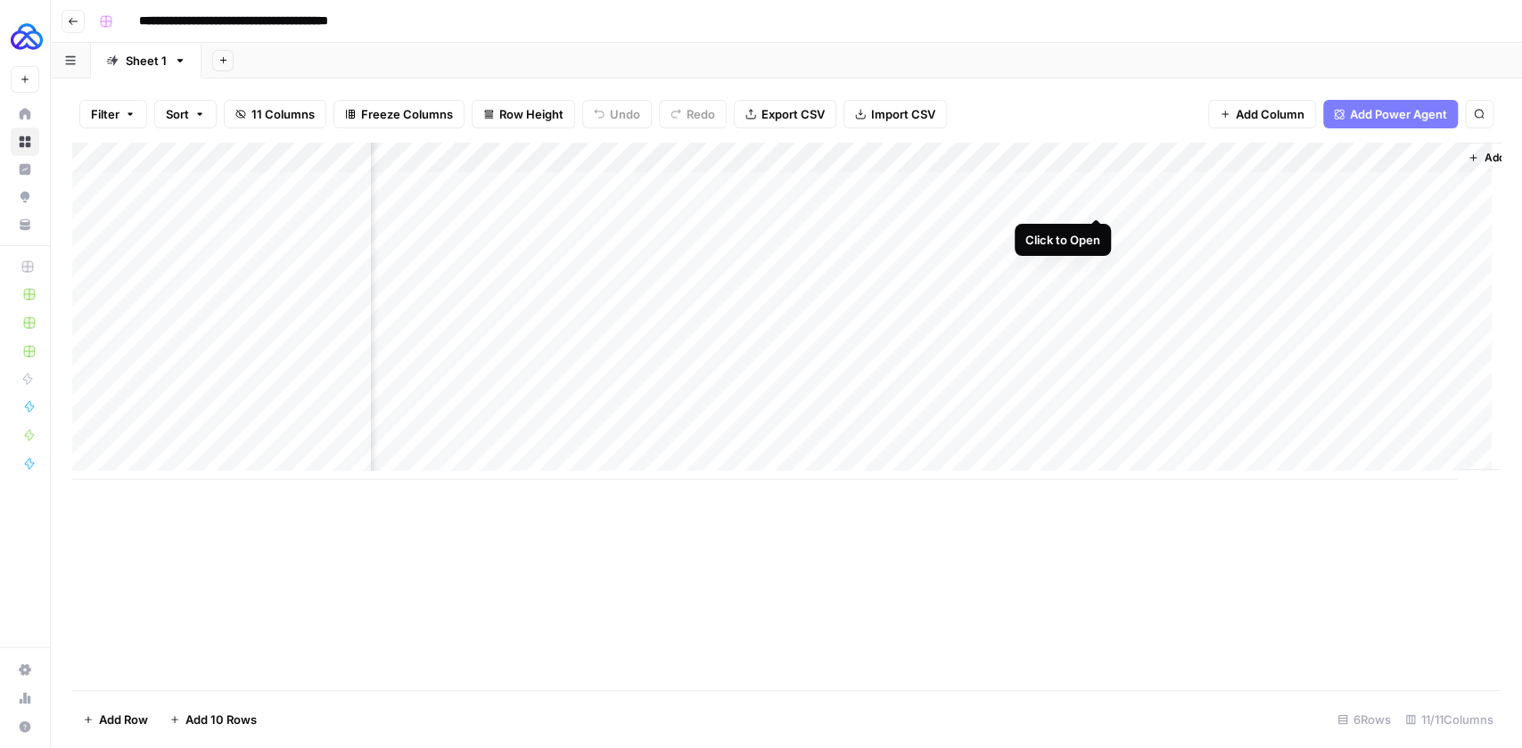
click at [1099, 185] on div "Add Column" at bounding box center [786, 311] width 1429 height 337
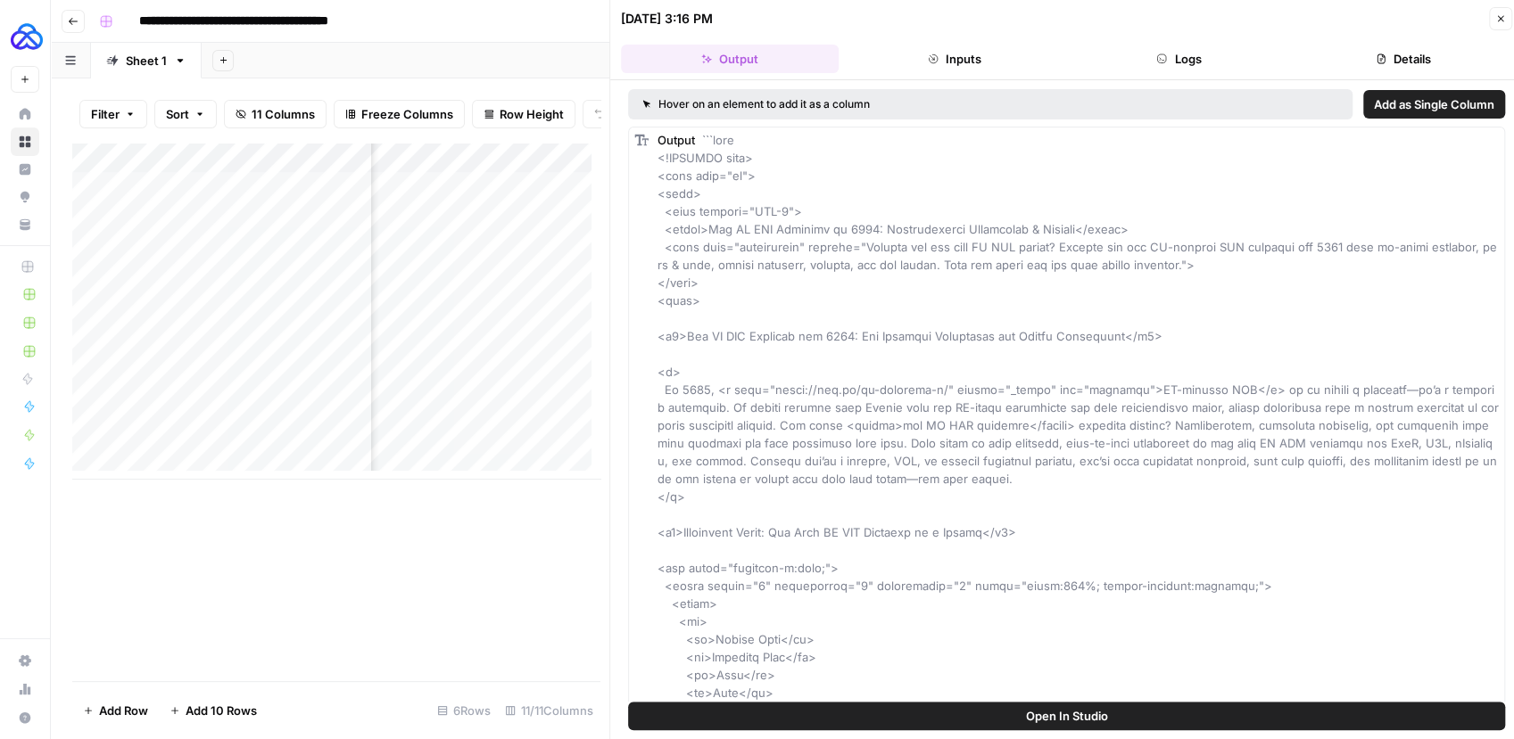
click at [1169, 68] on button "Logs" at bounding box center [1179, 59] width 218 height 29
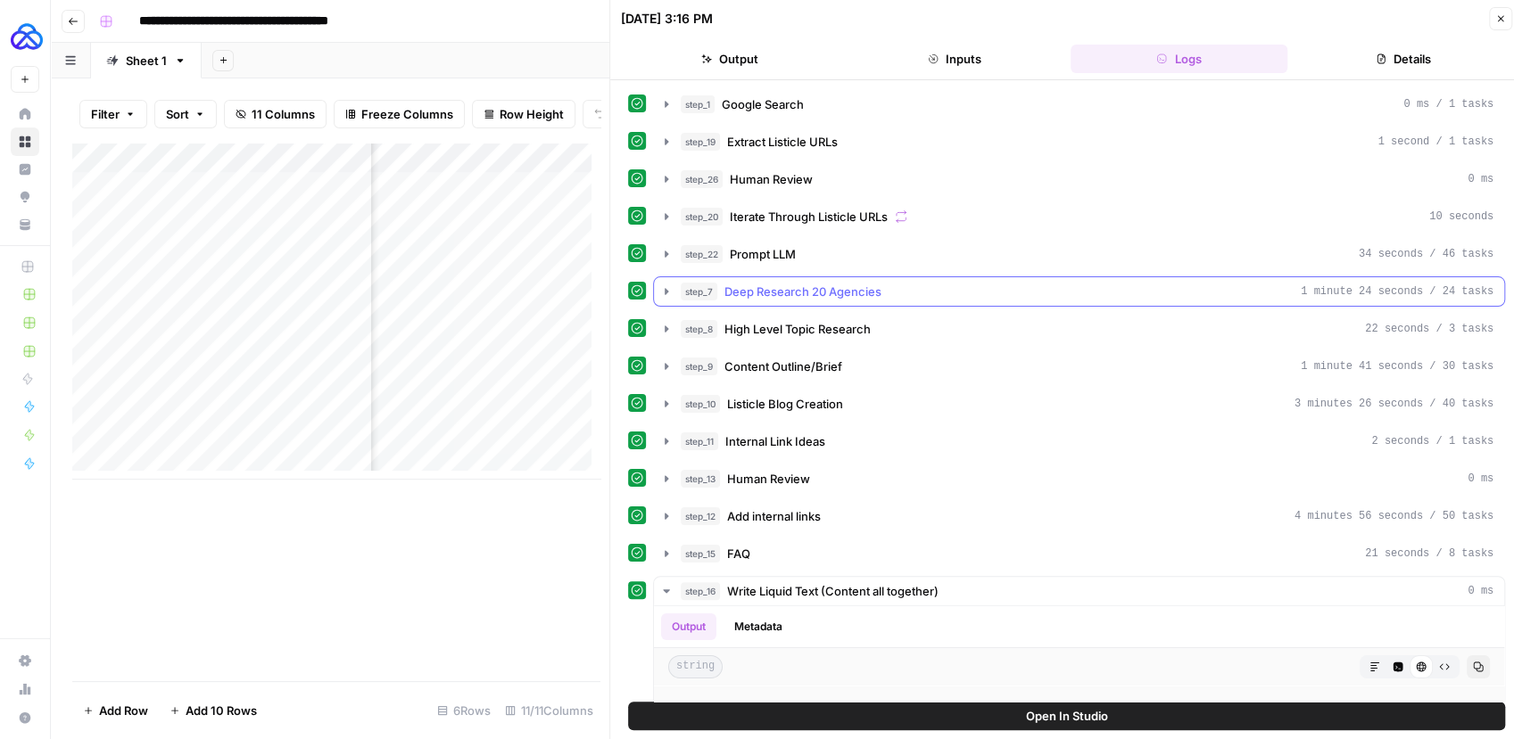
click at [665, 288] on icon "button" at bounding box center [666, 291] width 4 height 6
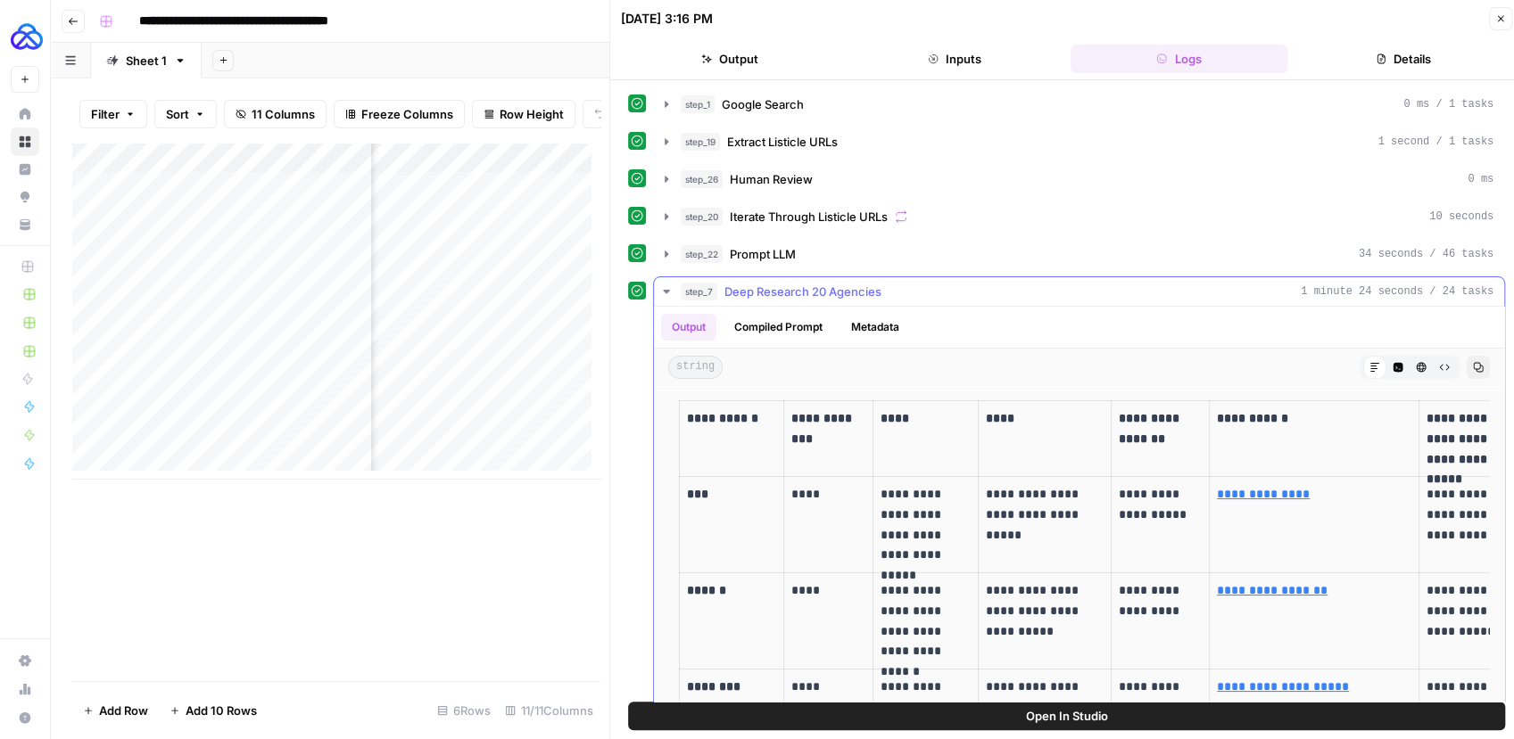
click at [665, 290] on icon "button" at bounding box center [666, 292] width 6 height 4
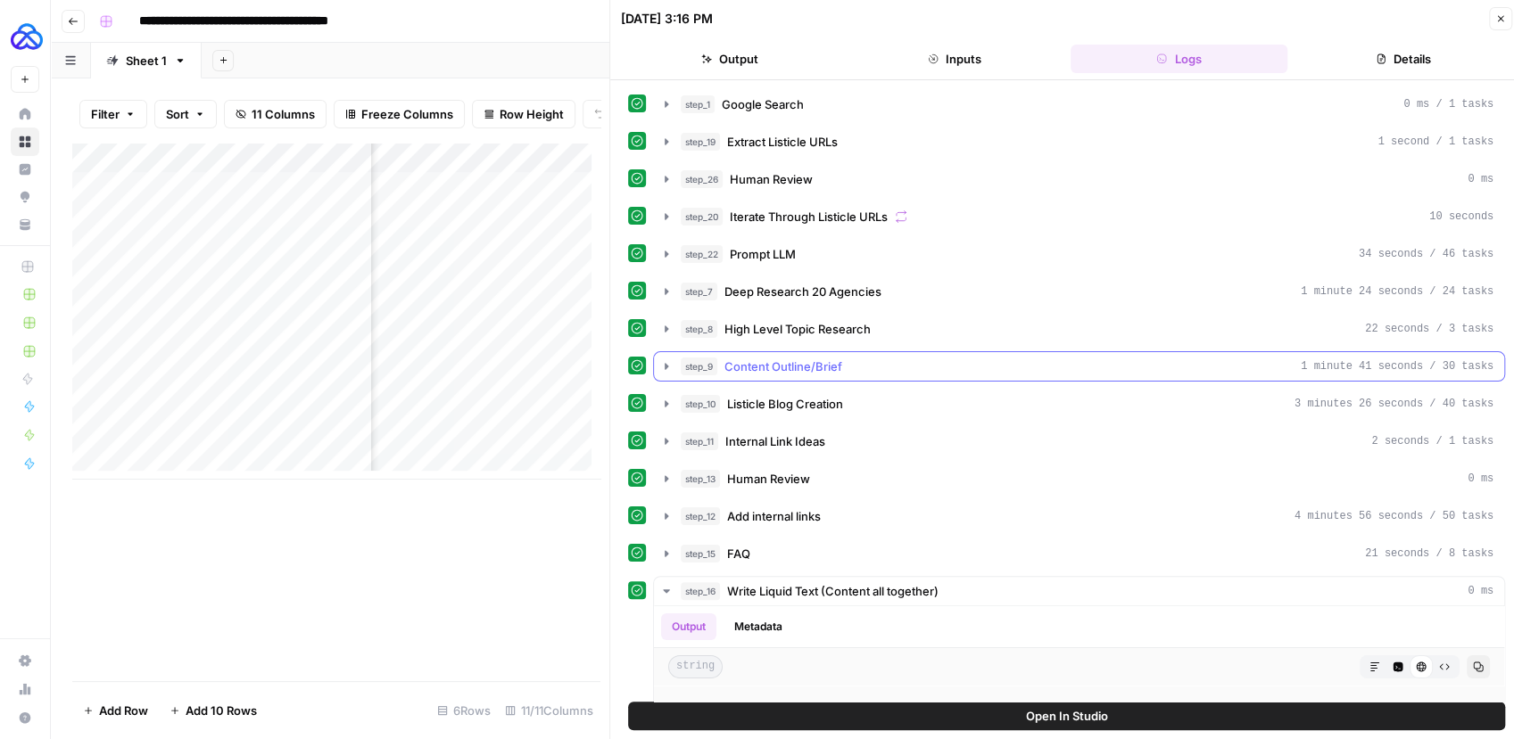
click at [659, 360] on icon "button" at bounding box center [666, 366] width 14 height 14
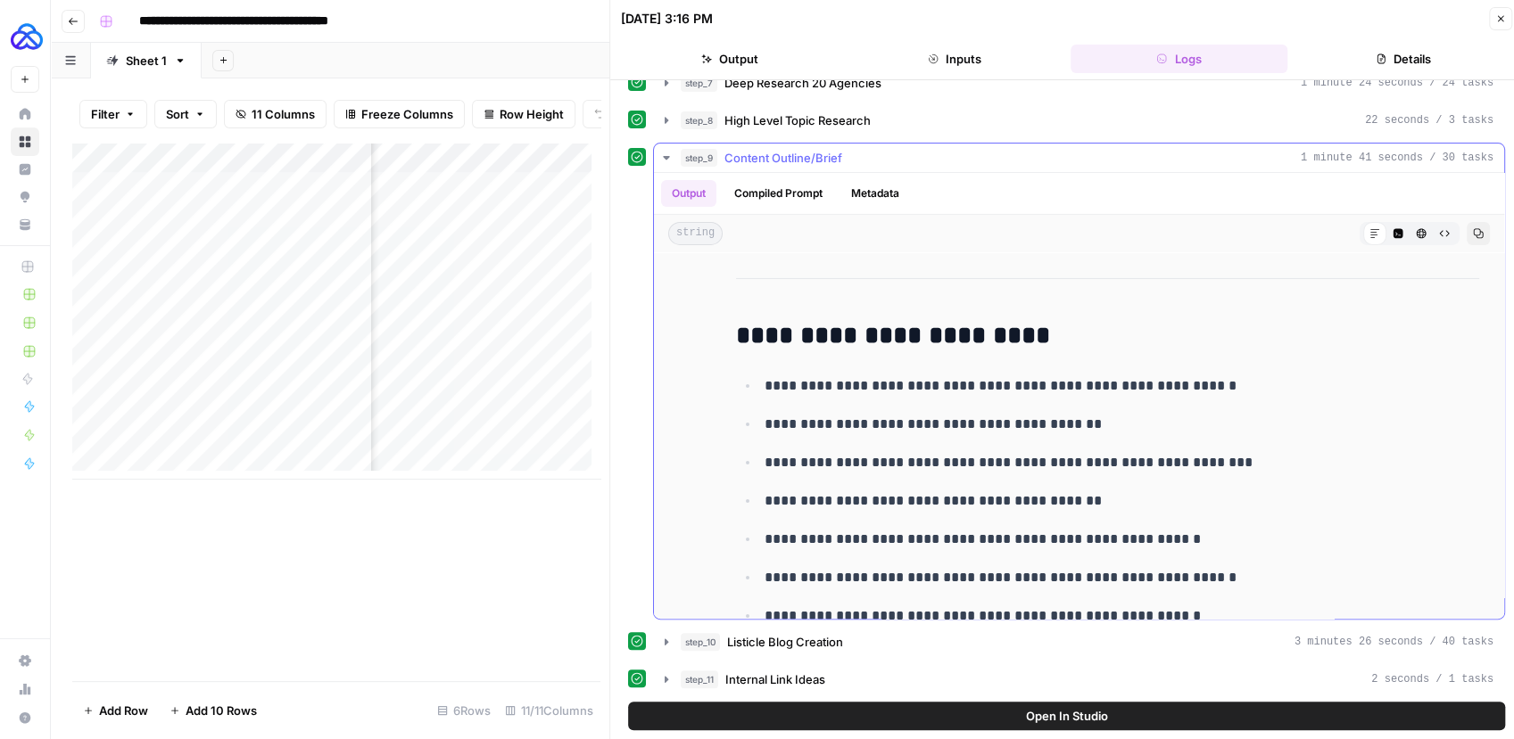
scroll to position [8628, 0]
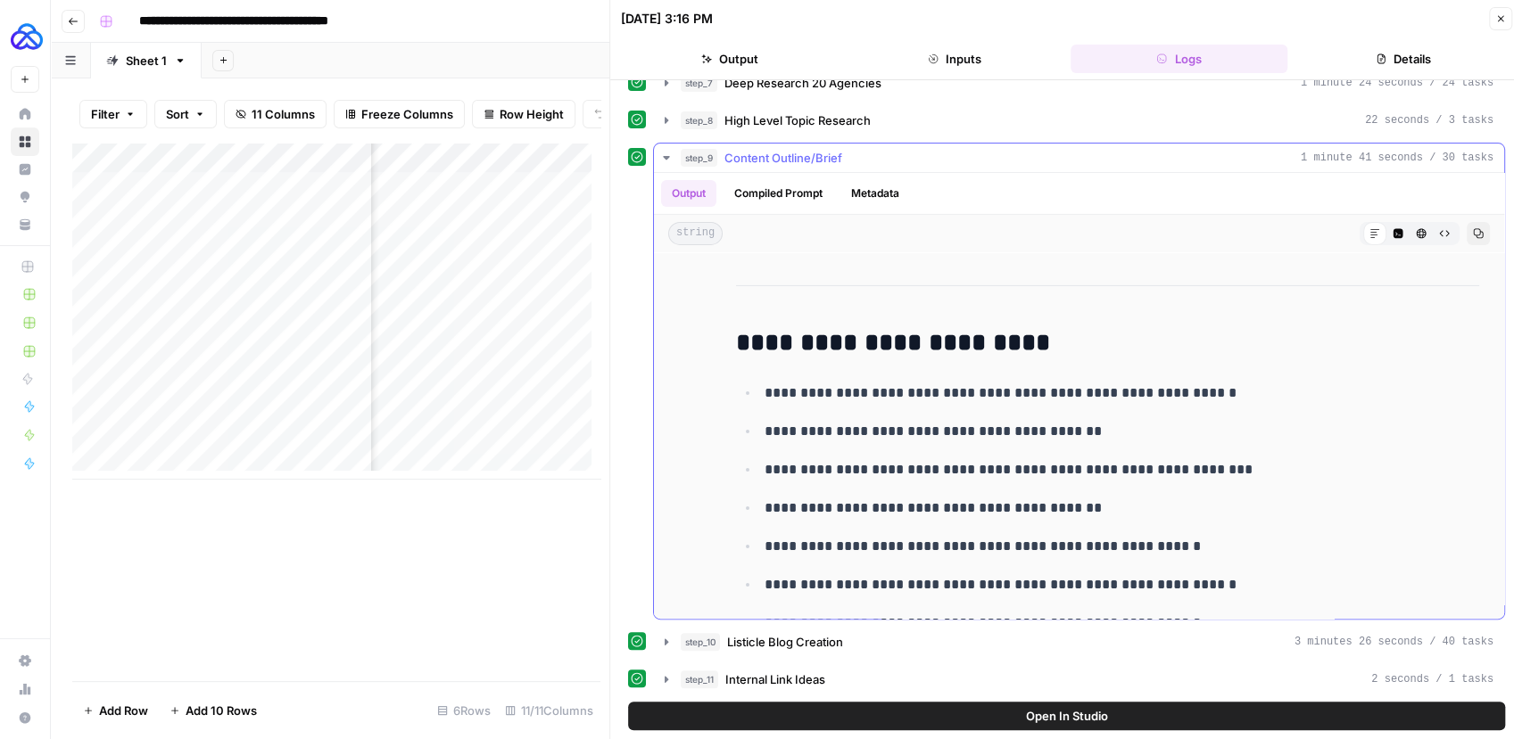
click at [667, 156] on icon "button" at bounding box center [666, 158] width 6 height 4
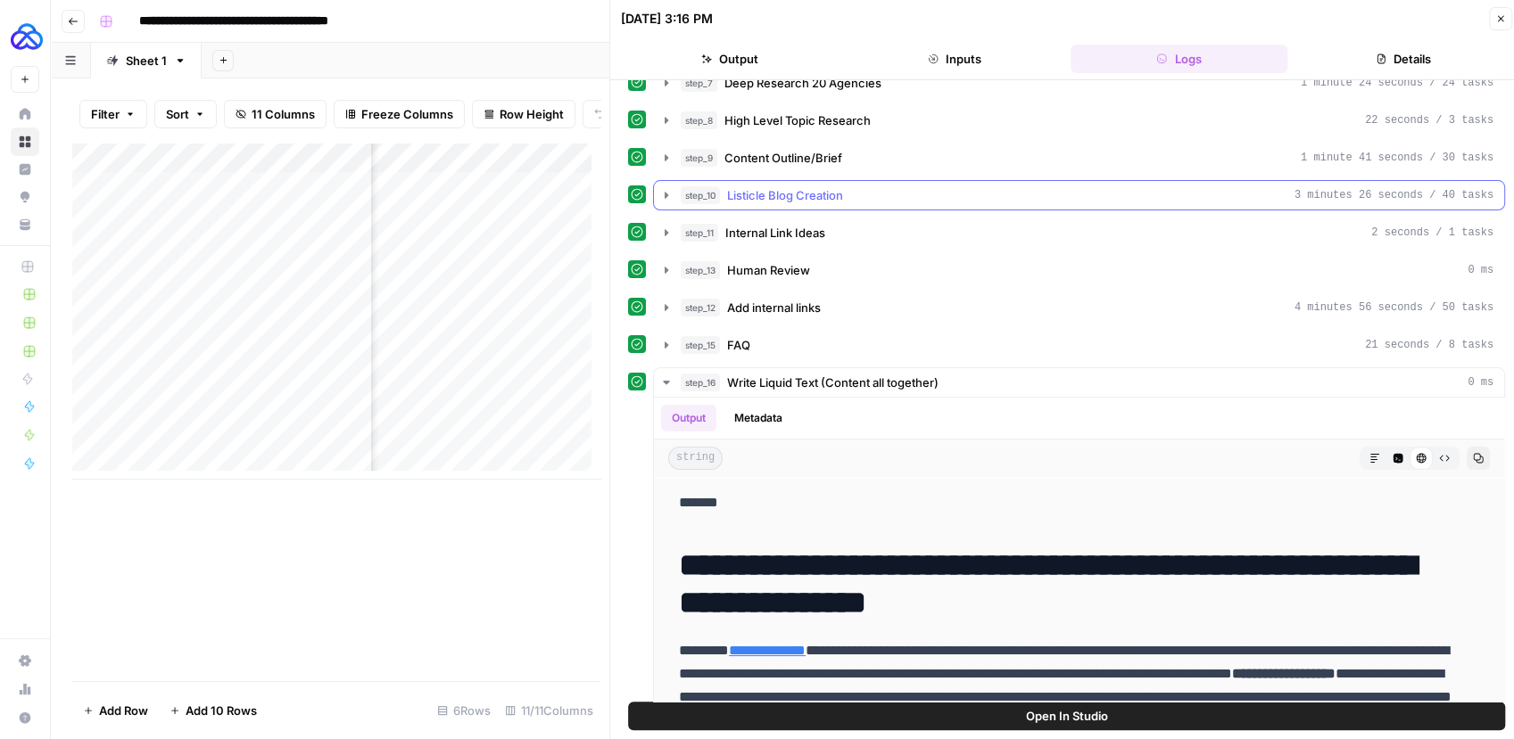
click at [667, 190] on icon "button" at bounding box center [666, 195] width 14 height 14
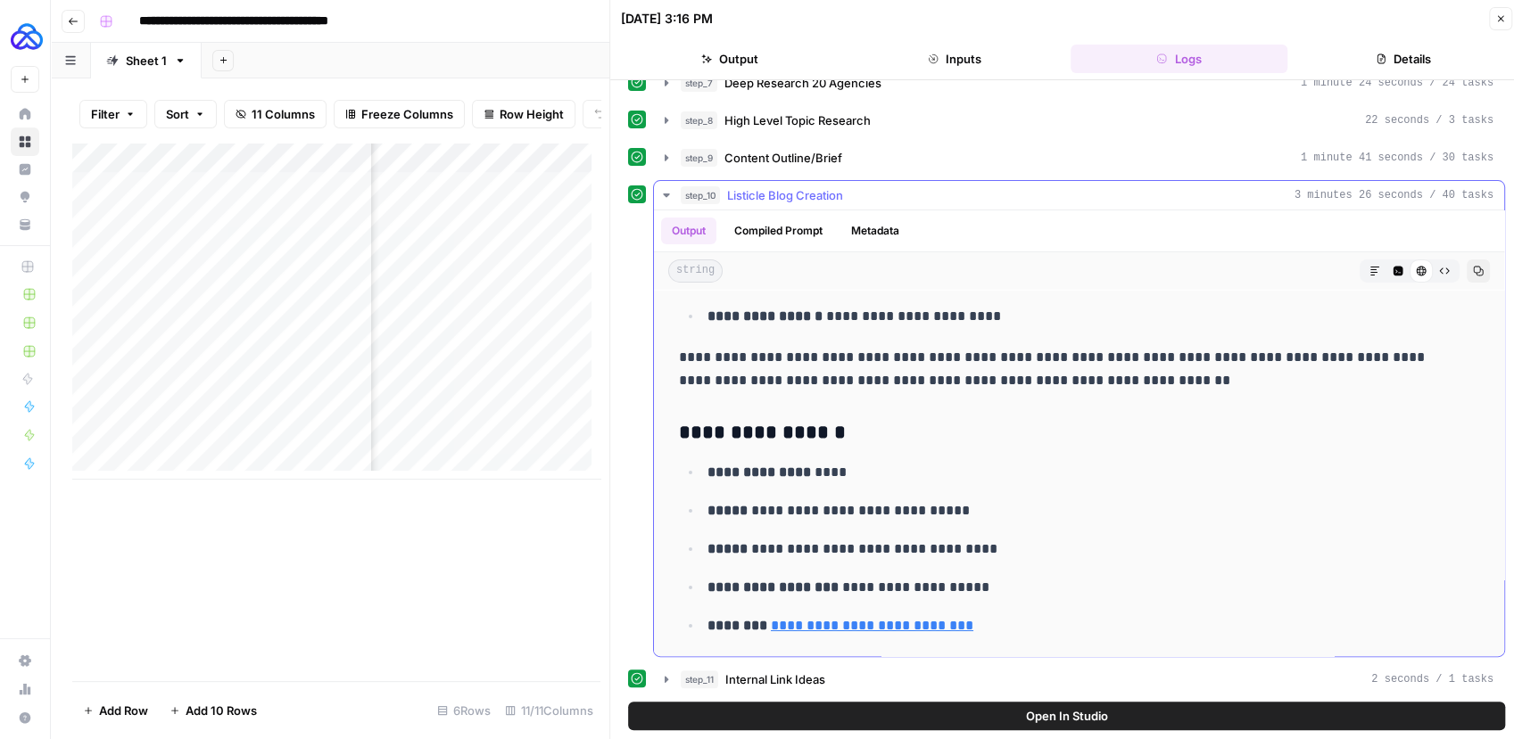
scroll to position [9051, 0]
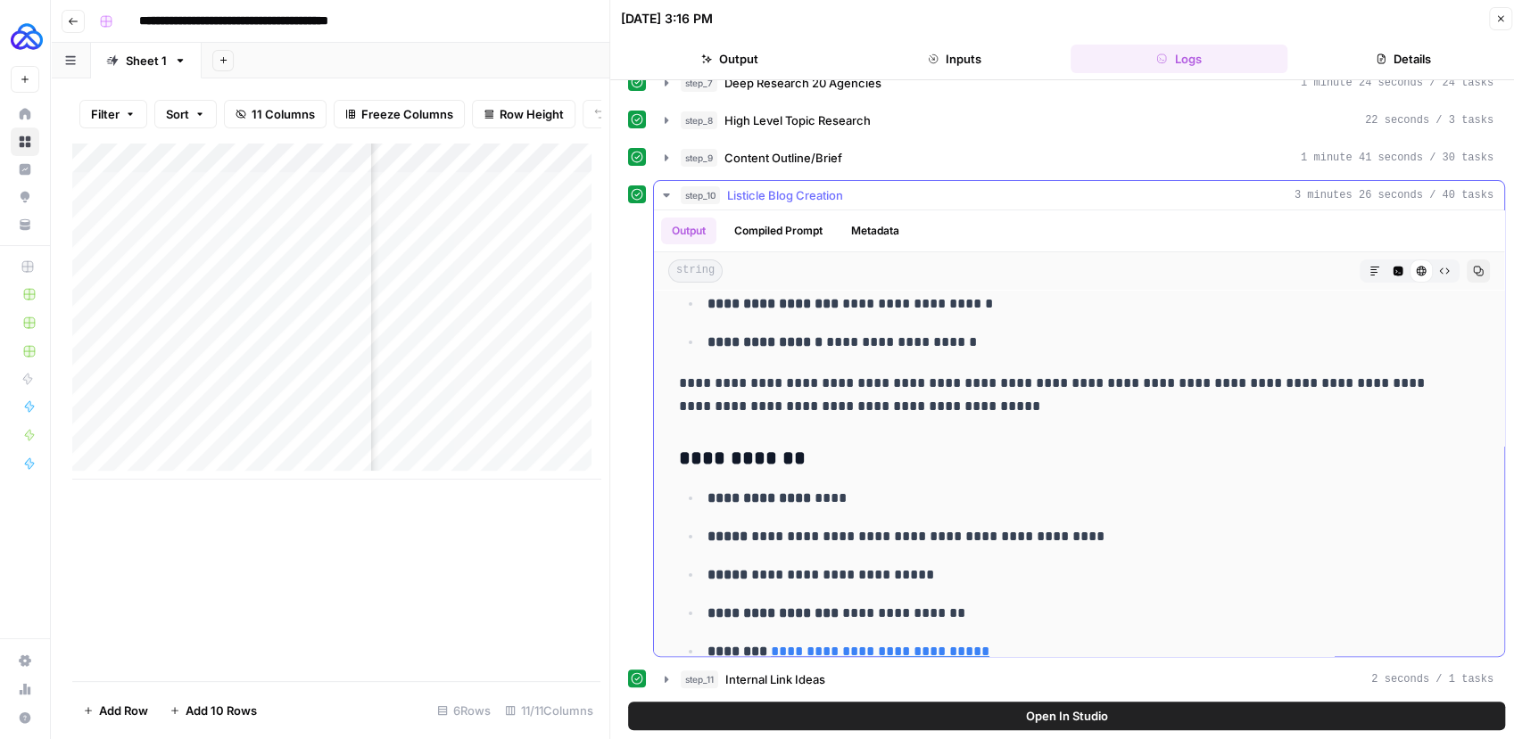
click at [665, 194] on icon "button" at bounding box center [666, 196] width 6 height 4
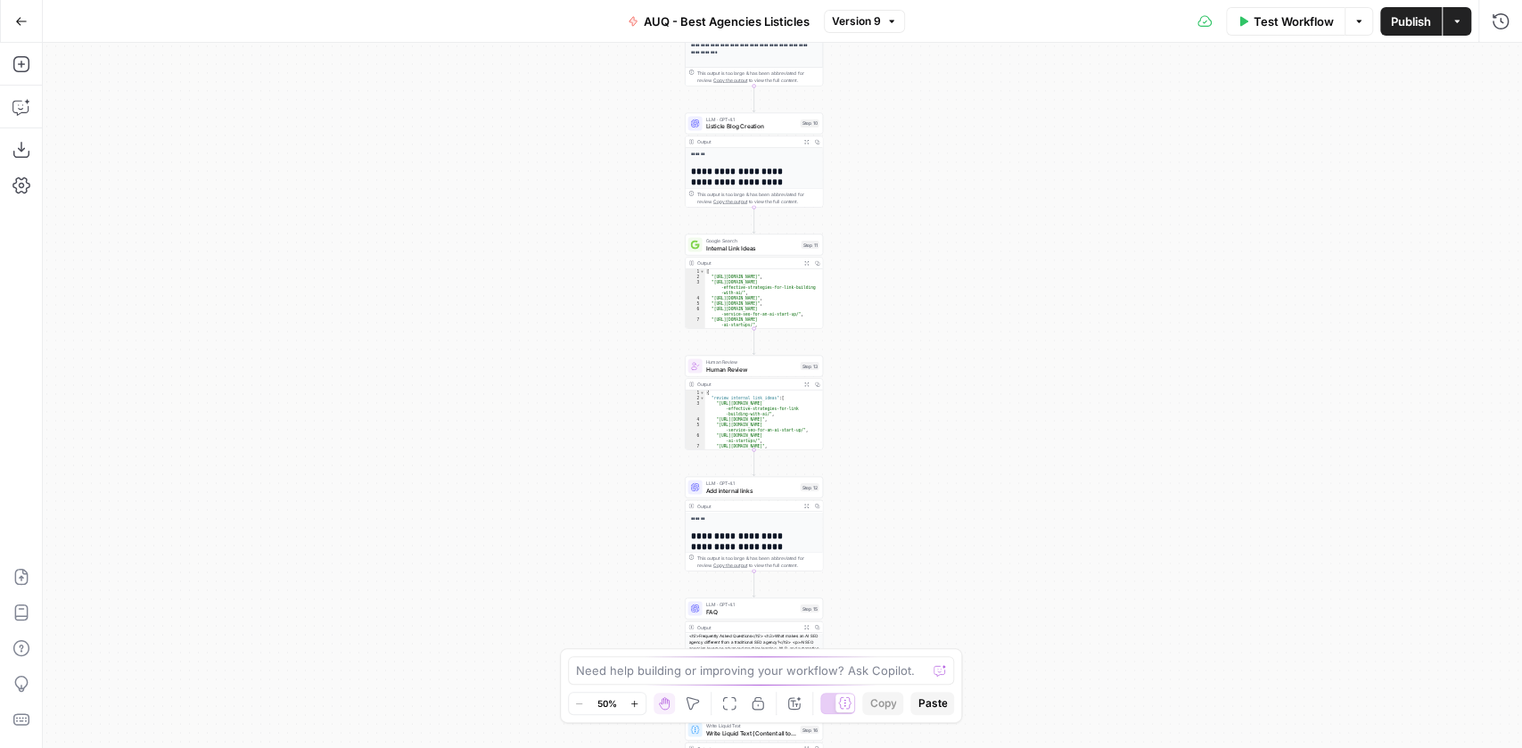
click at [903, 252] on div "Workflow Set Inputs Inputs Google Search Google Search Step 1 Output Expand Out…" at bounding box center [783, 395] width 1480 height 705
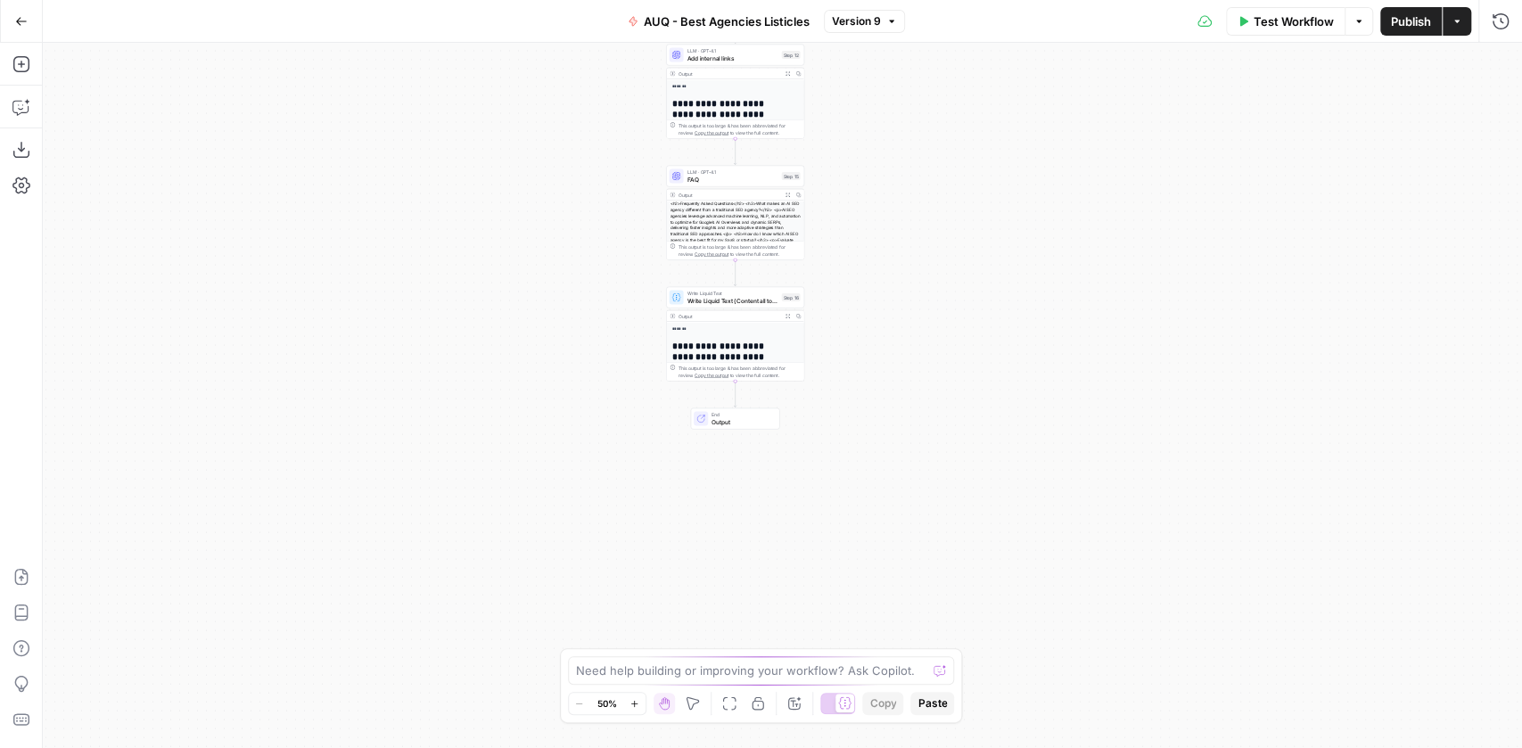
drag, startPoint x: 919, startPoint y: 356, endPoint x: 897, endPoint y: 362, distance: 22.3
click at [907, 543] on div "Workflow Set Inputs Inputs Google Search Google Search Step 1 Output Expand Out…" at bounding box center [783, 395] width 1480 height 705
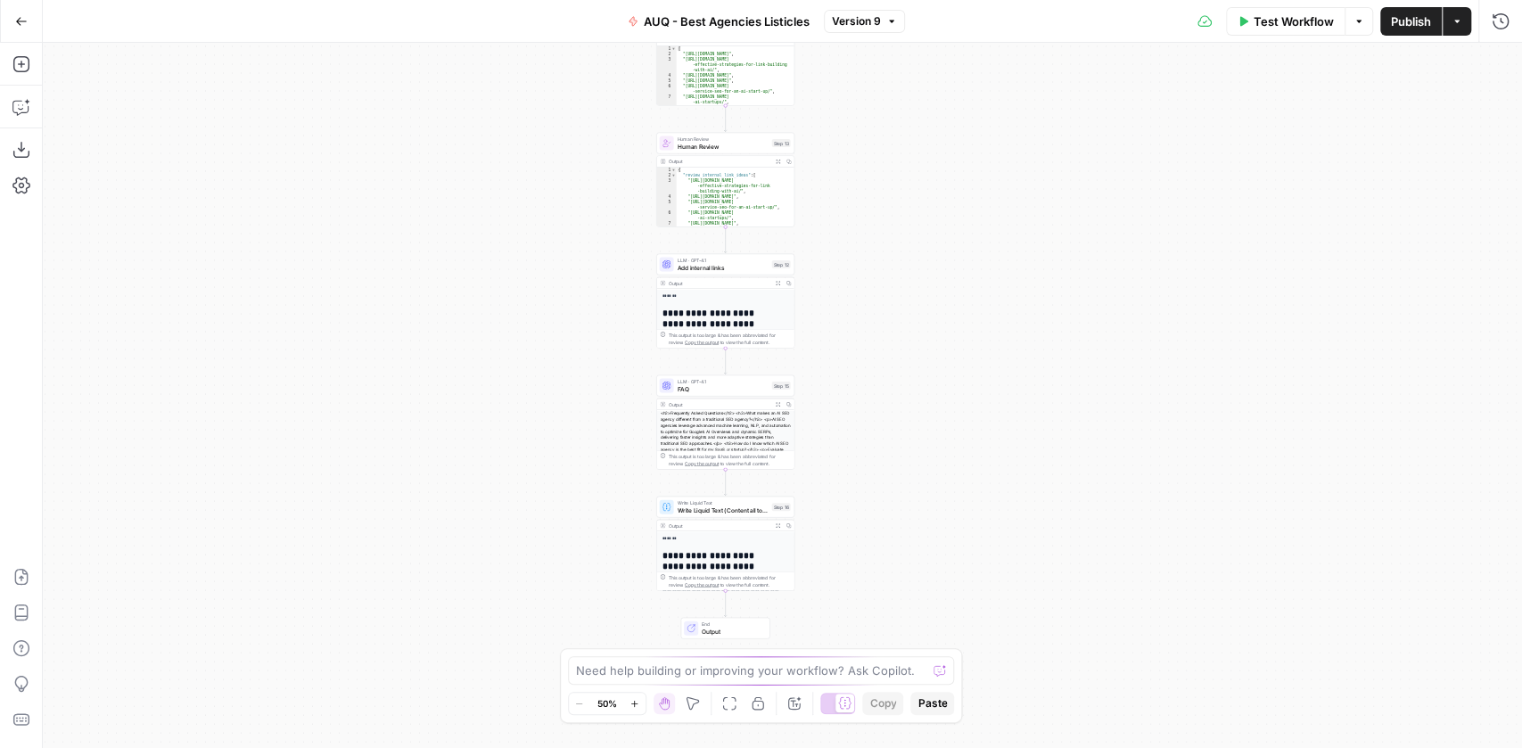
drag, startPoint x: 888, startPoint y: 337, endPoint x: 887, endPoint y: 416, distance: 78.5
click at [879, 480] on div "Workflow Set Inputs Inputs Google Search Google Search Step 1 Output Expand Out…" at bounding box center [783, 395] width 1480 height 705
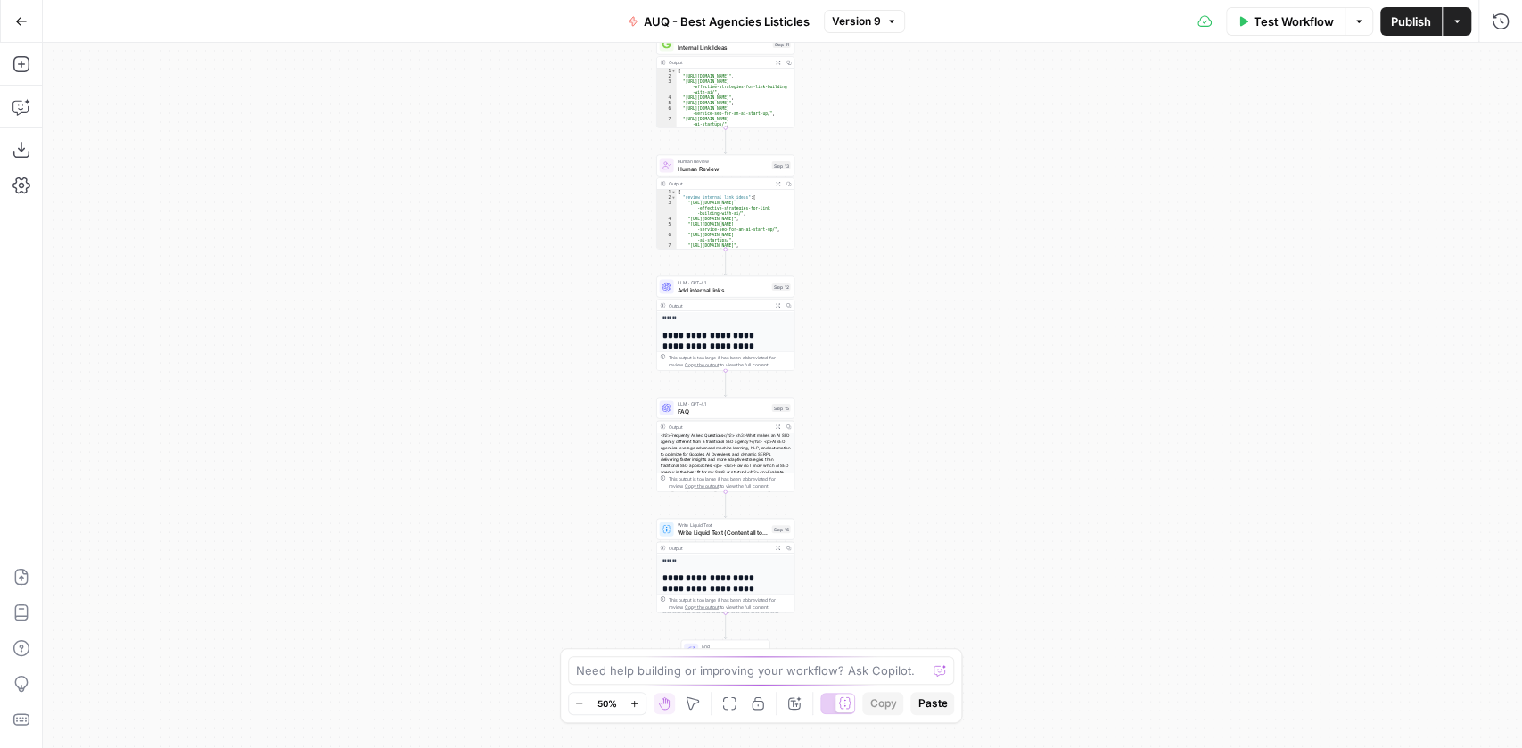
click at [713, 291] on span "Add internal links" at bounding box center [723, 289] width 91 height 9
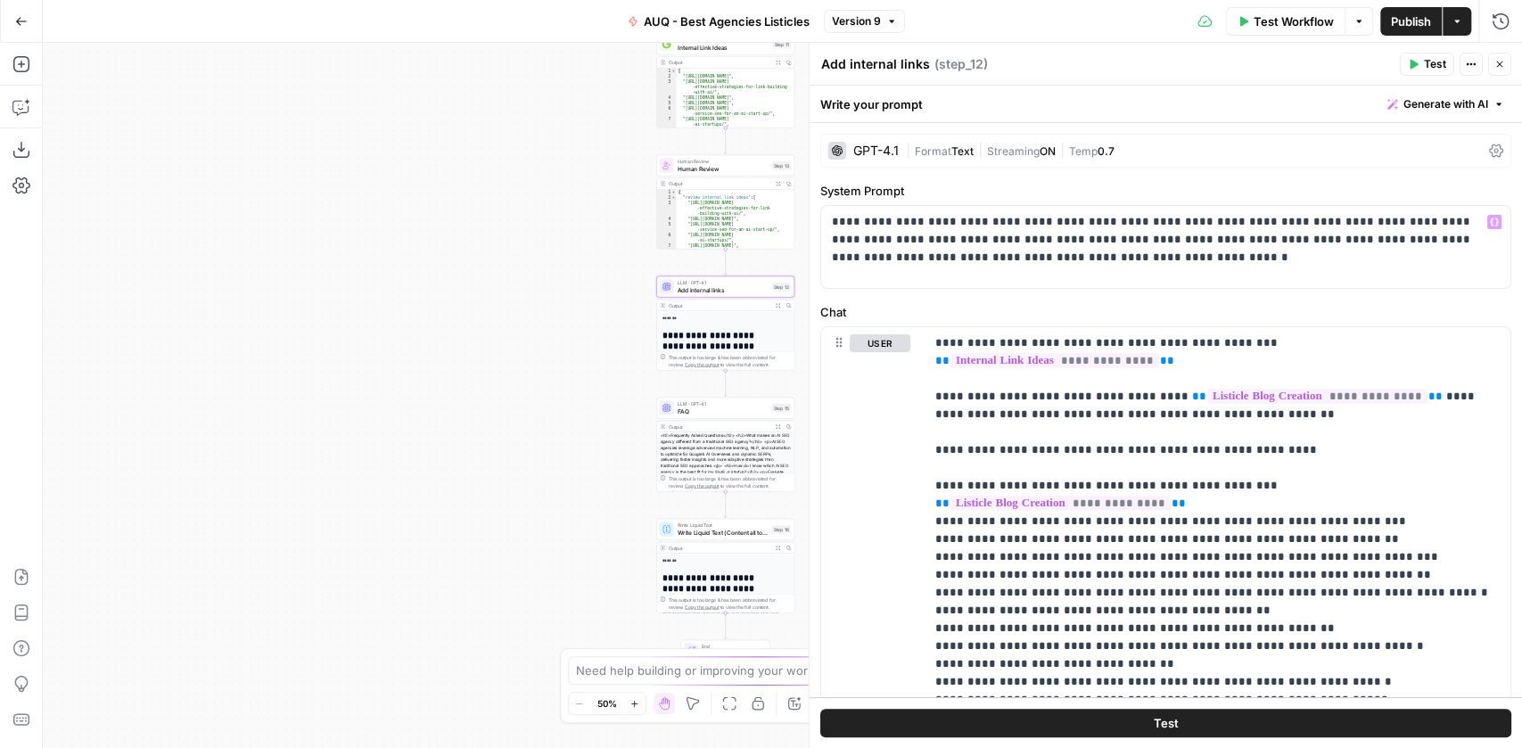
click at [1174, 147] on div "| Format Text | Streaming ON | Temp 0.7" at bounding box center [1194, 151] width 576 height 17
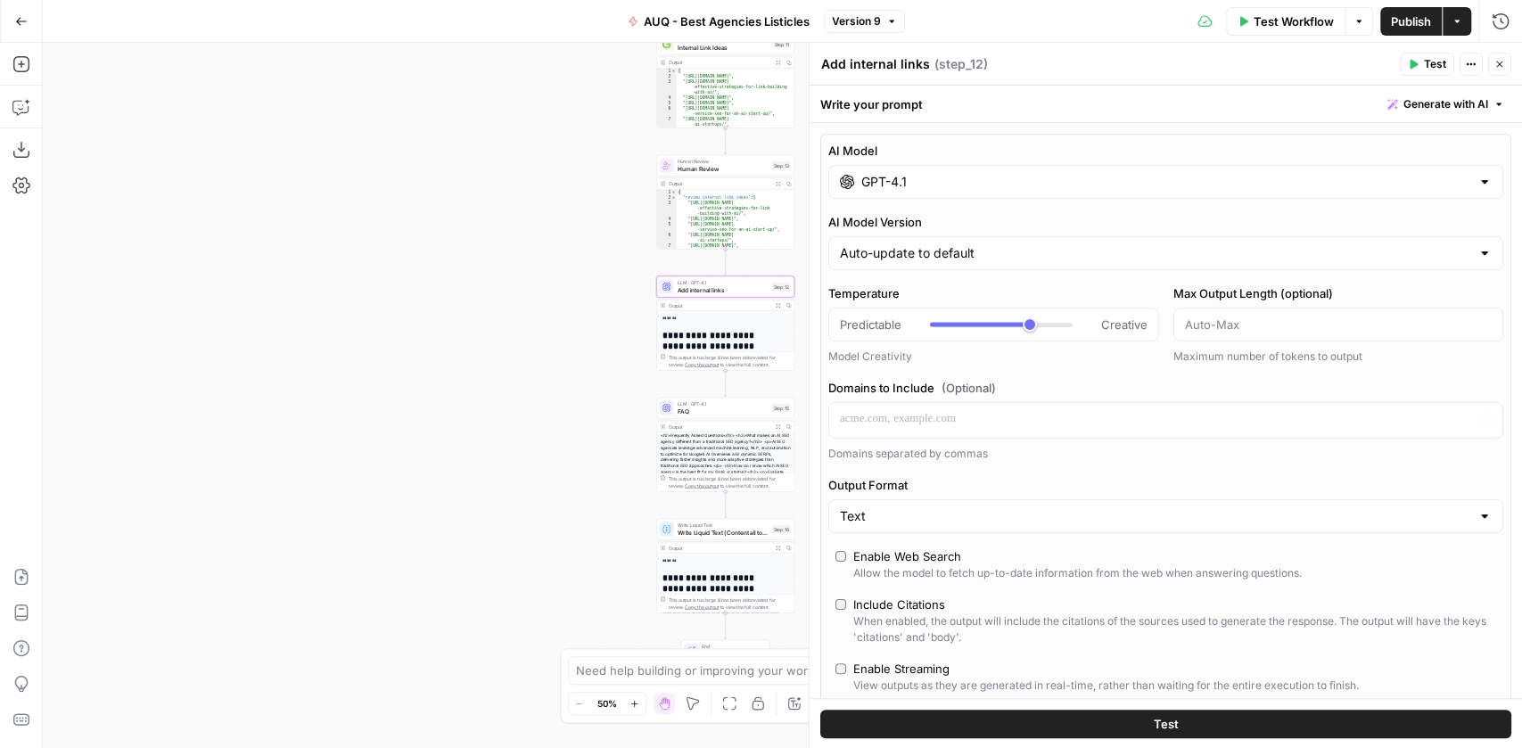
click at [987, 179] on input "GPT-4.1" at bounding box center [1166, 182] width 609 height 18
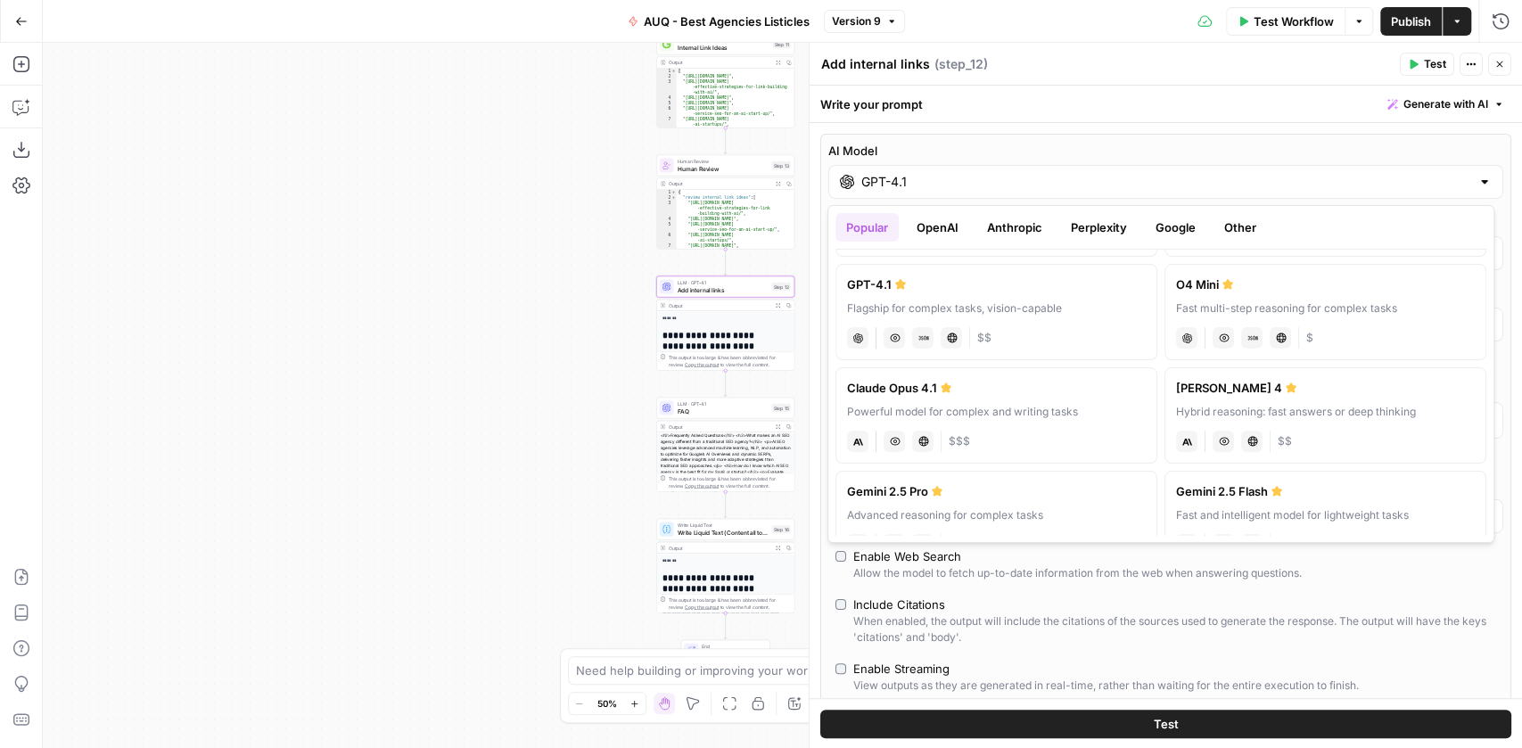
scroll to position [47, 0]
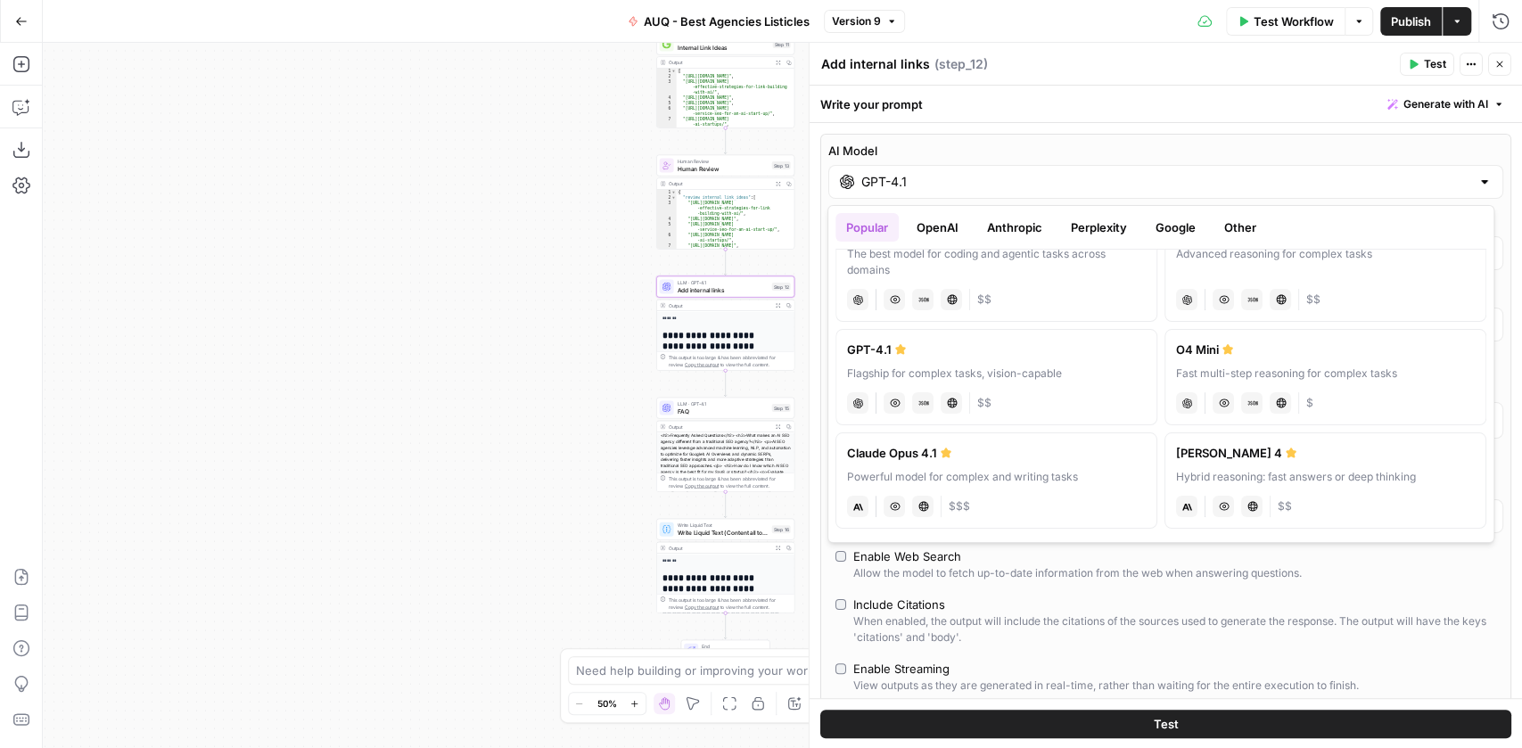
click at [1225, 227] on button "Other" at bounding box center [1241, 227] width 54 height 29
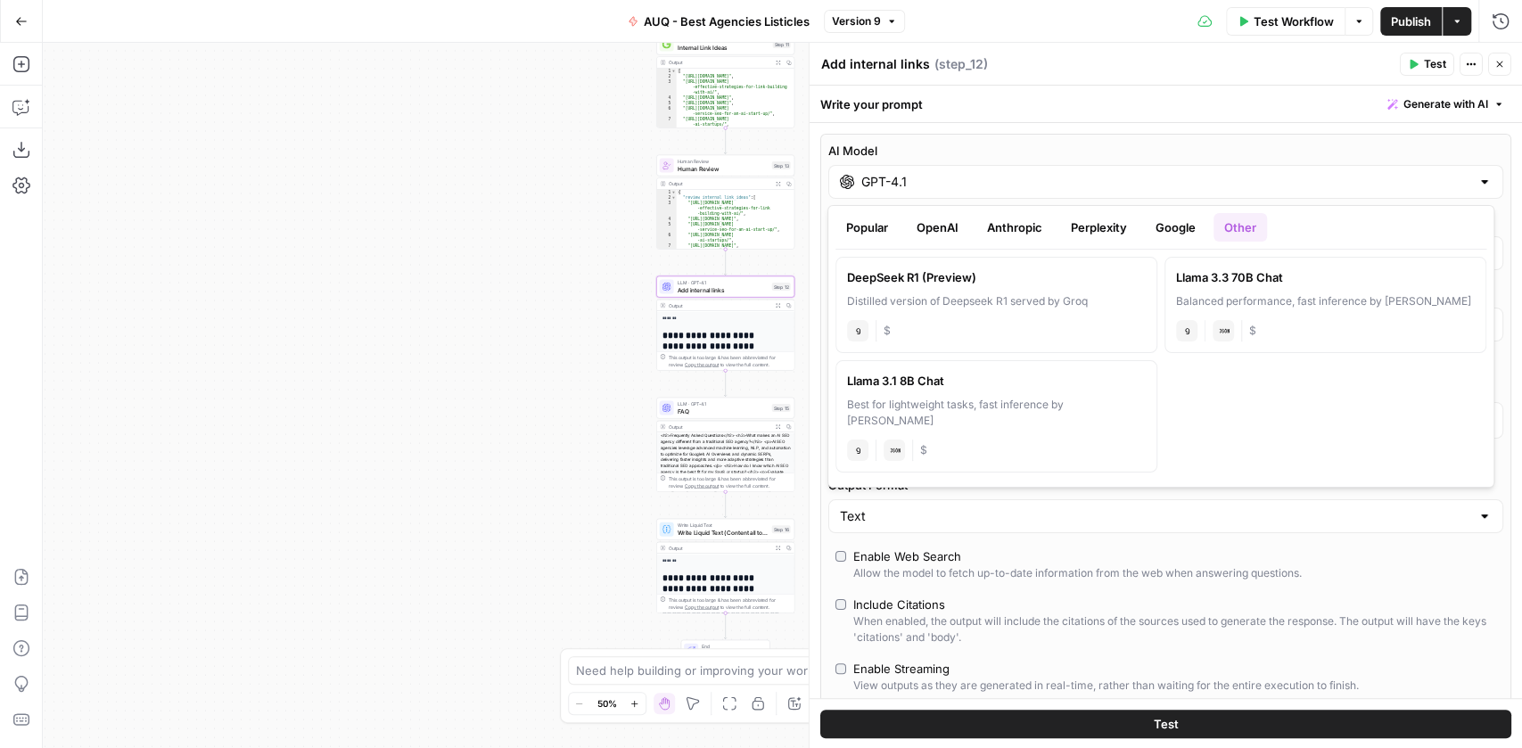
click at [993, 307] on div "Distilled version of Deepseek R1 served by Groq" at bounding box center [996, 301] width 299 height 16
type input "DeepSeek R1 (Preview)"
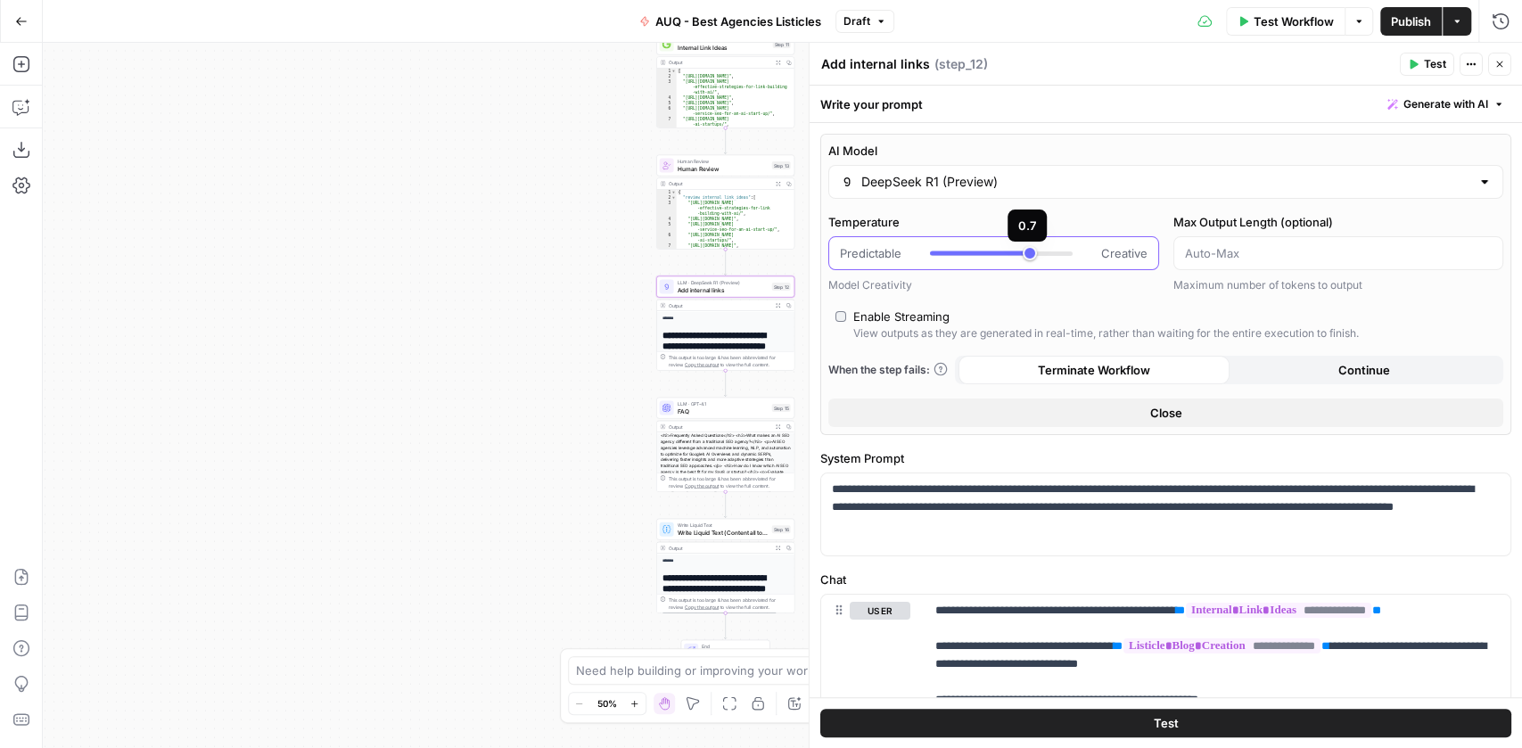
click at [956, 246] on div at bounding box center [1001, 253] width 143 height 18
type input "***"
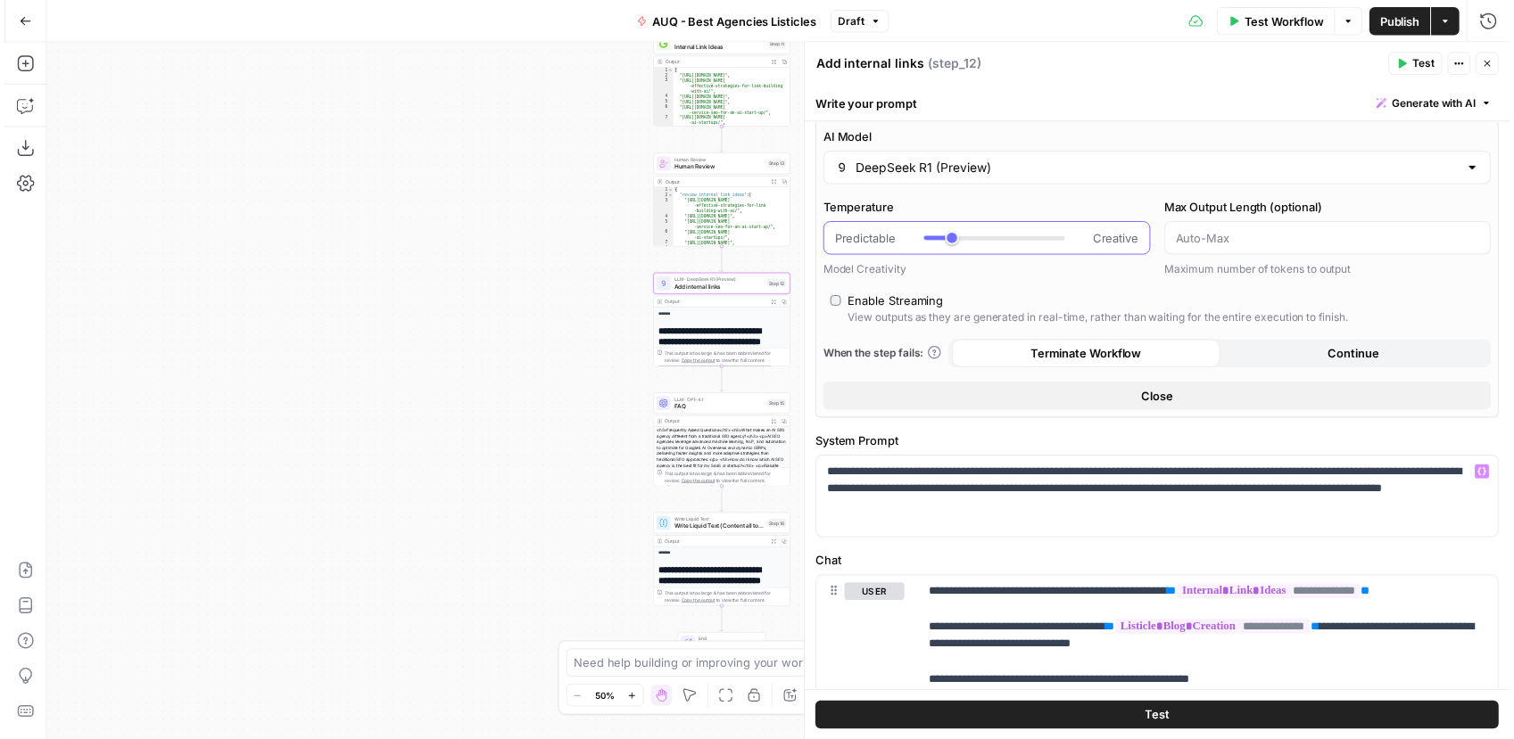
scroll to position [12, 0]
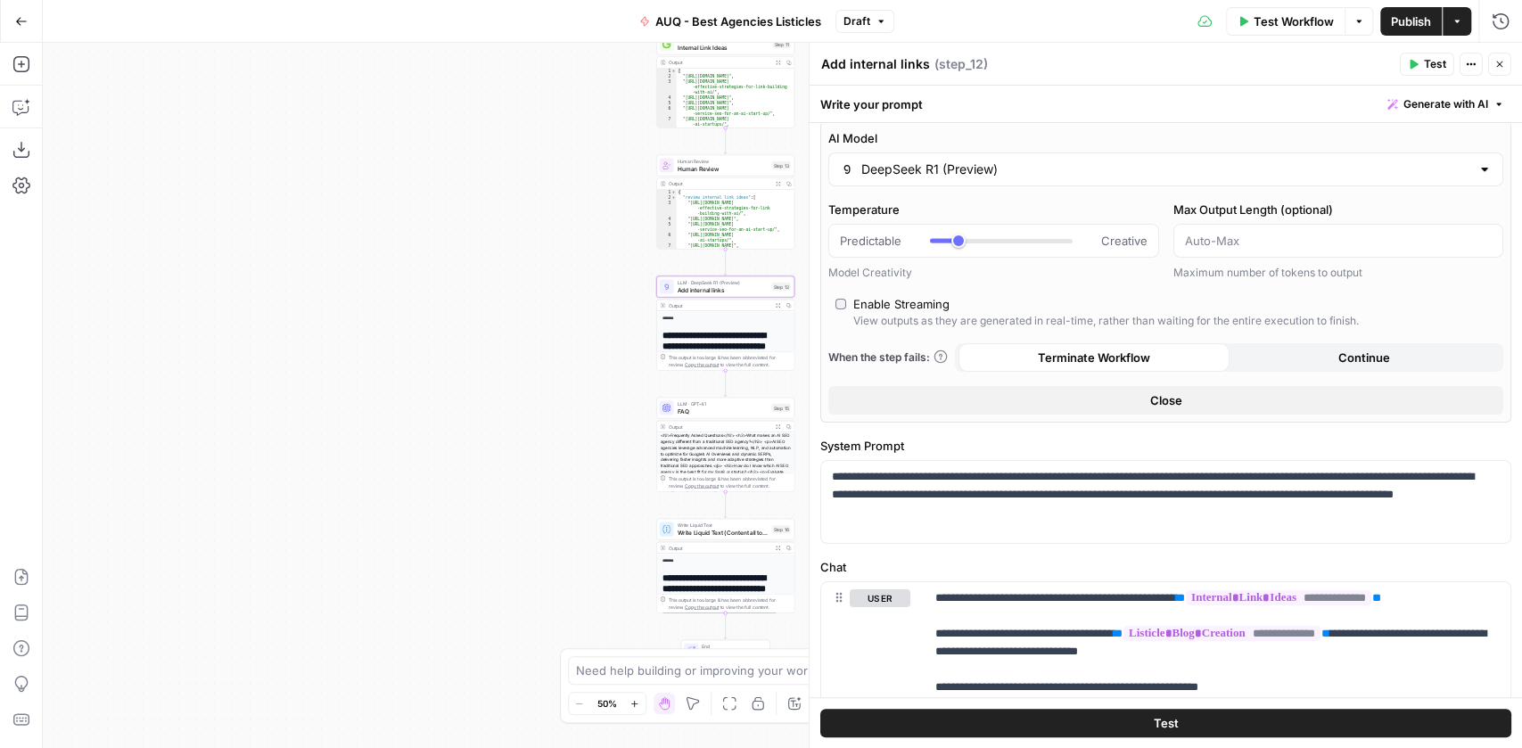
click at [1148, 728] on button "Test" at bounding box center [1166, 723] width 691 height 29
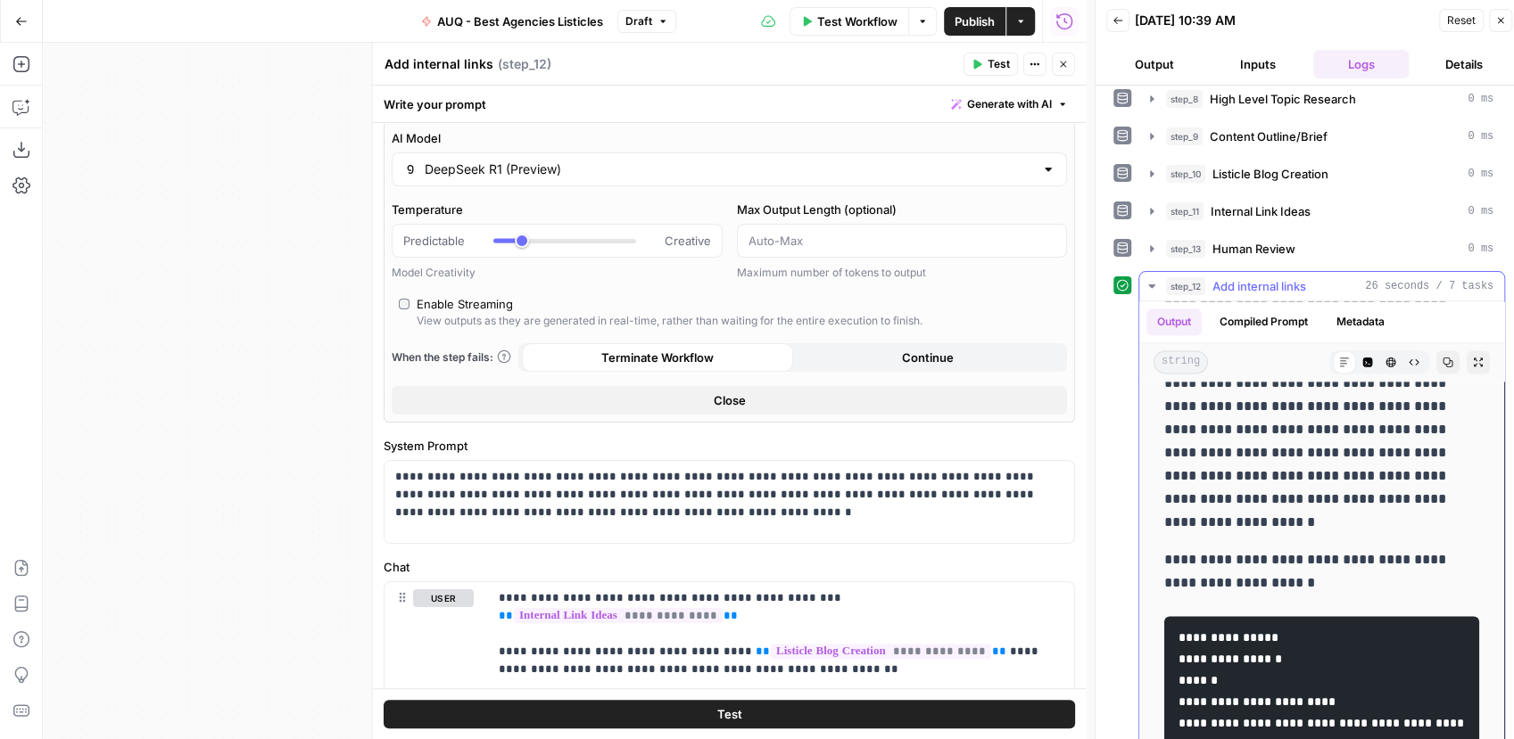
scroll to position [1728, 0]
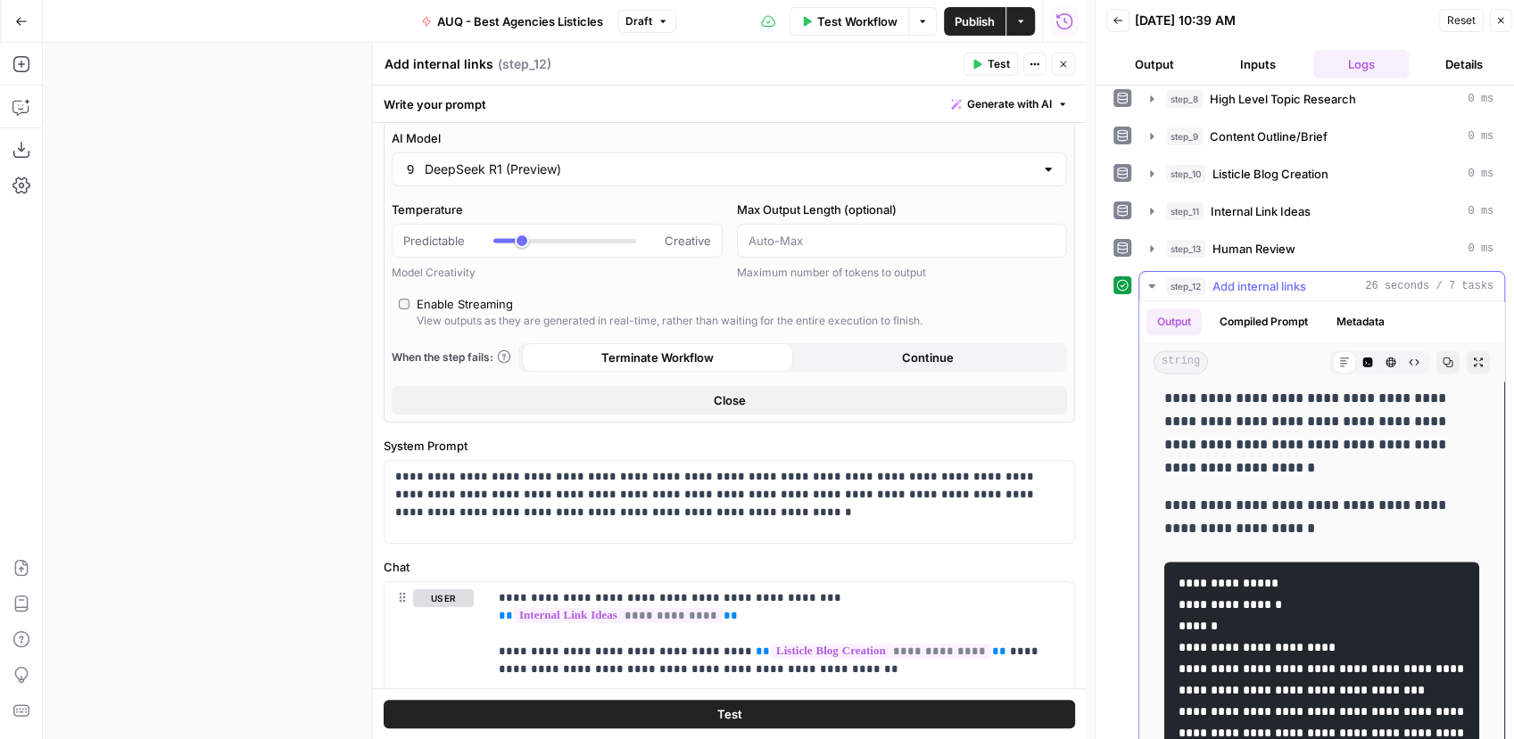
drag, startPoint x: 1252, startPoint y: 505, endPoint x: 1218, endPoint y: 474, distance: 46.1
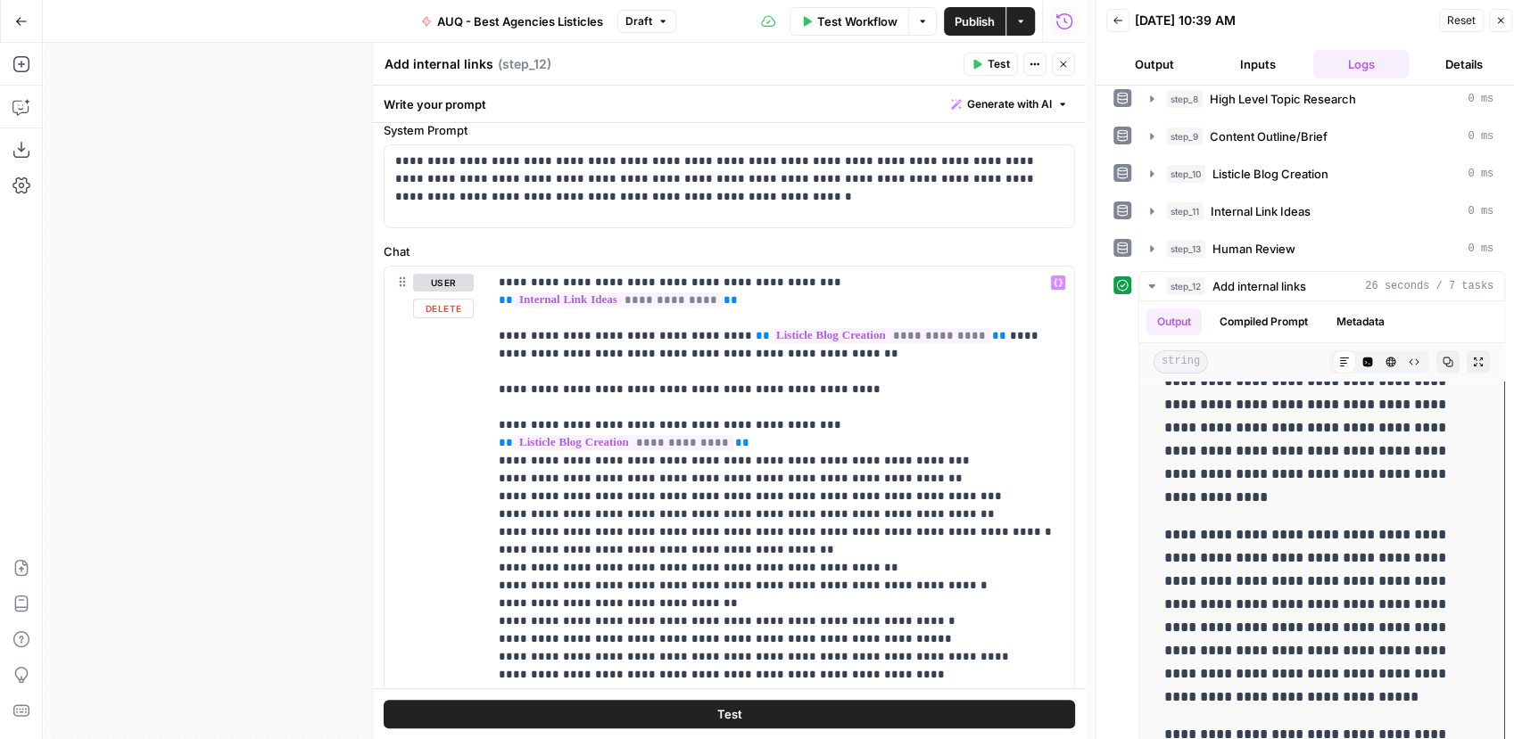
scroll to position [358, 0]
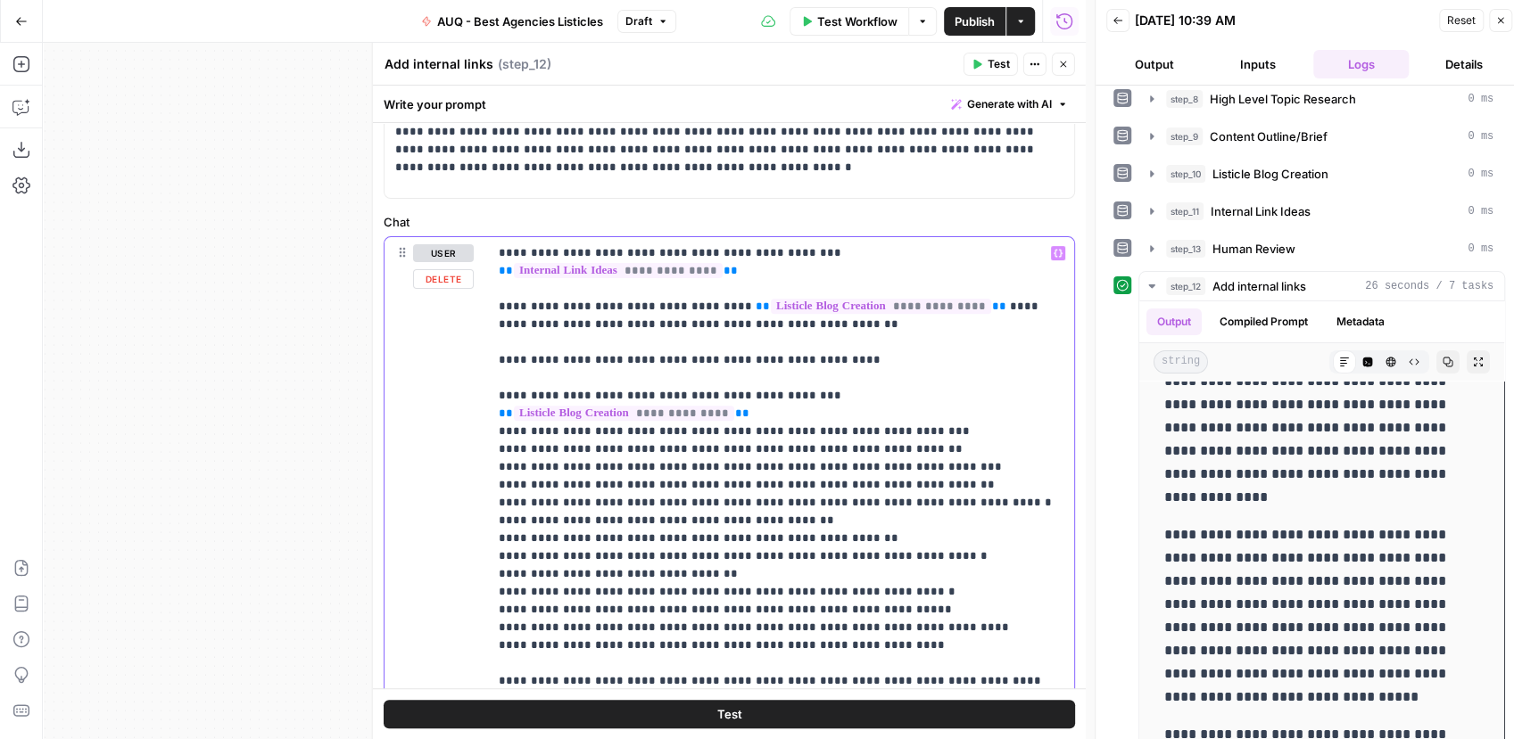
click at [921, 607] on p "**********" at bounding box center [777, 502] width 557 height 517
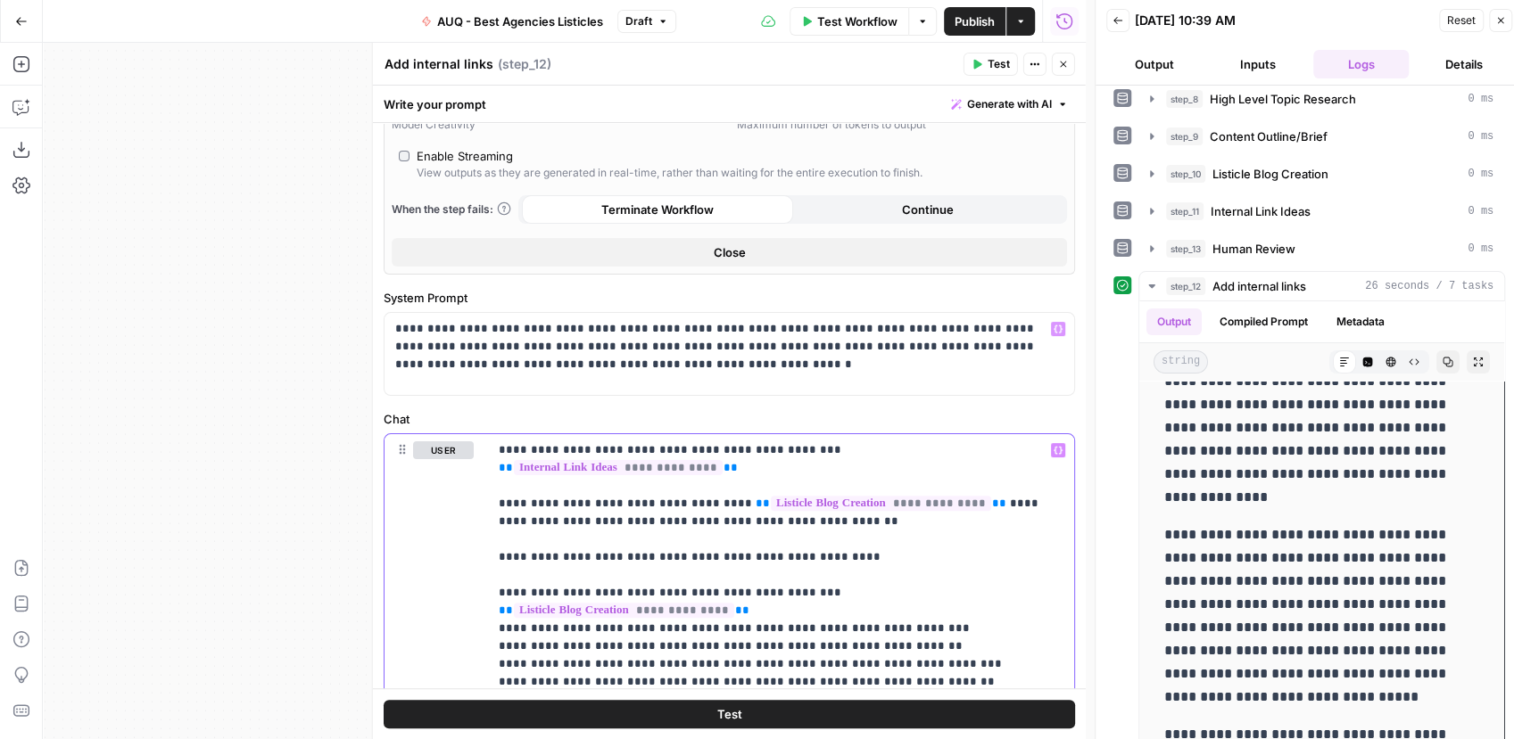
scroll to position [0, 0]
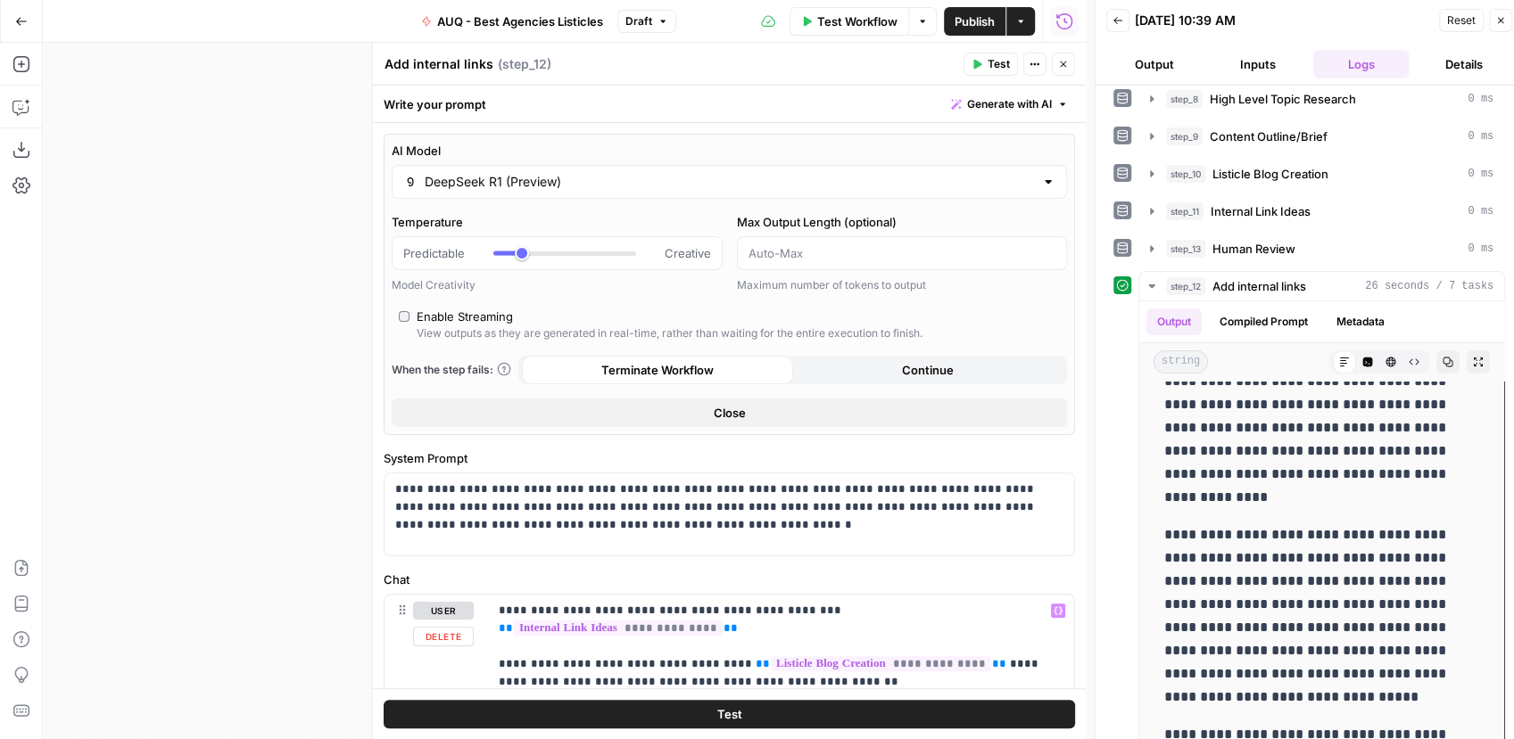
click at [561, 707] on button "Test" at bounding box center [729, 714] width 691 height 29
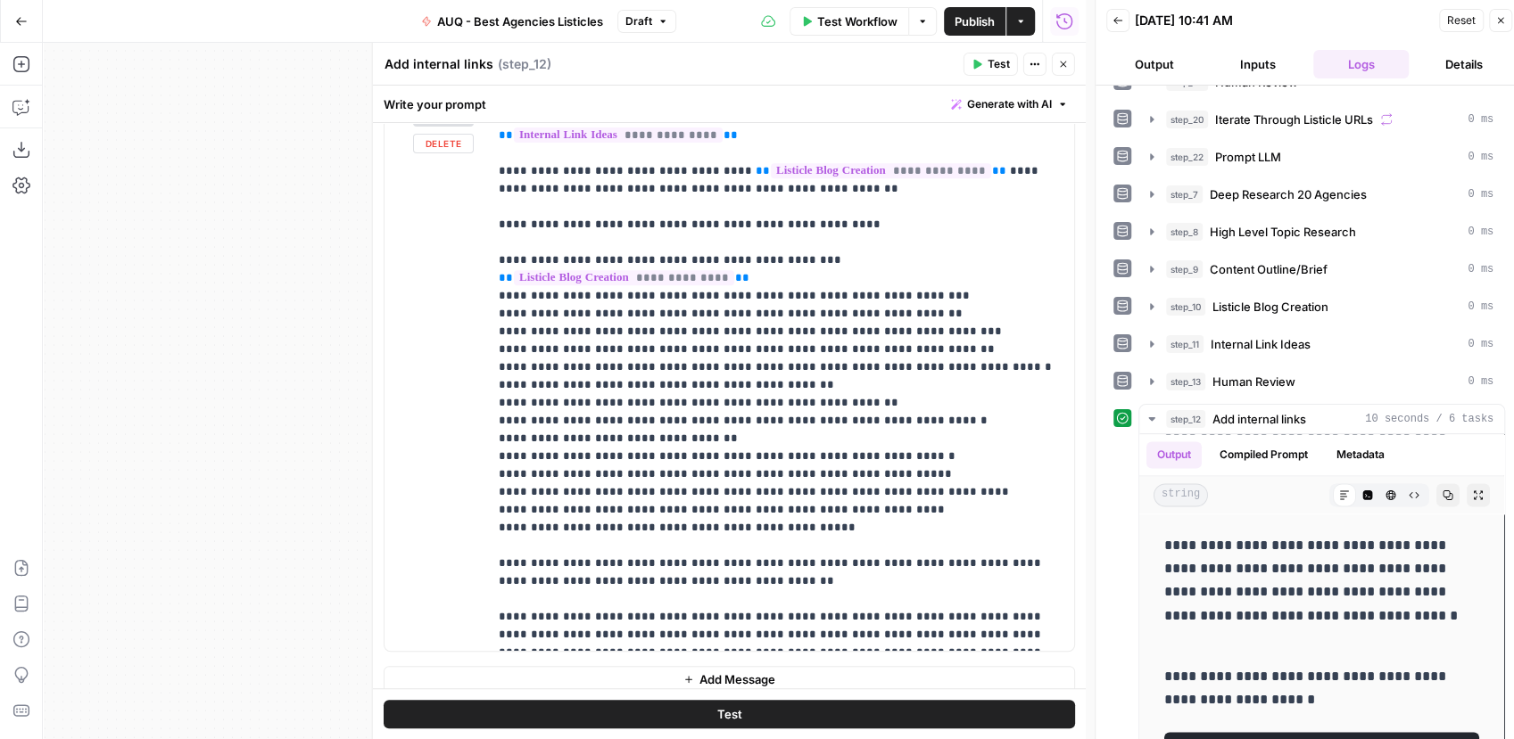
scroll to position [505, 0]
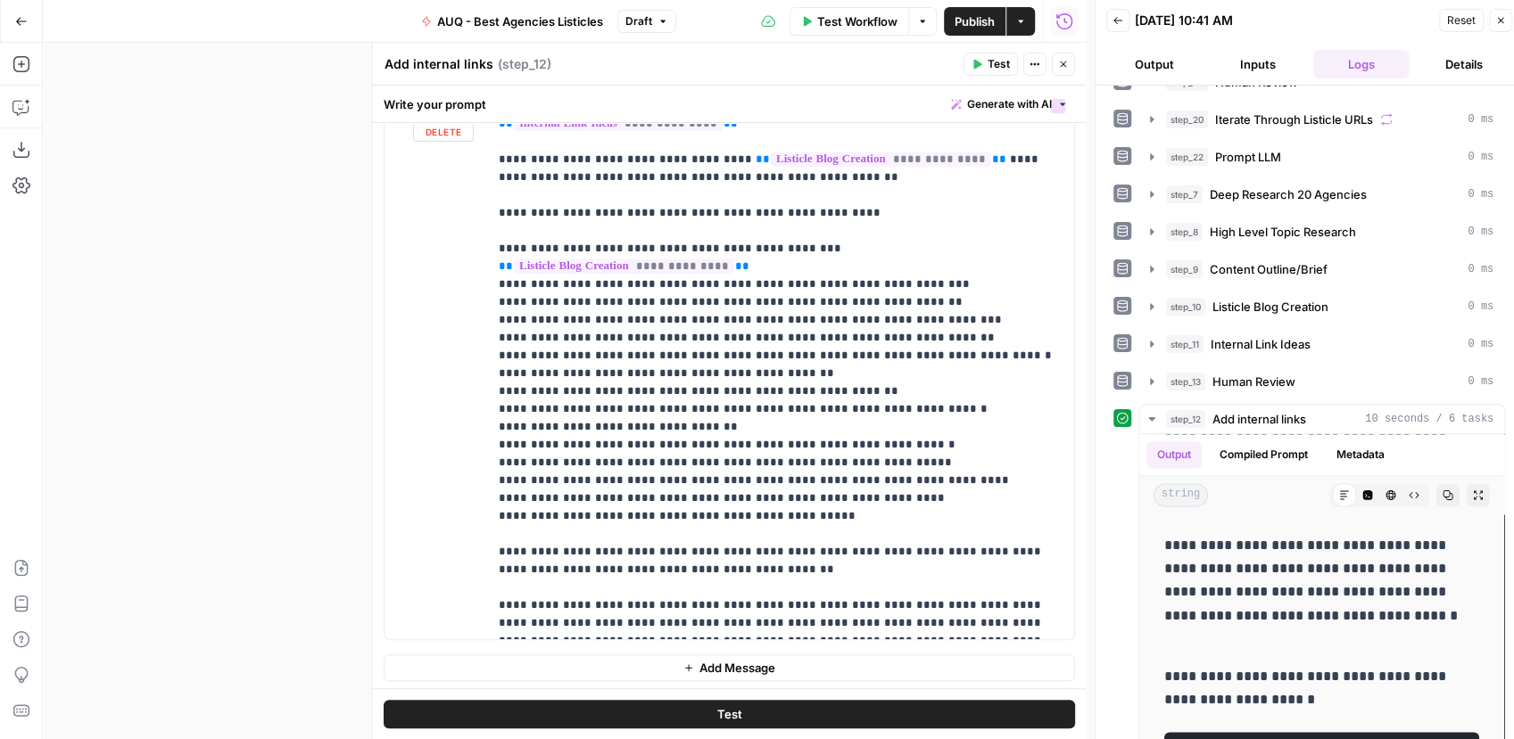
click at [731, 659] on span "Add Message" at bounding box center [737, 668] width 76 height 18
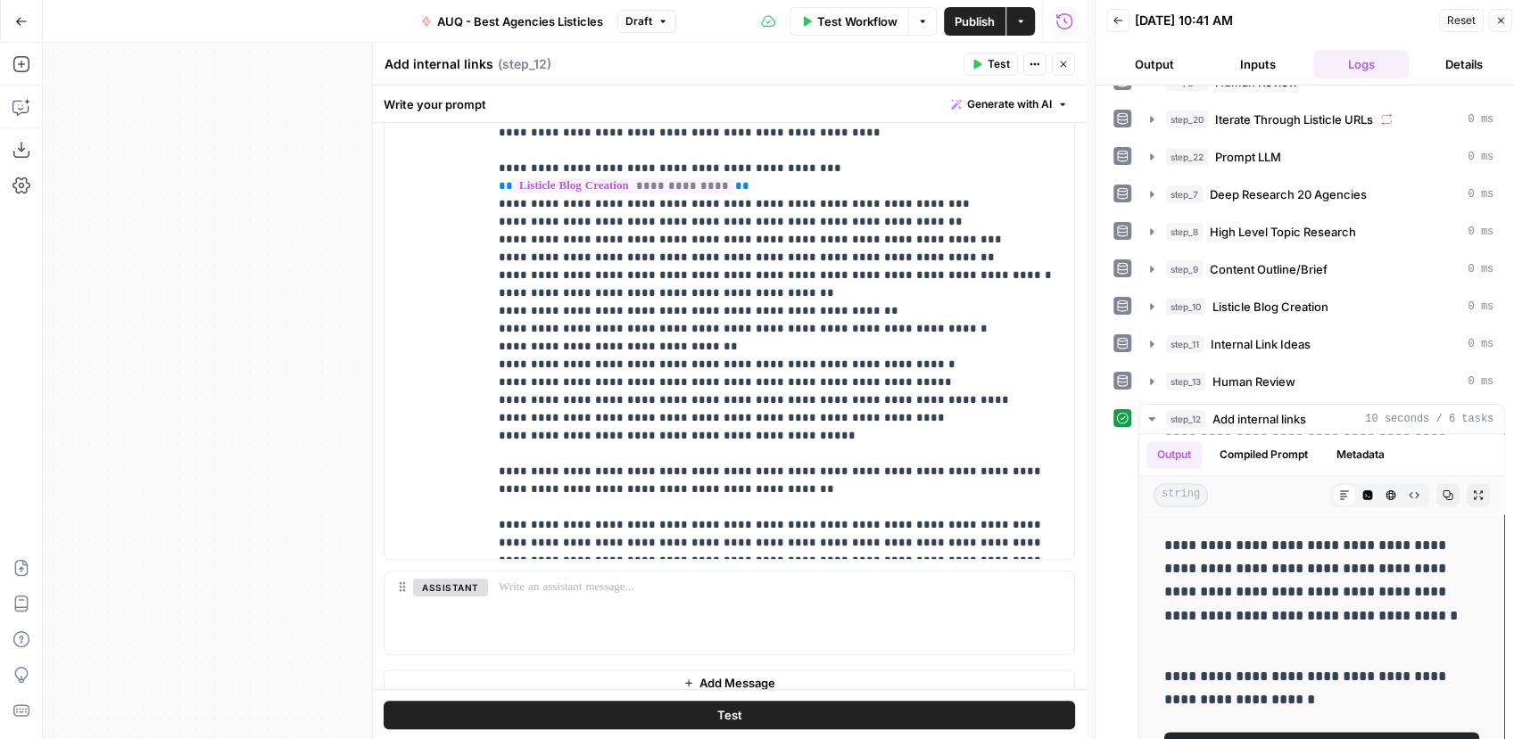
scroll to position [599, 0]
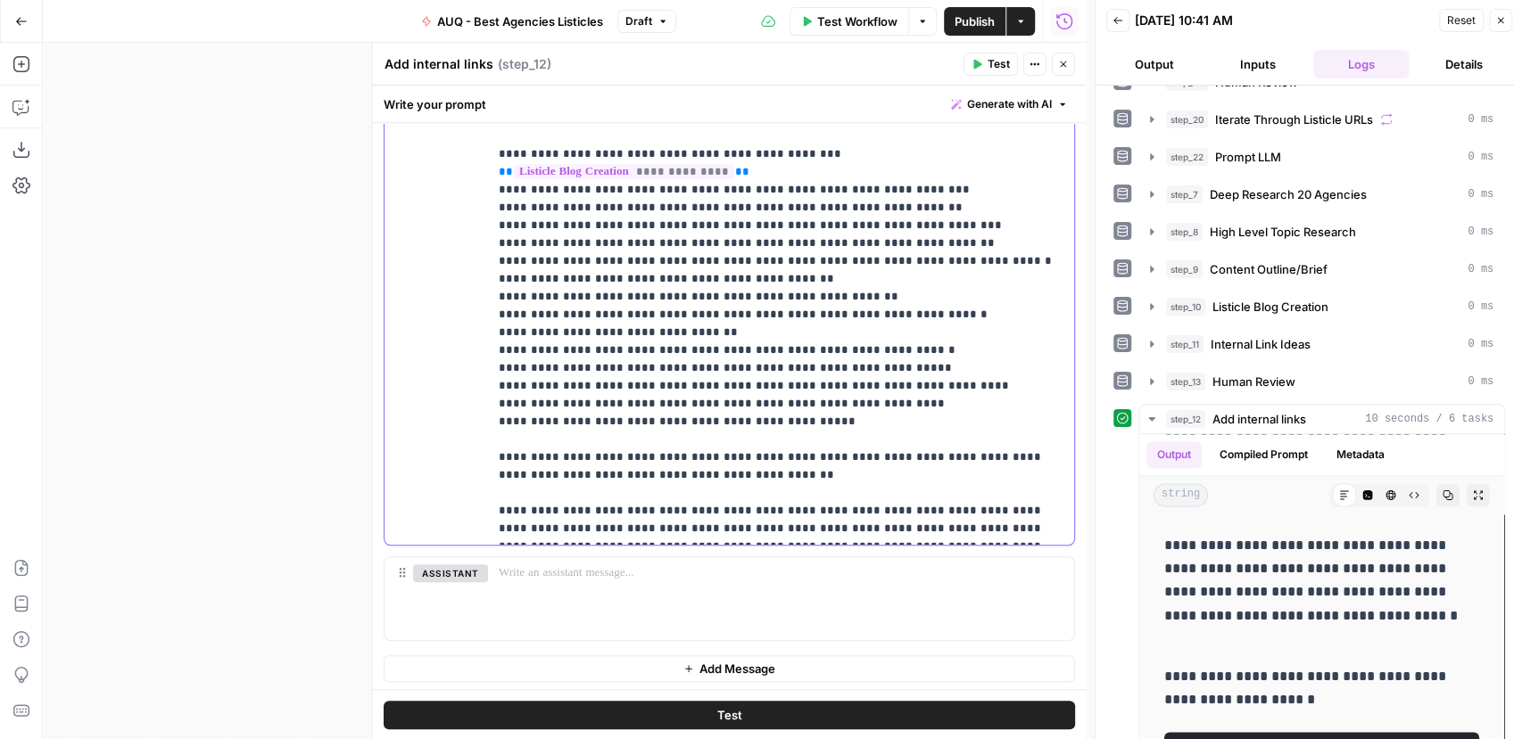
drag, startPoint x: 795, startPoint y: 384, endPoint x: 456, endPoint y: 384, distance: 338.9
click at [456, 384] on div "**********" at bounding box center [728, 270] width 689 height 549
copy p "**********"
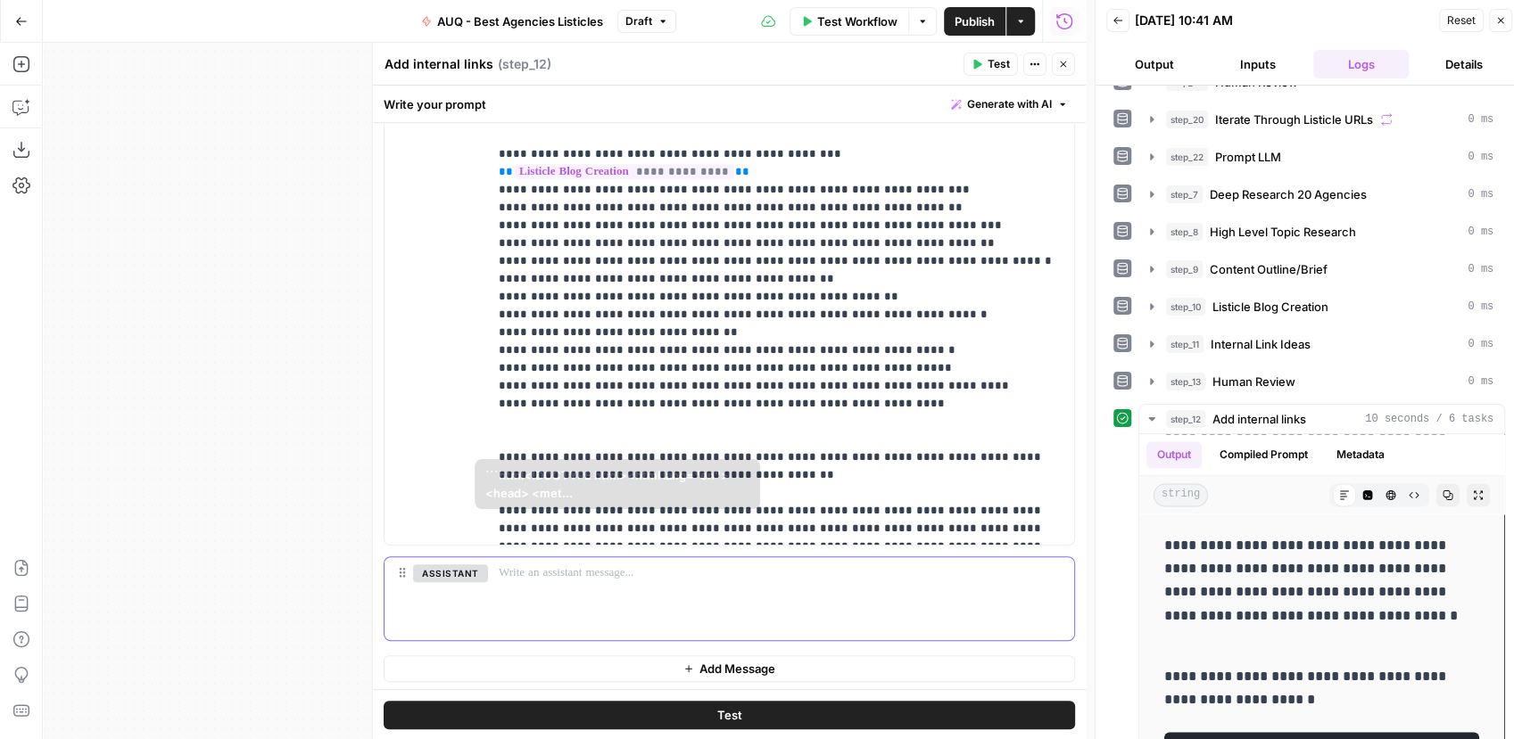
click at [570, 591] on div at bounding box center [781, 598] width 586 height 82
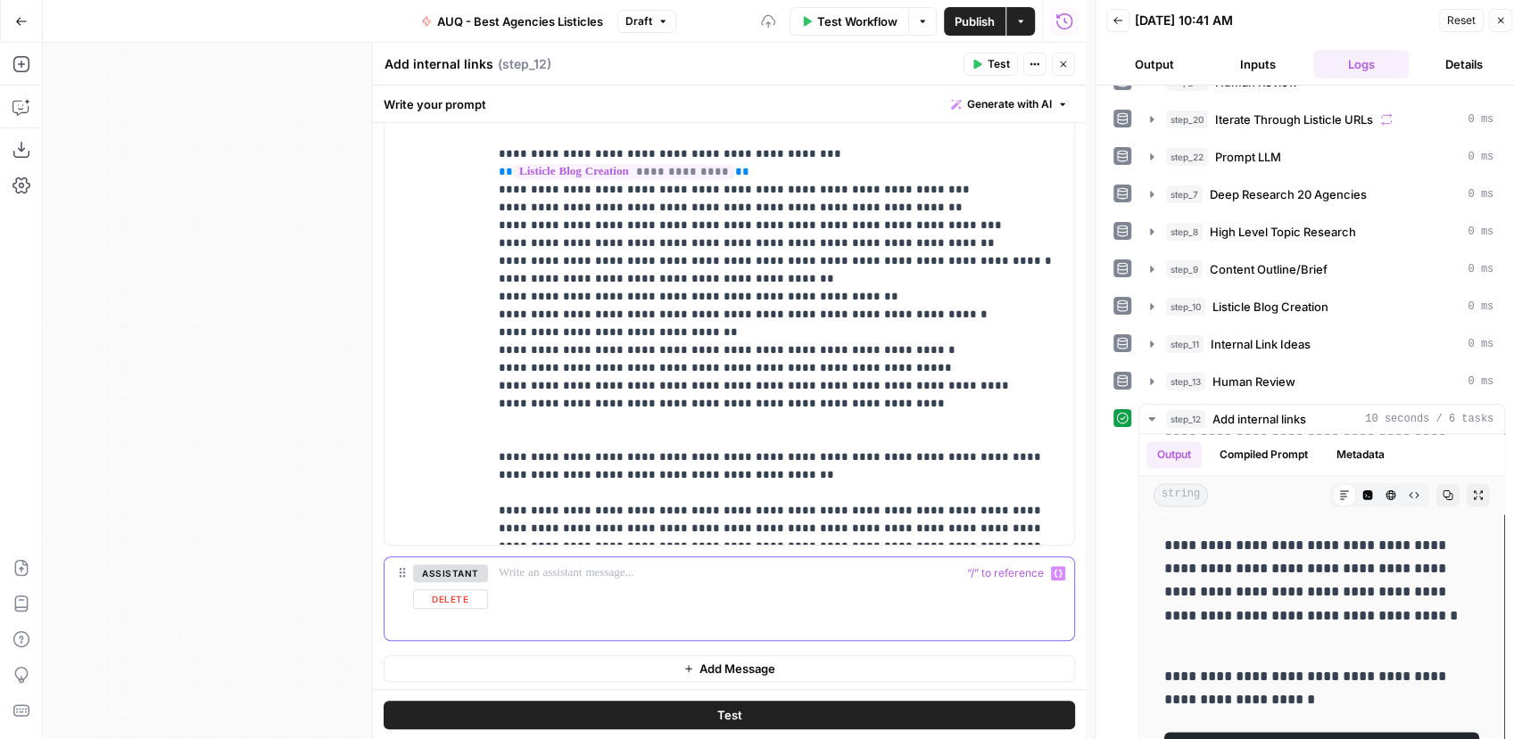
paste div
drag, startPoint x: 502, startPoint y: 571, endPoint x: 476, endPoint y: 567, distance: 26.1
click at [476, 567] on div "**********" at bounding box center [728, 598] width 689 height 82
click at [565, 717] on button "Test" at bounding box center [729, 714] width 691 height 29
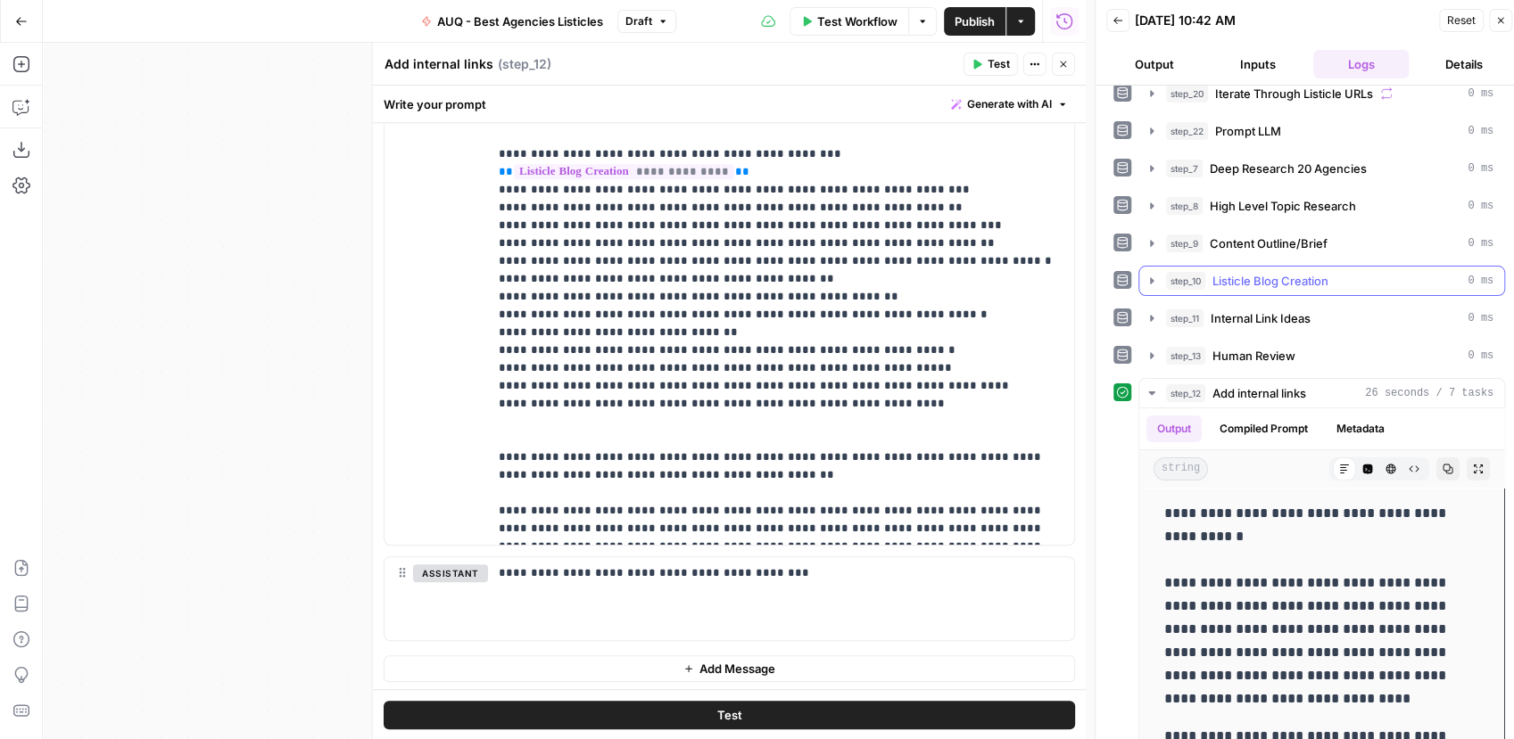
scroll to position [0, 0]
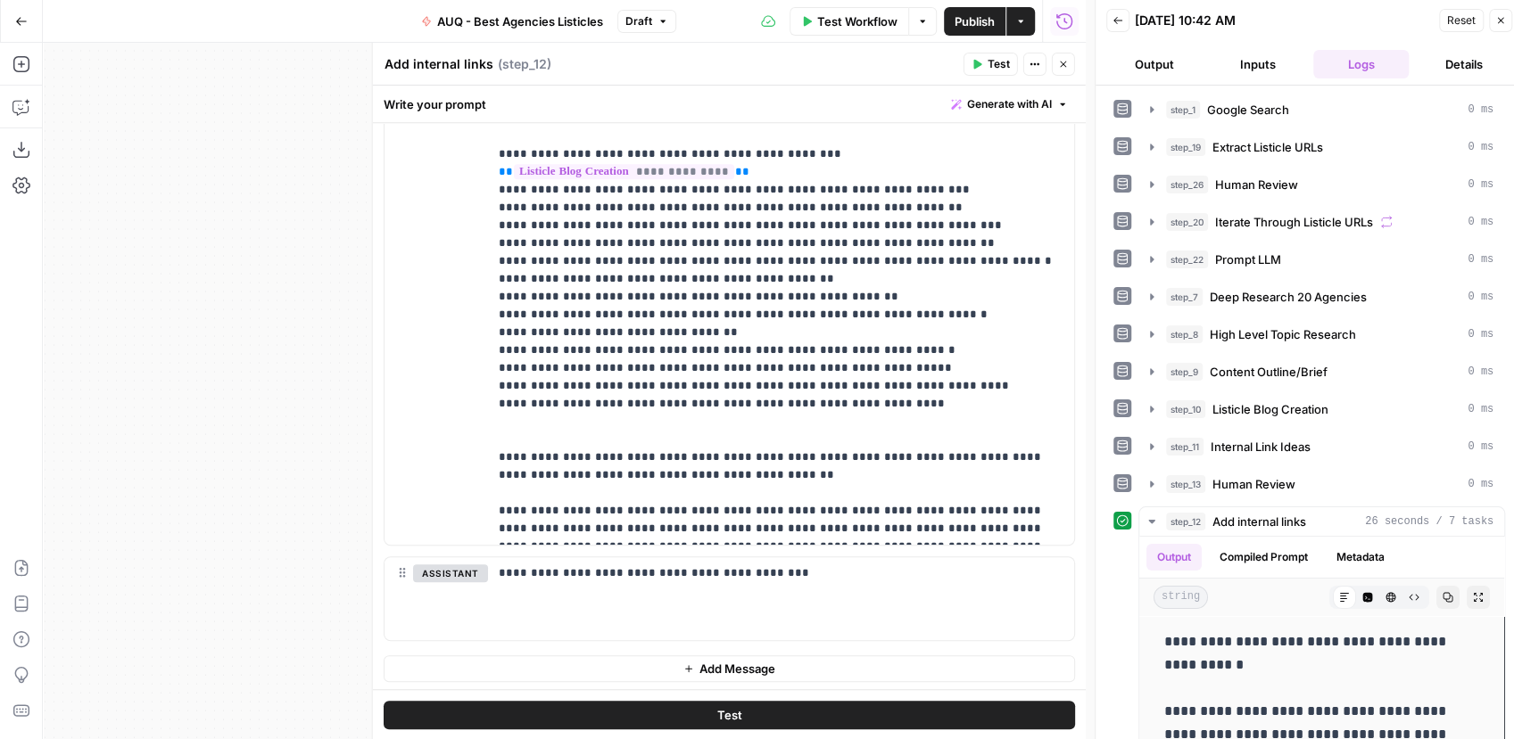
click at [1186, 65] on button "Output" at bounding box center [1154, 64] width 96 height 29
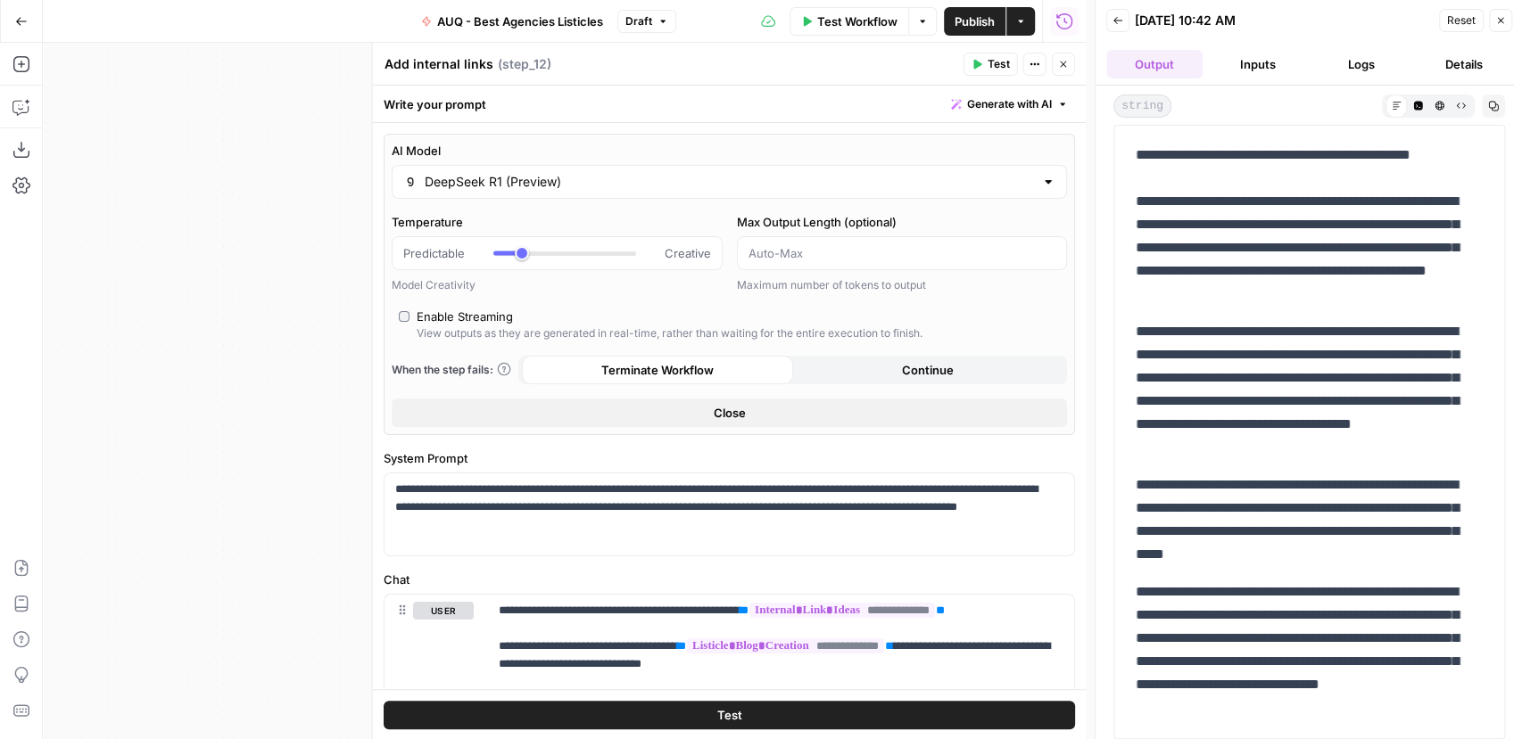
click at [626, 186] on input "DeepSeek R1 (Preview)" at bounding box center [729, 182] width 609 height 18
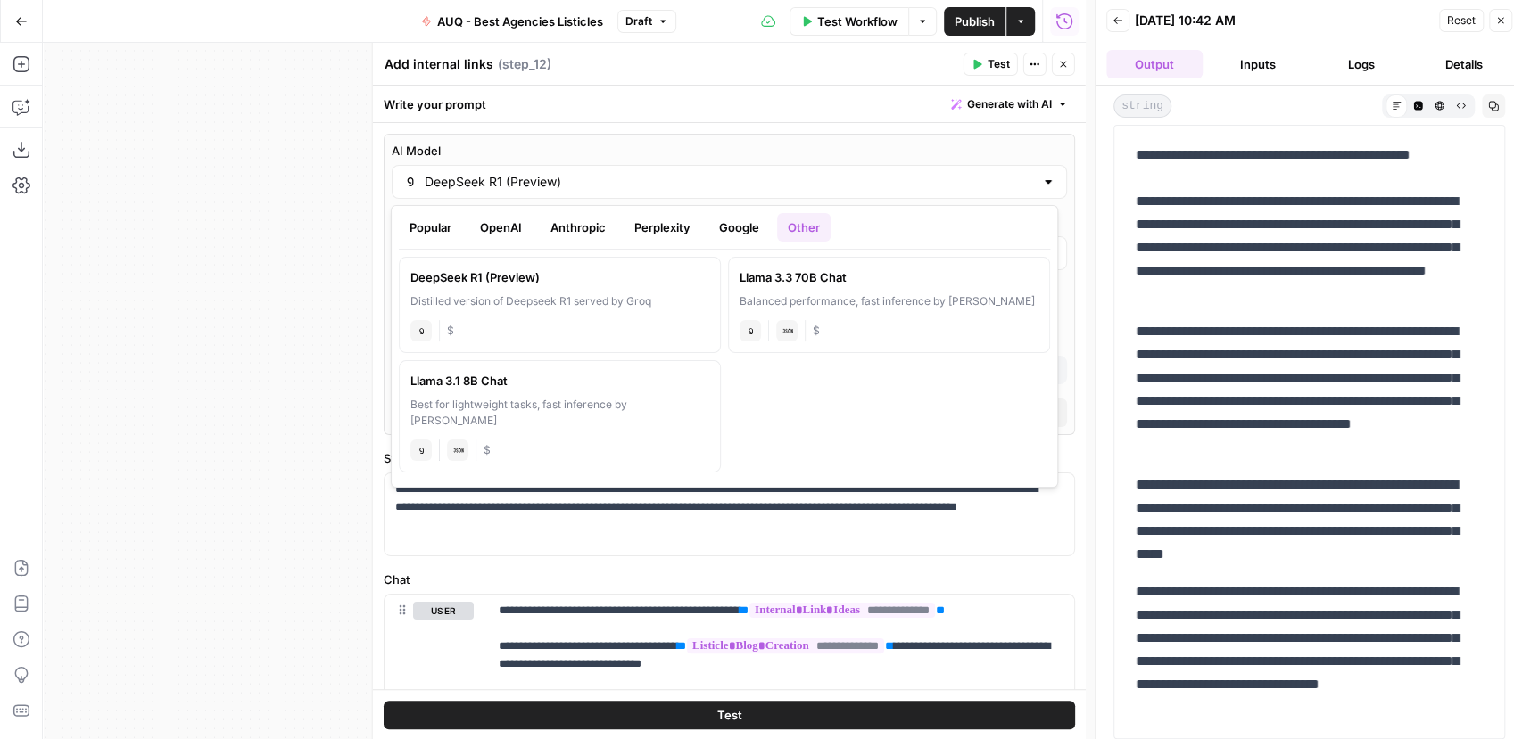
click at [508, 233] on button "OpenAI" at bounding box center [500, 227] width 63 height 29
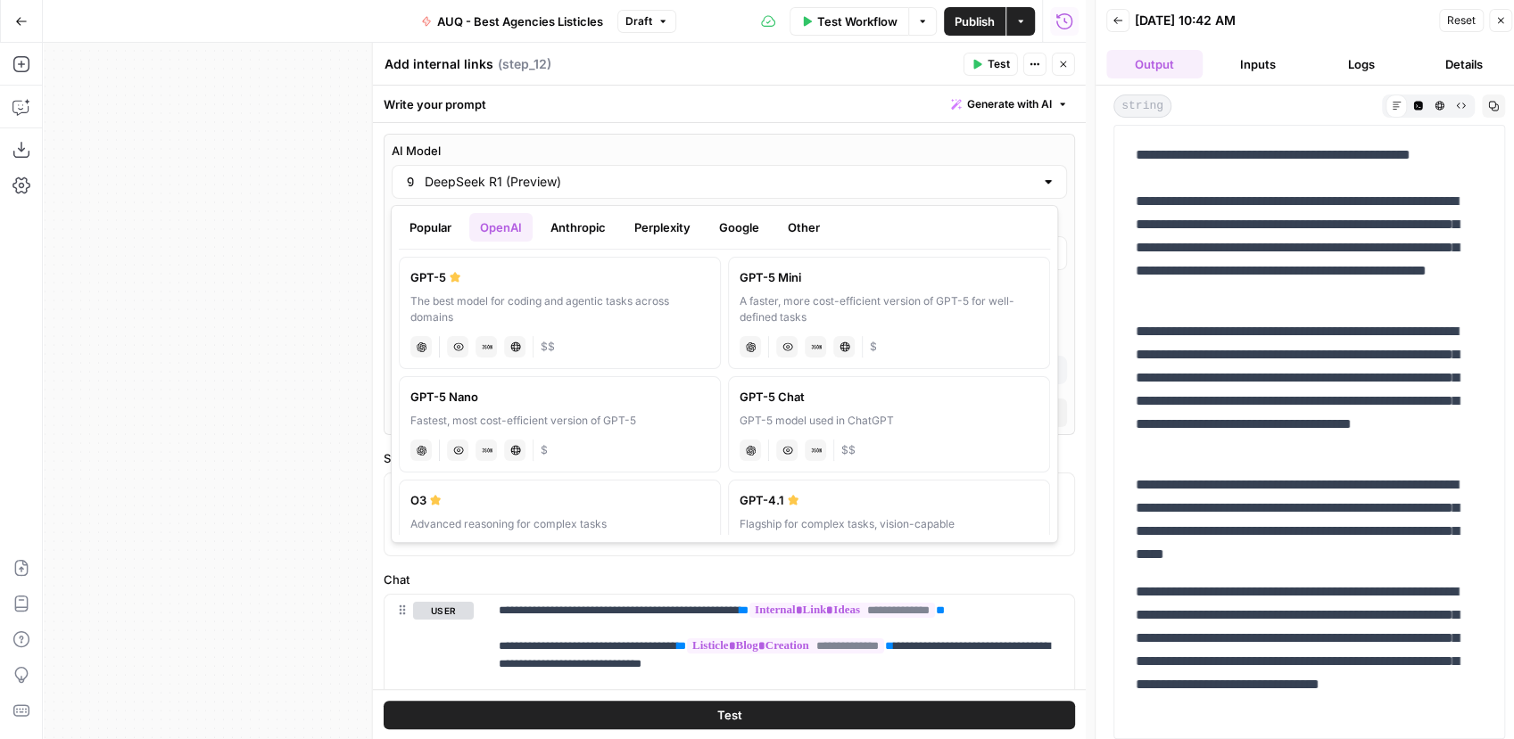
click at [443, 231] on button "Popular" at bounding box center [430, 227] width 63 height 29
click at [942, 414] on div "Fast multi-step reasoning for complex tasks" at bounding box center [888, 421] width 299 height 16
type input "O4 Mini"
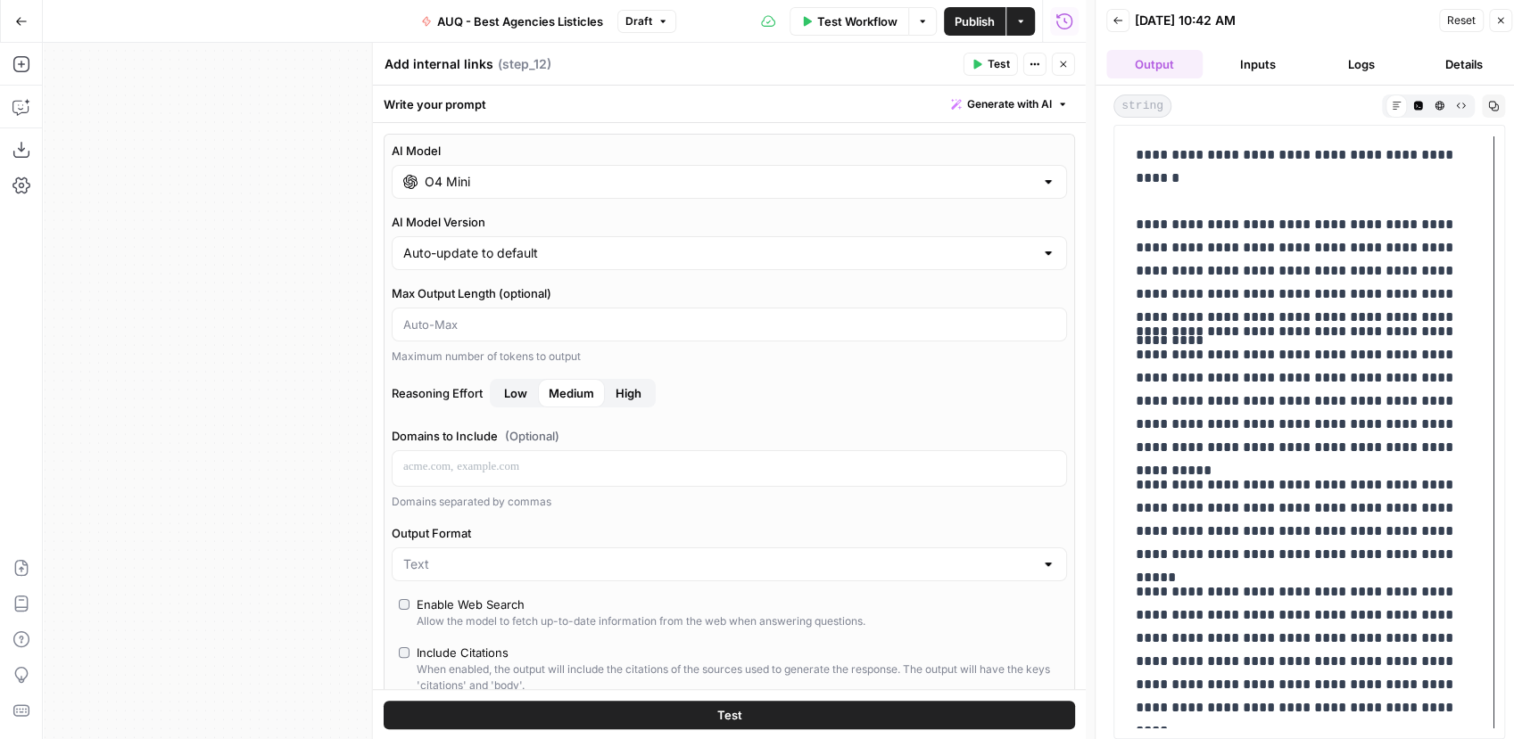
click at [546, 711] on button "Test" at bounding box center [729, 714] width 691 height 29
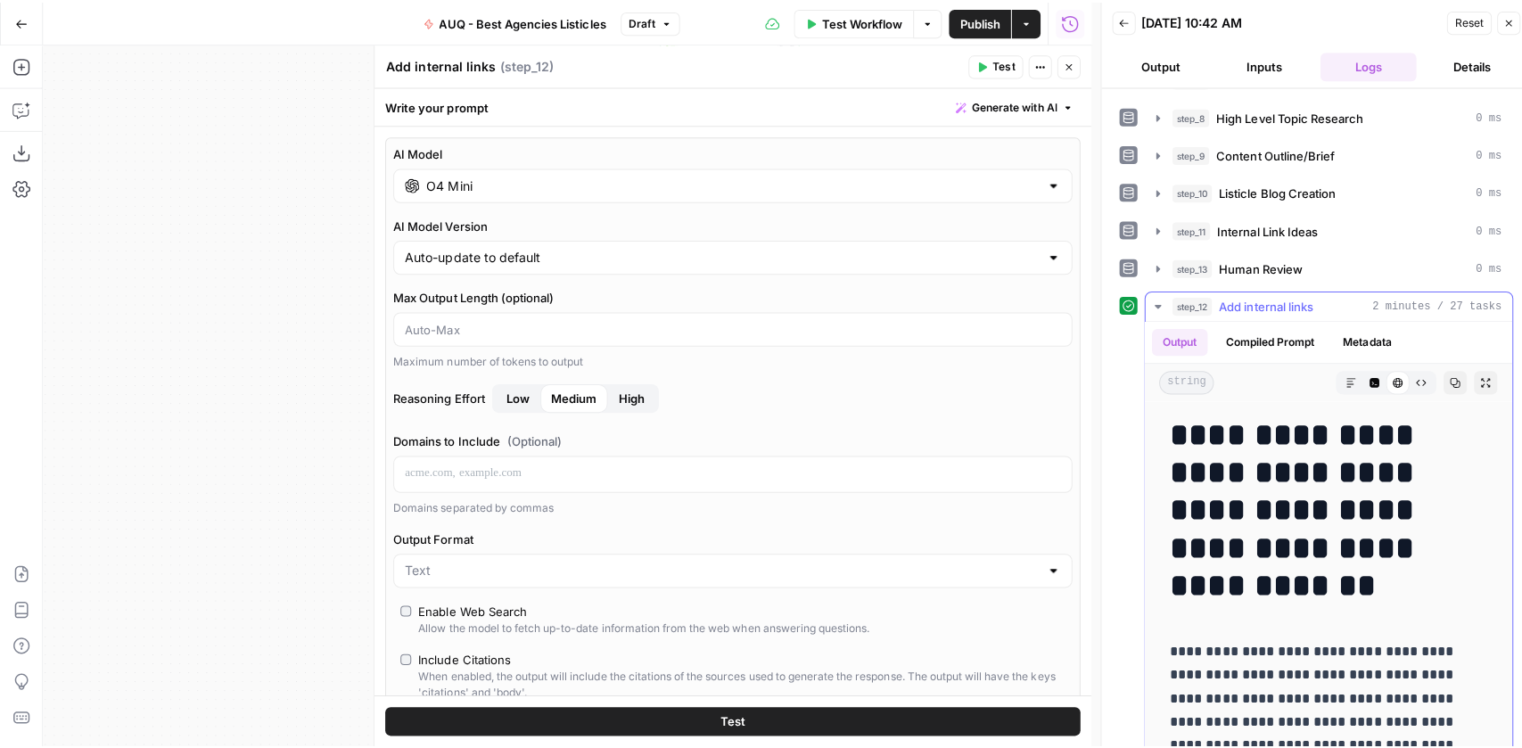
scroll to position [235, 0]
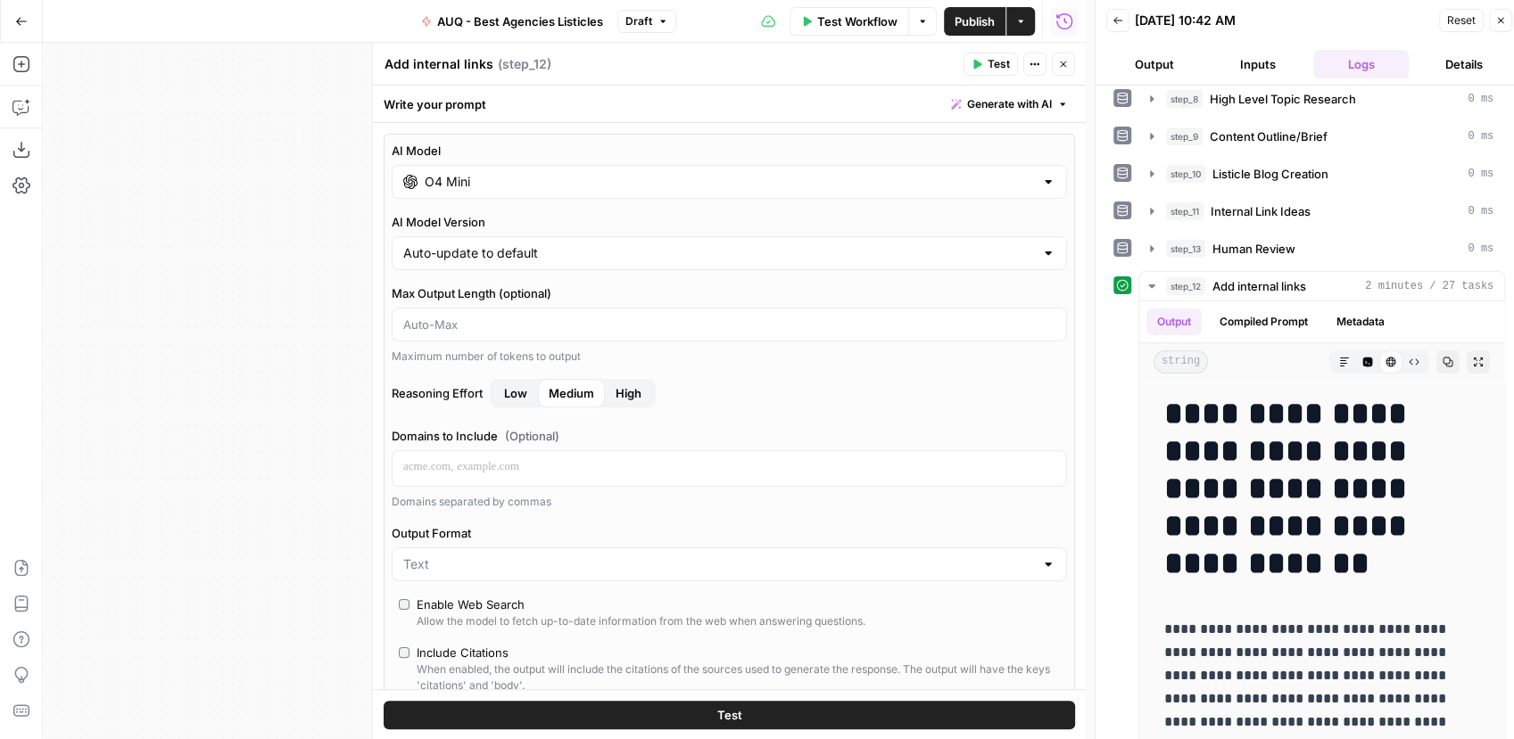
click at [1501, 25] on icon "button" at bounding box center [1500, 20] width 11 height 11
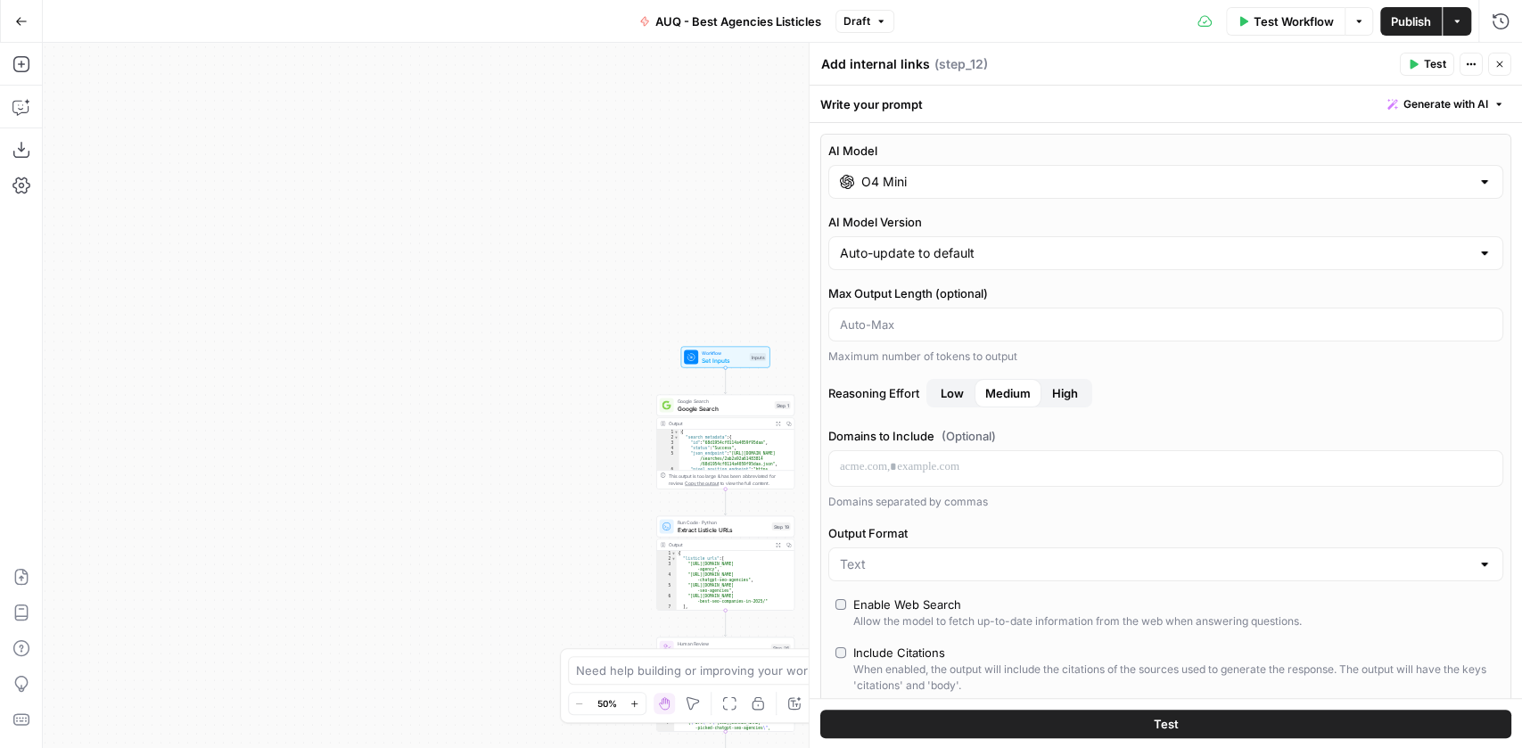
click at [714, 359] on span "Set Inputs" at bounding box center [724, 360] width 45 height 9
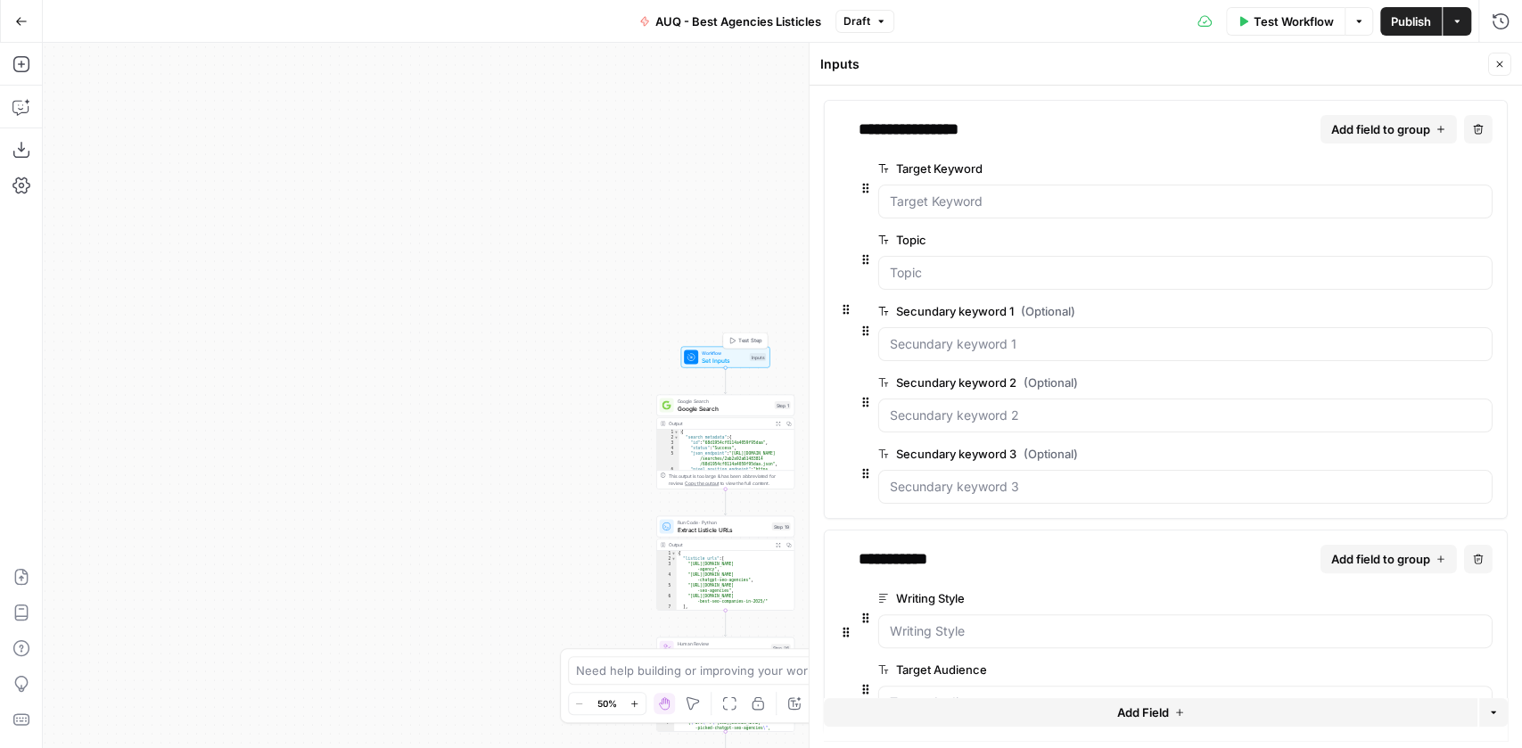
click at [1497, 64] on icon "button" at bounding box center [1500, 64] width 11 height 11
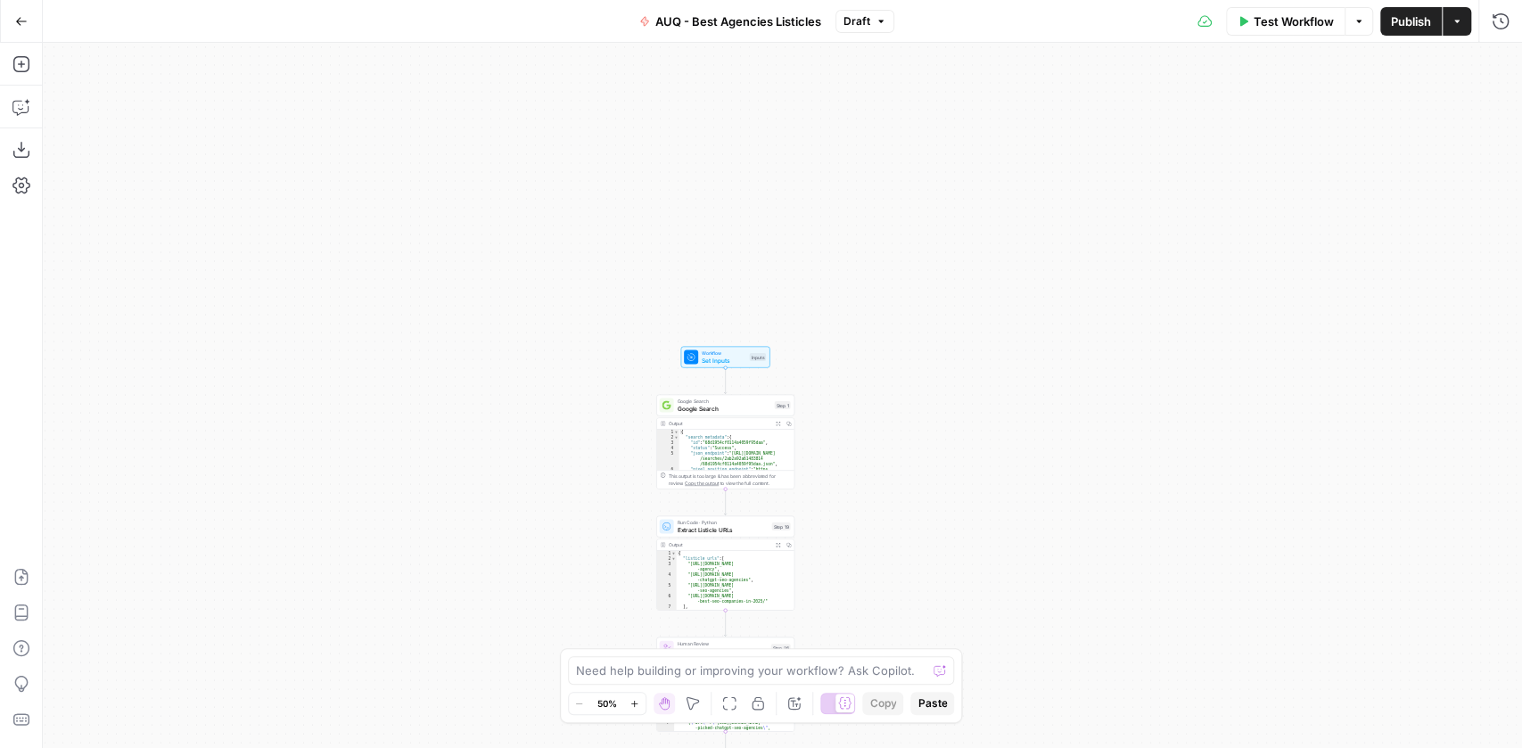
click at [711, 358] on span "Set Inputs" at bounding box center [724, 360] width 45 height 9
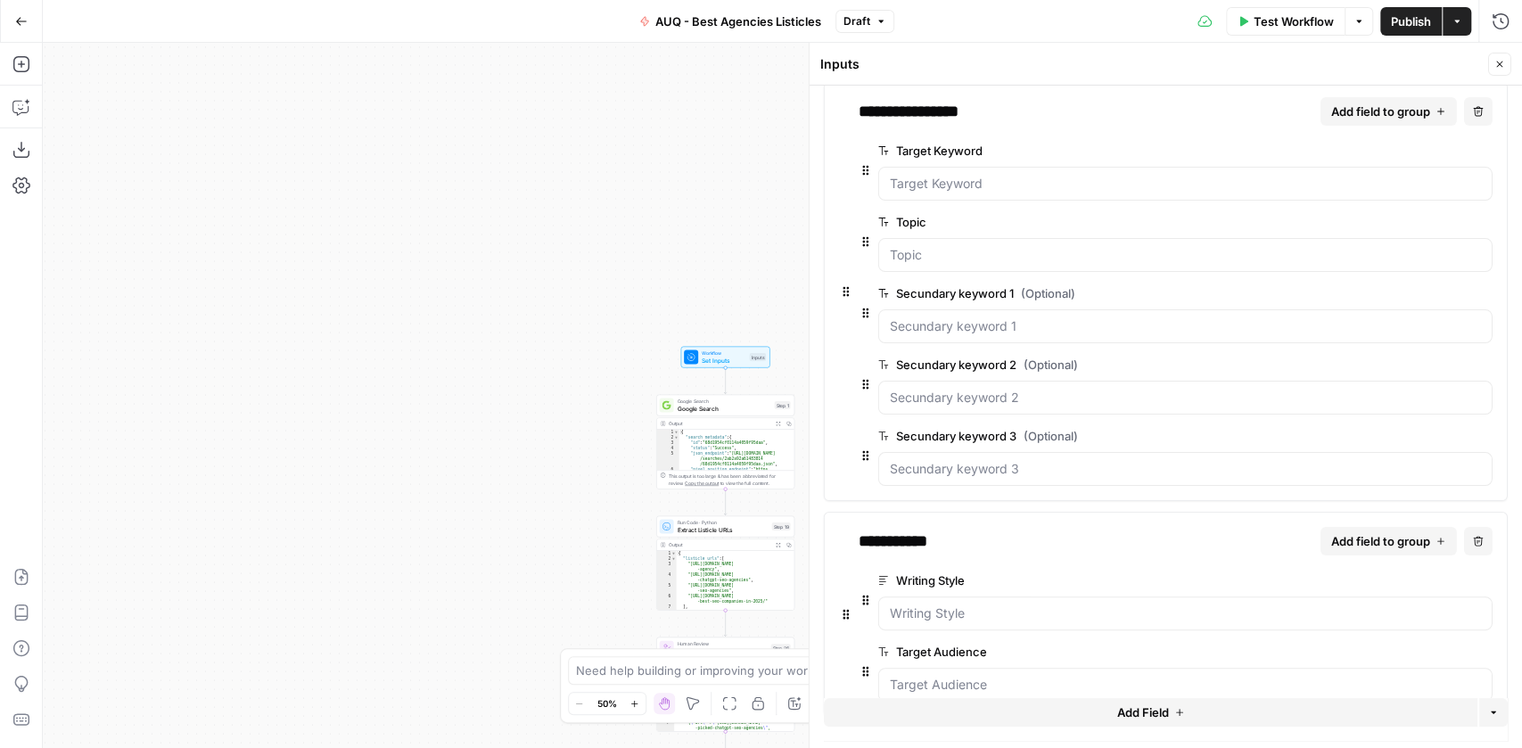
scroll to position [55, 0]
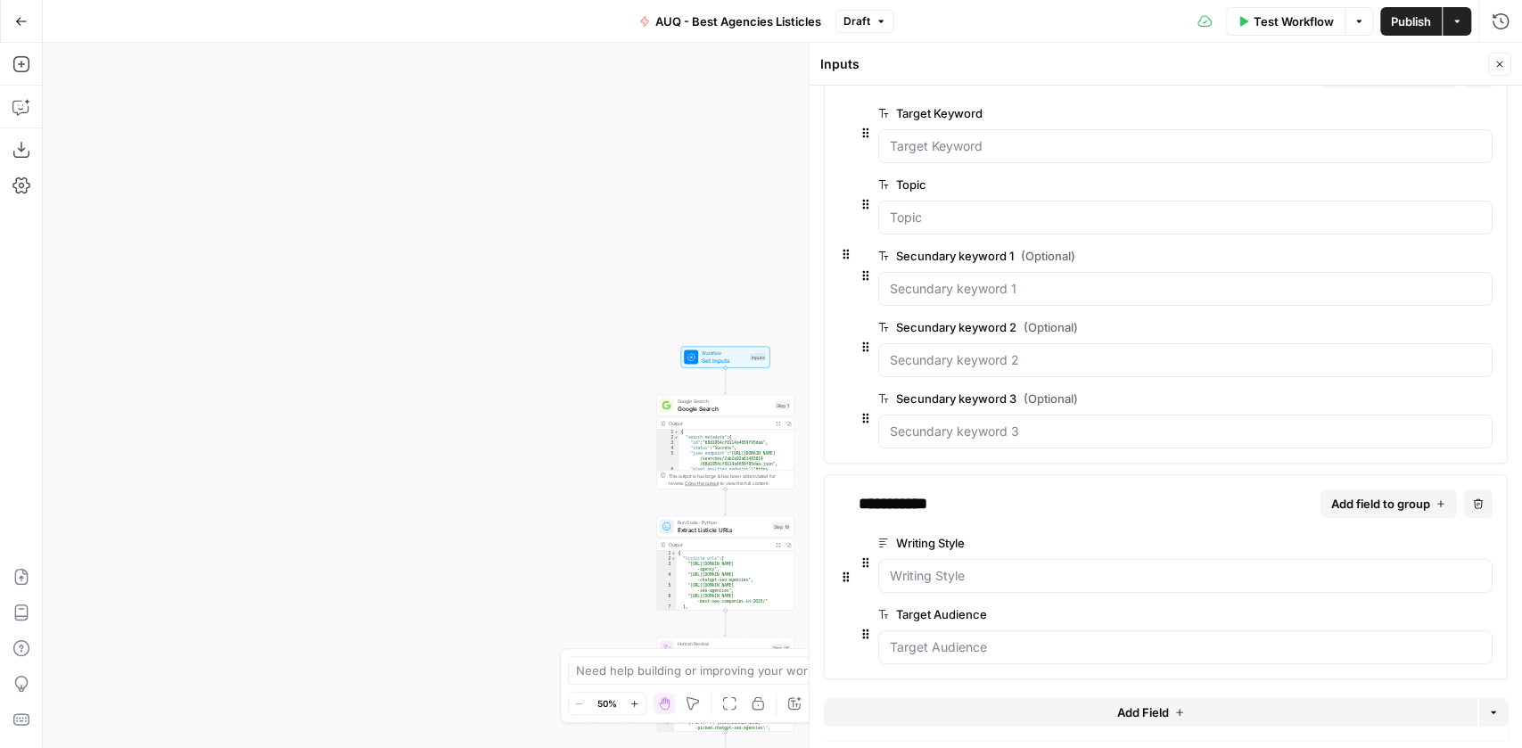
click at [1119, 719] on span "Add Field" at bounding box center [1143, 713] width 52 height 18
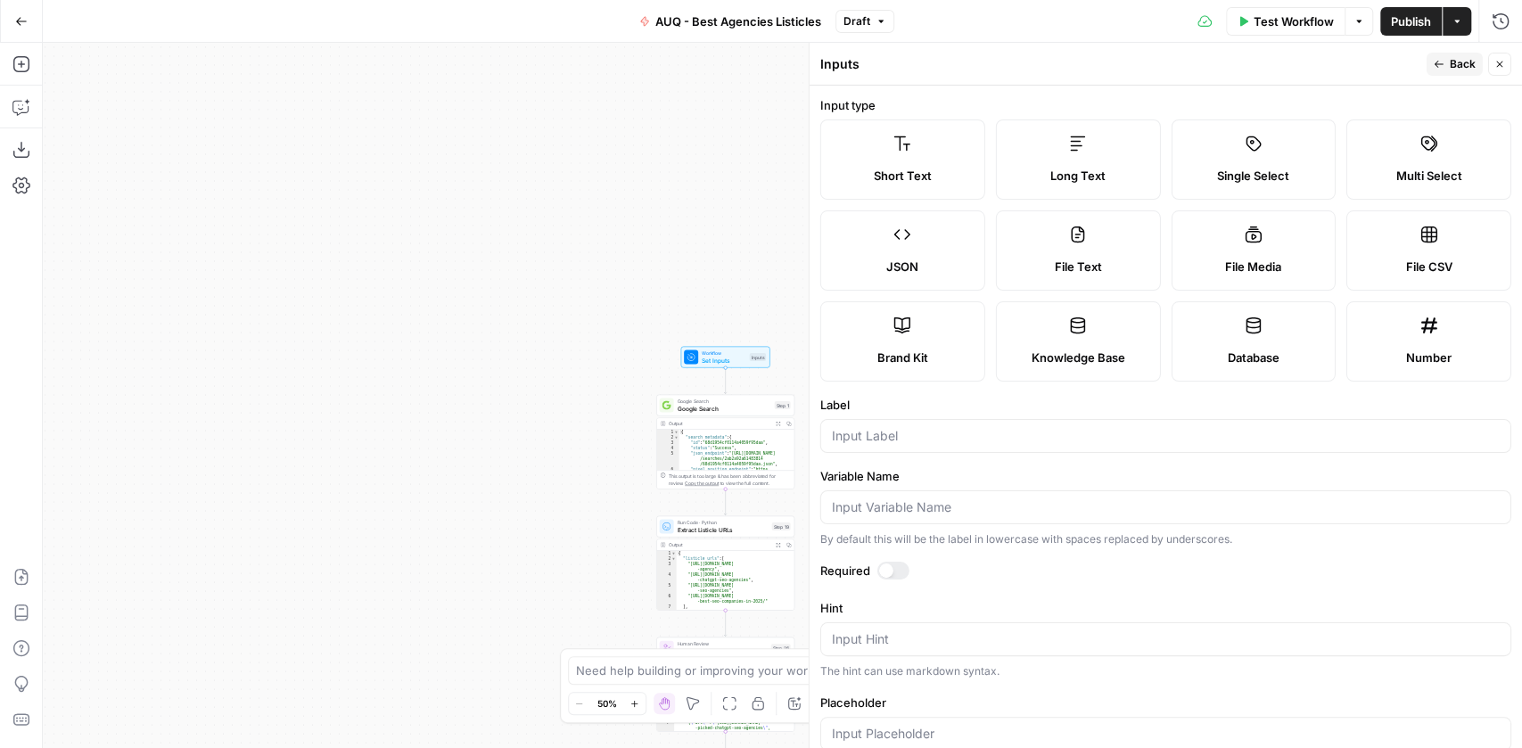
click at [1086, 159] on label "Long Text" at bounding box center [1077, 160] width 165 height 80
click at [917, 424] on div at bounding box center [1166, 436] width 691 height 34
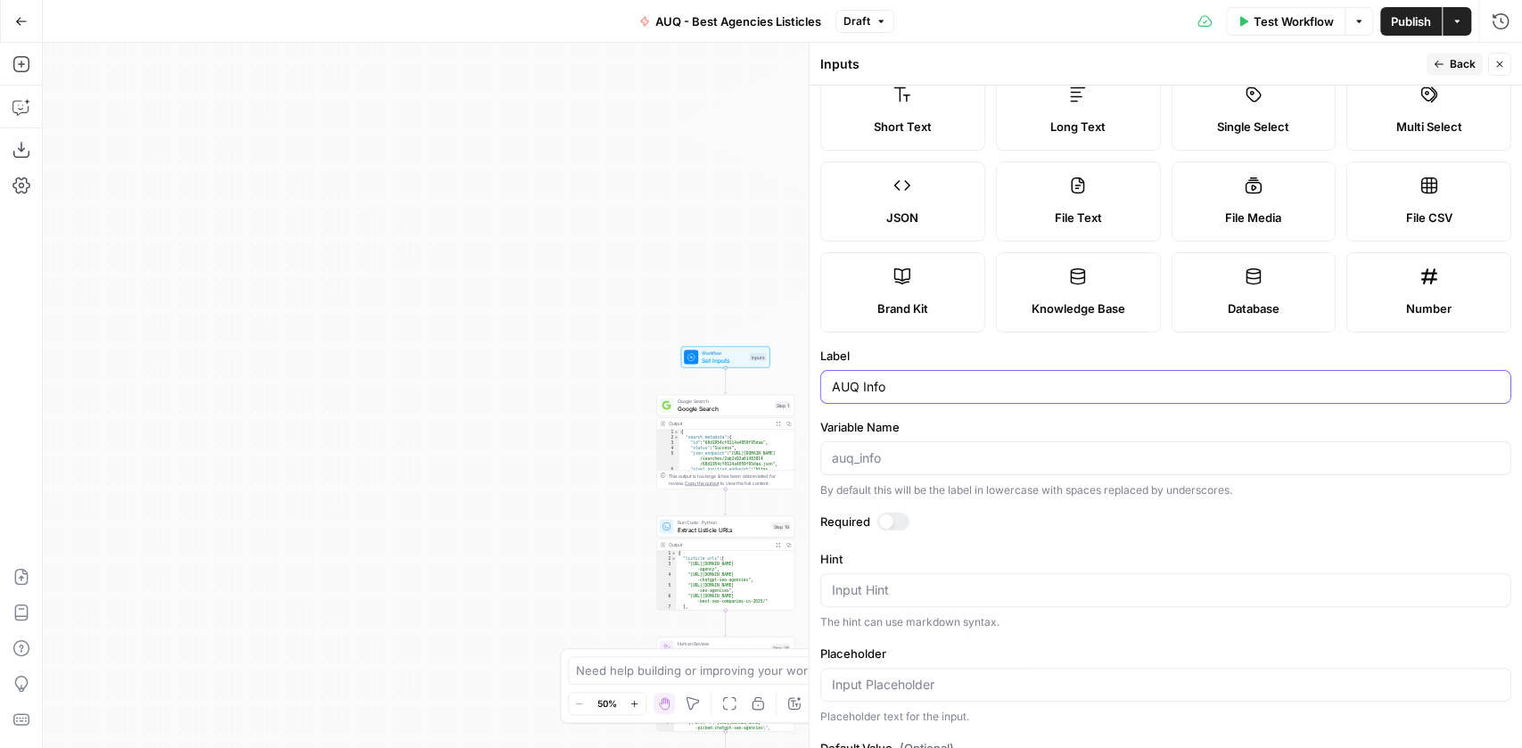
scroll to position [0, 0]
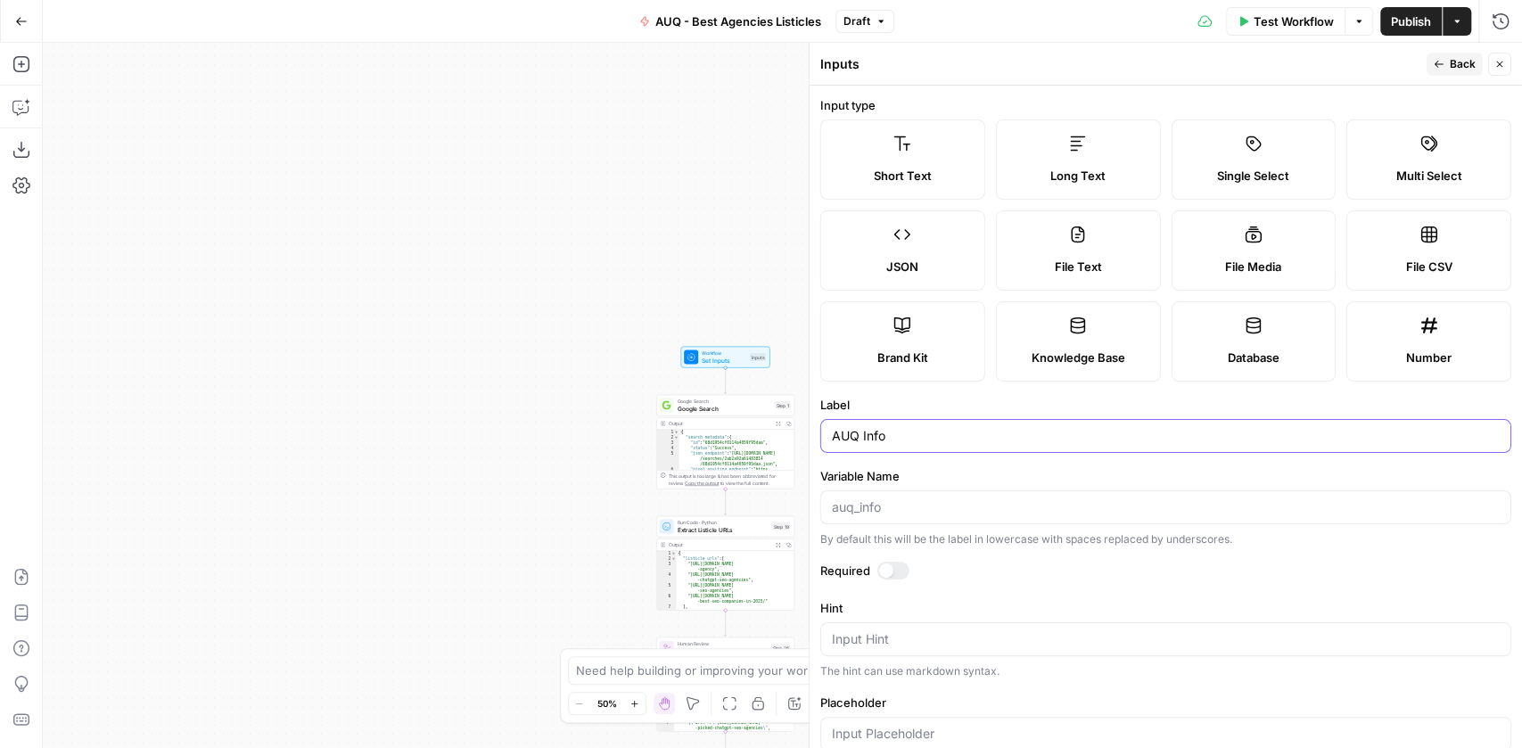
type input "AUQ Info"
click at [1458, 65] on span "Back" at bounding box center [1463, 64] width 26 height 16
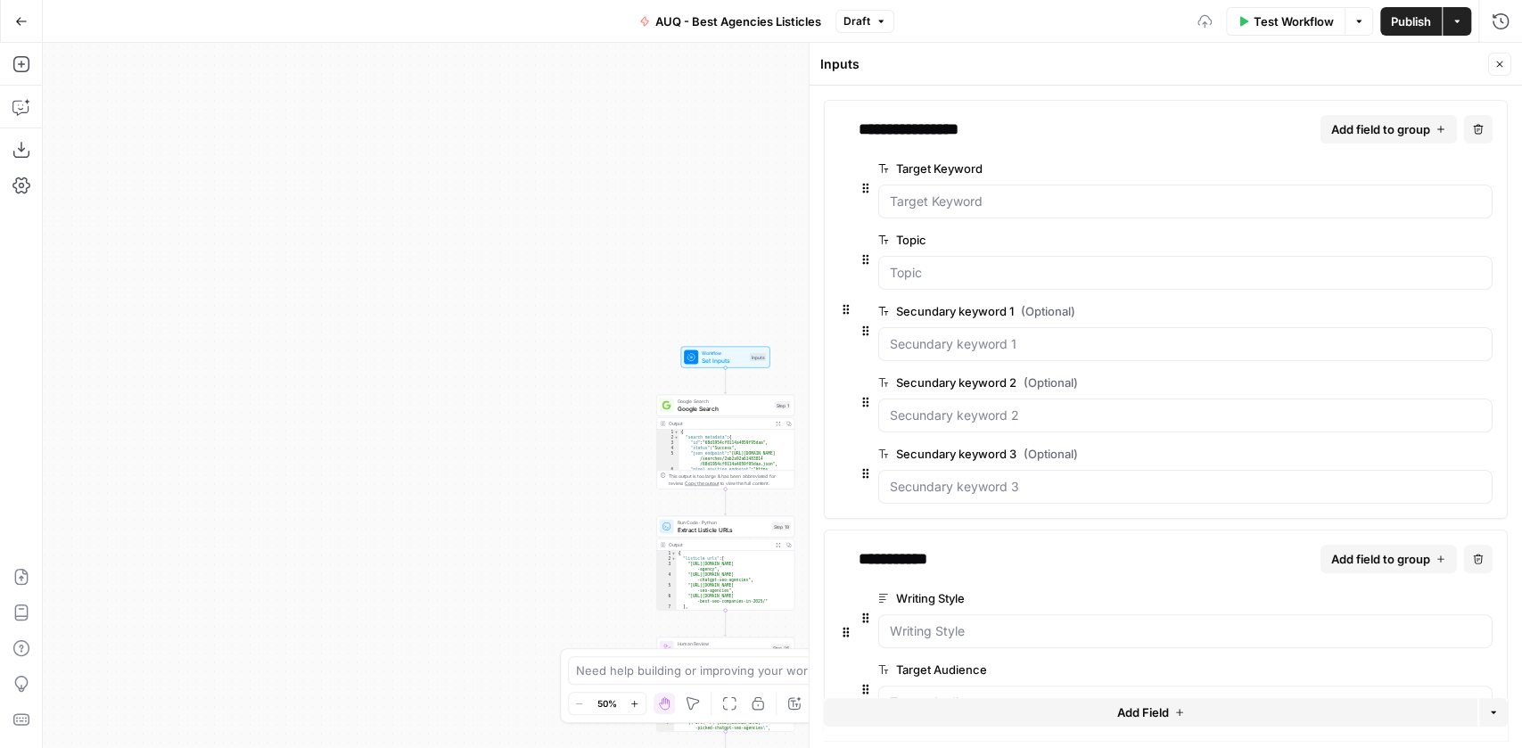
click at [1419, 23] on span "Publish" at bounding box center [1411, 21] width 40 height 18
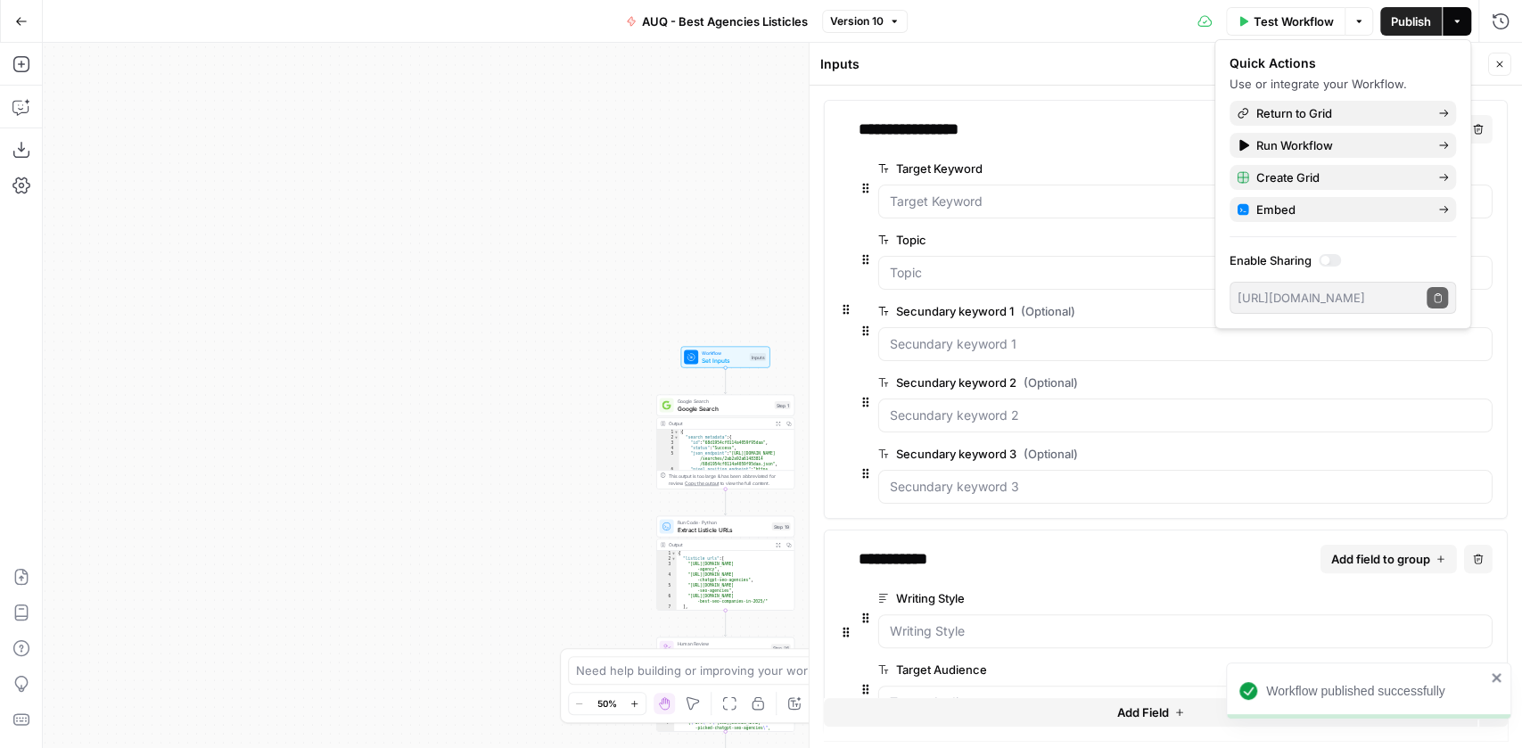
click at [1497, 65] on icon "button" at bounding box center [1500, 64] width 11 height 11
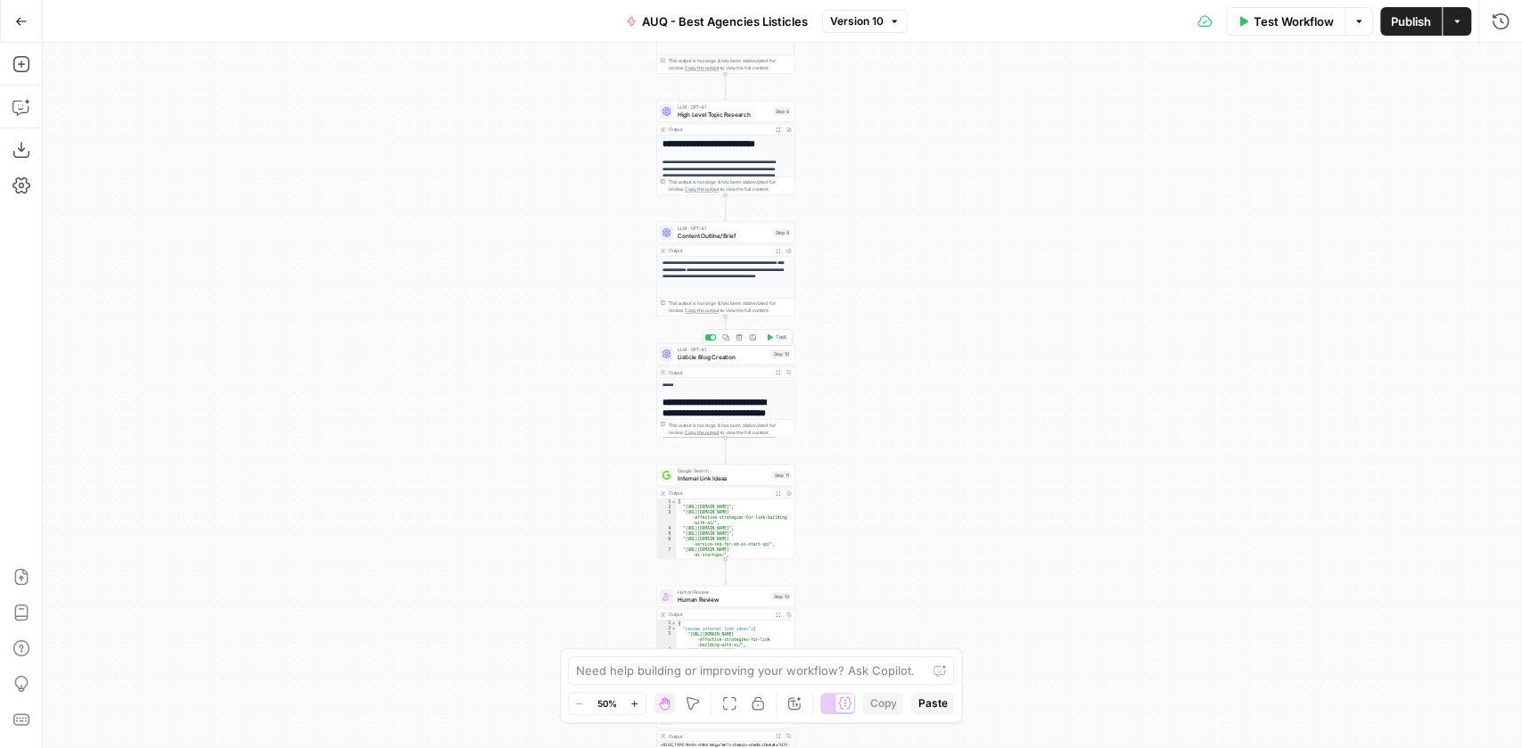
click at [701, 352] on span "Listicle Blog Creation" at bounding box center [723, 356] width 91 height 9
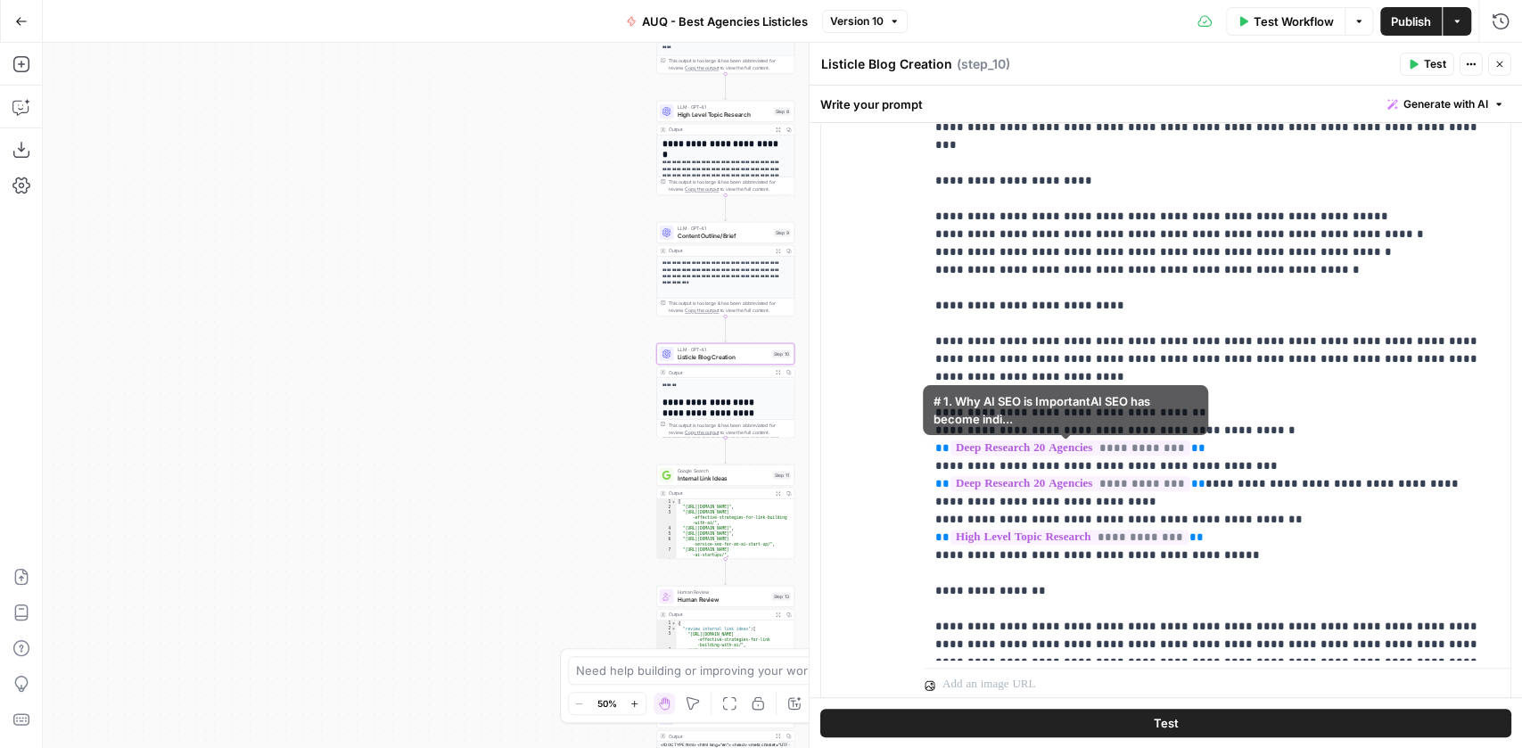
scroll to position [488, 0]
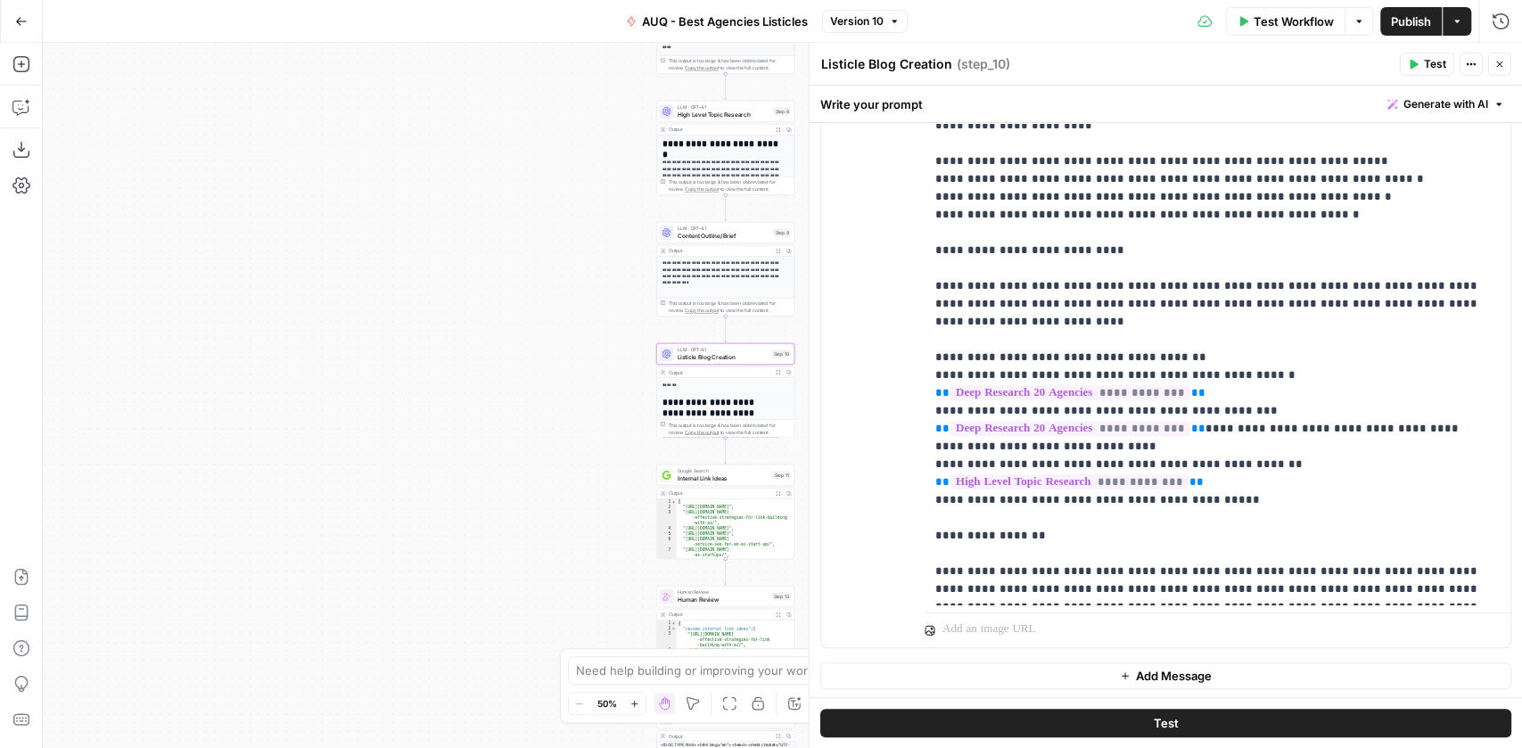
click at [1042, 680] on button "Add Message" at bounding box center [1166, 676] width 691 height 27
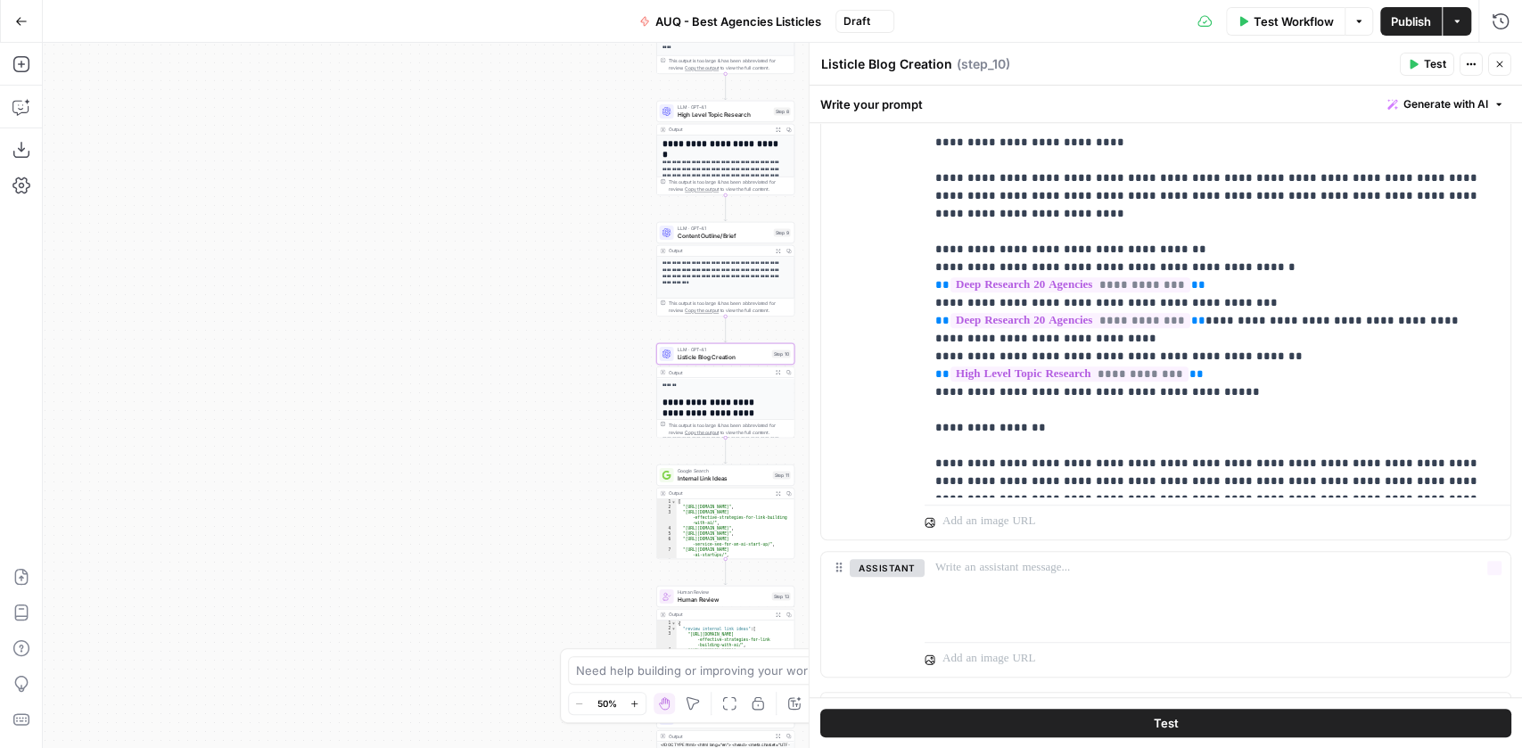
scroll to position [624, 0]
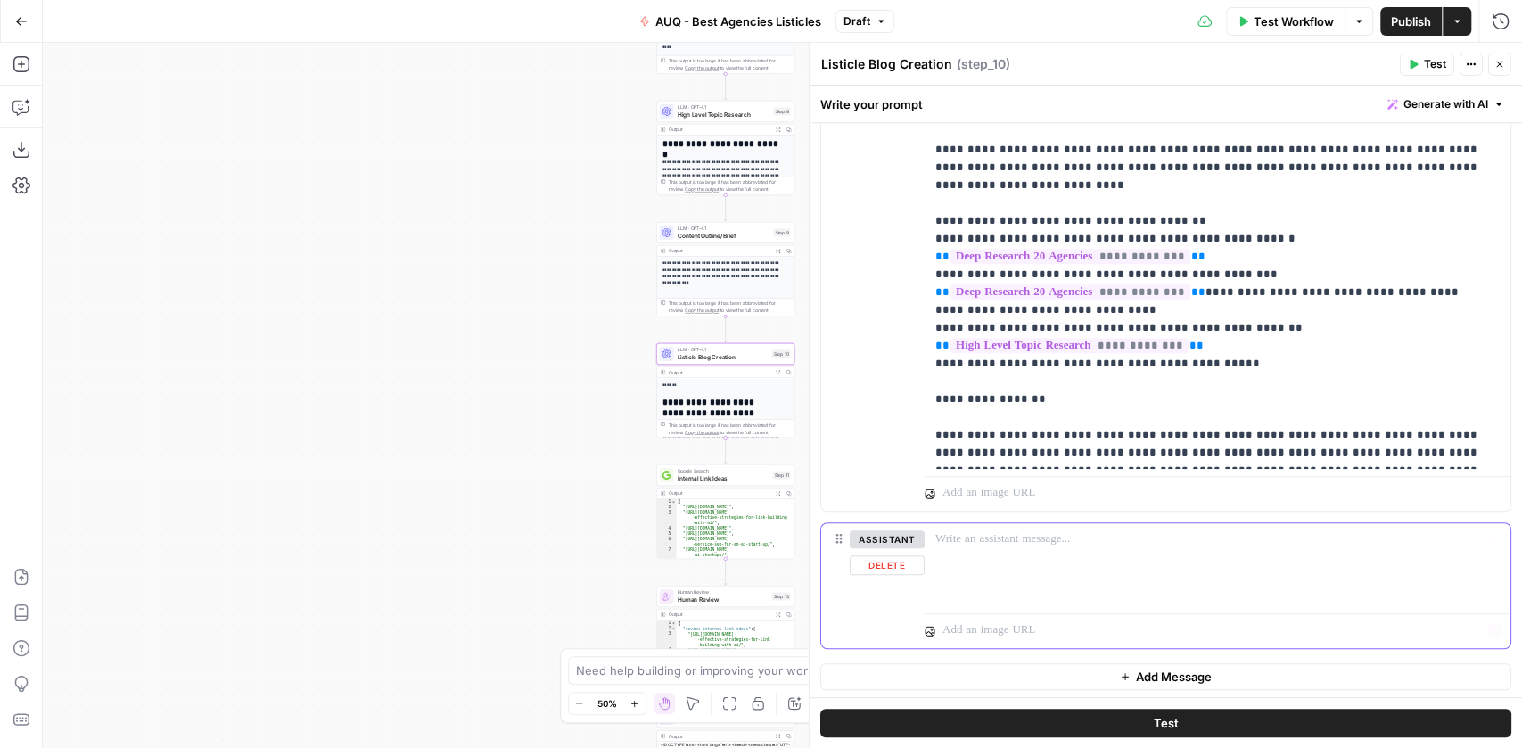
click at [994, 537] on p at bounding box center [1218, 540] width 565 height 18
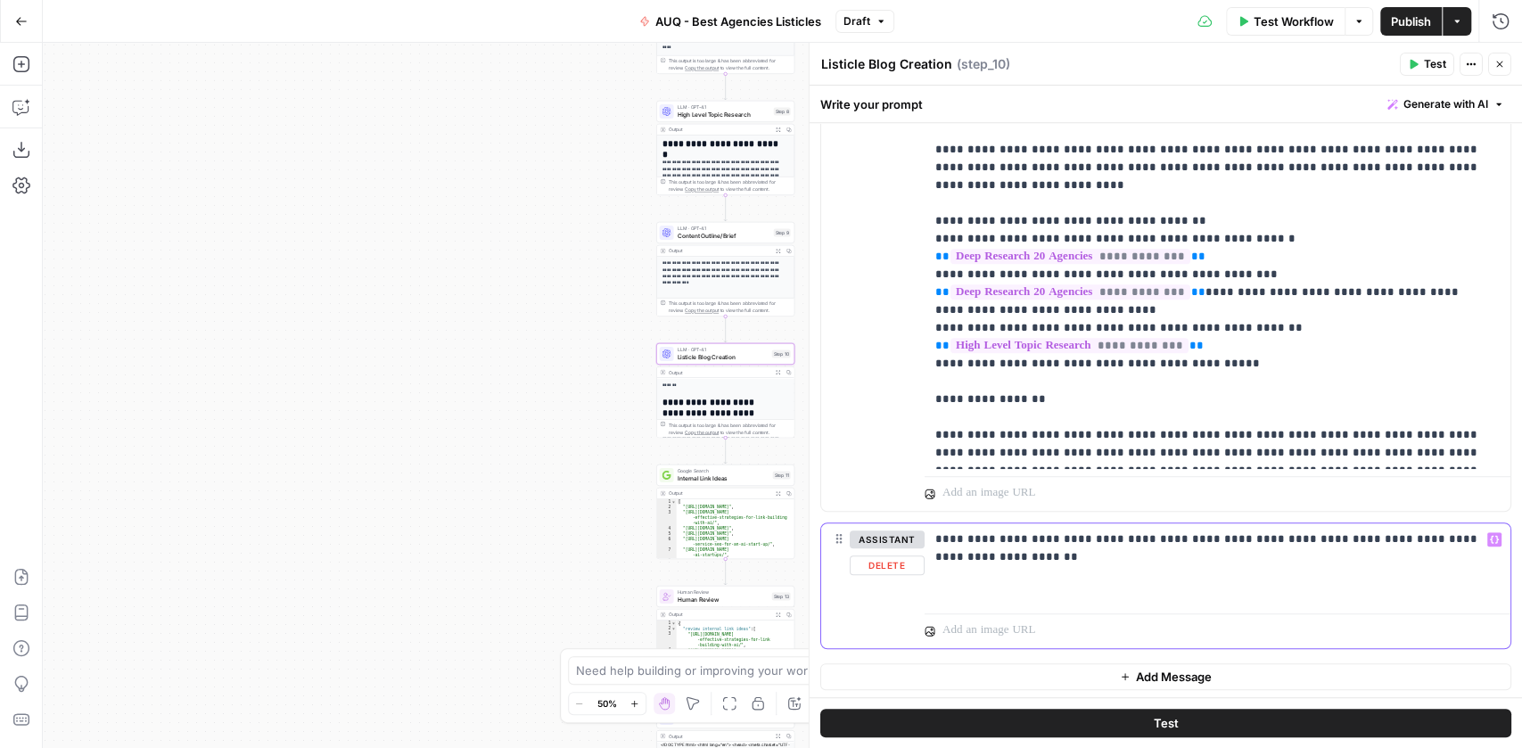
click at [1490, 540] on icon "button" at bounding box center [1494, 540] width 9 height 8
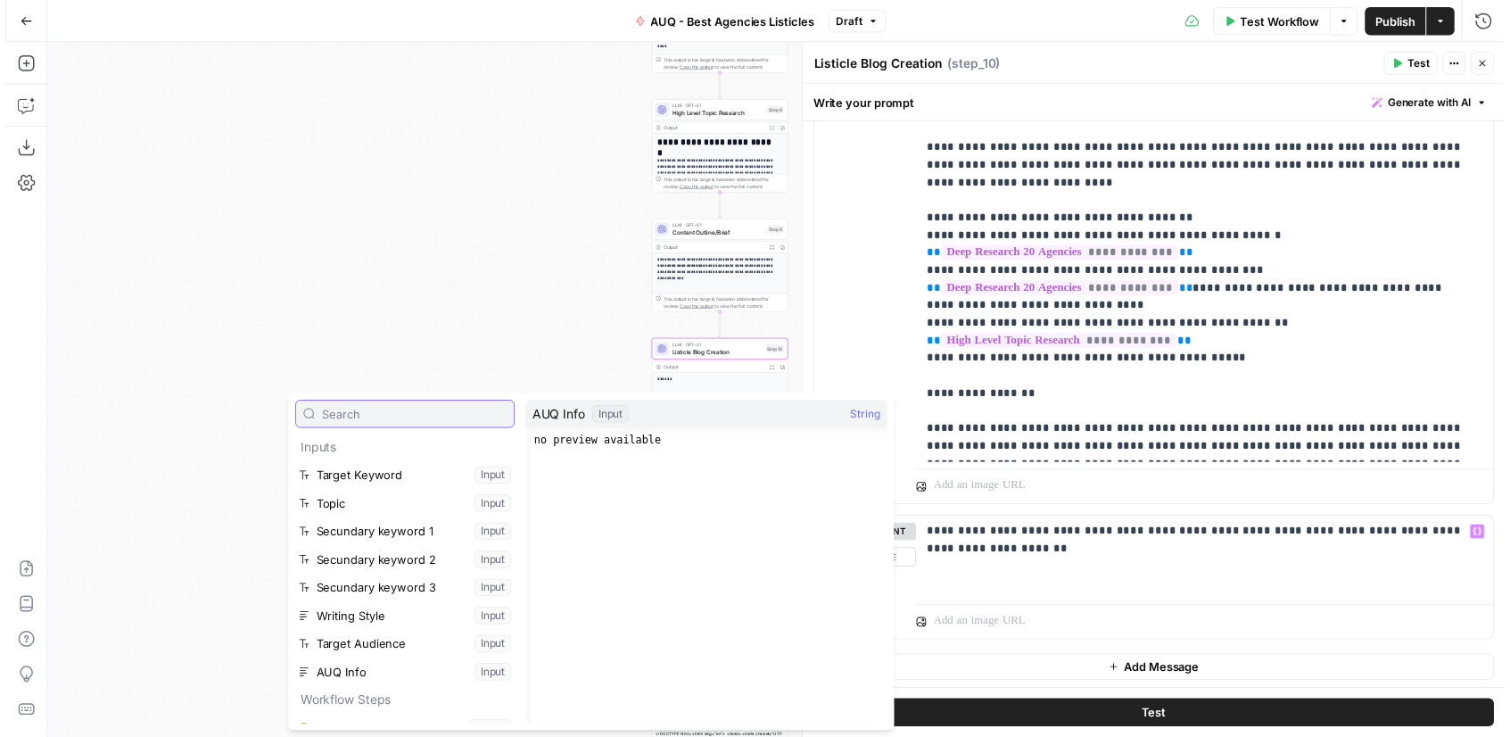
scroll to position [62, 0]
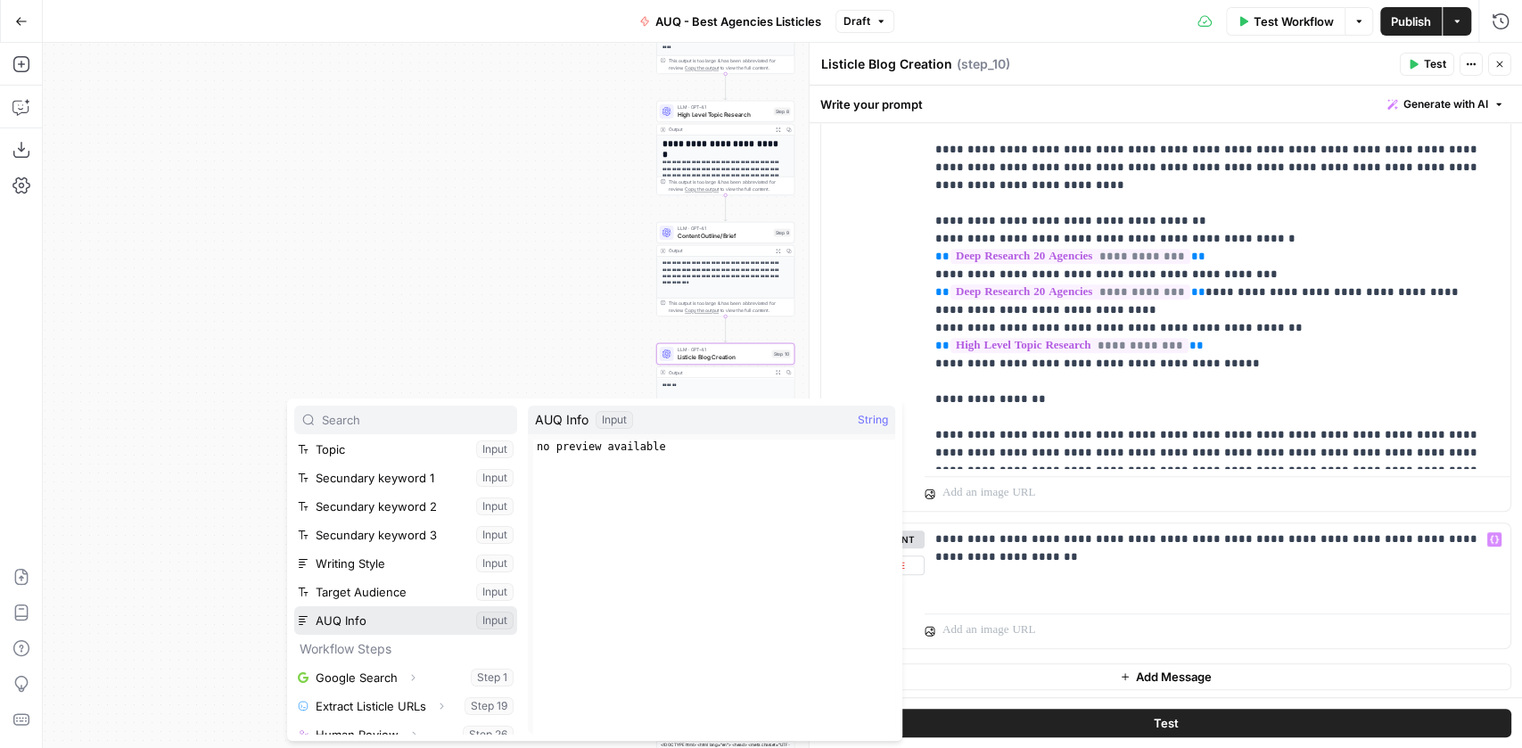
click at [367, 629] on button "Select variable AUQ Info" at bounding box center [405, 620] width 223 height 29
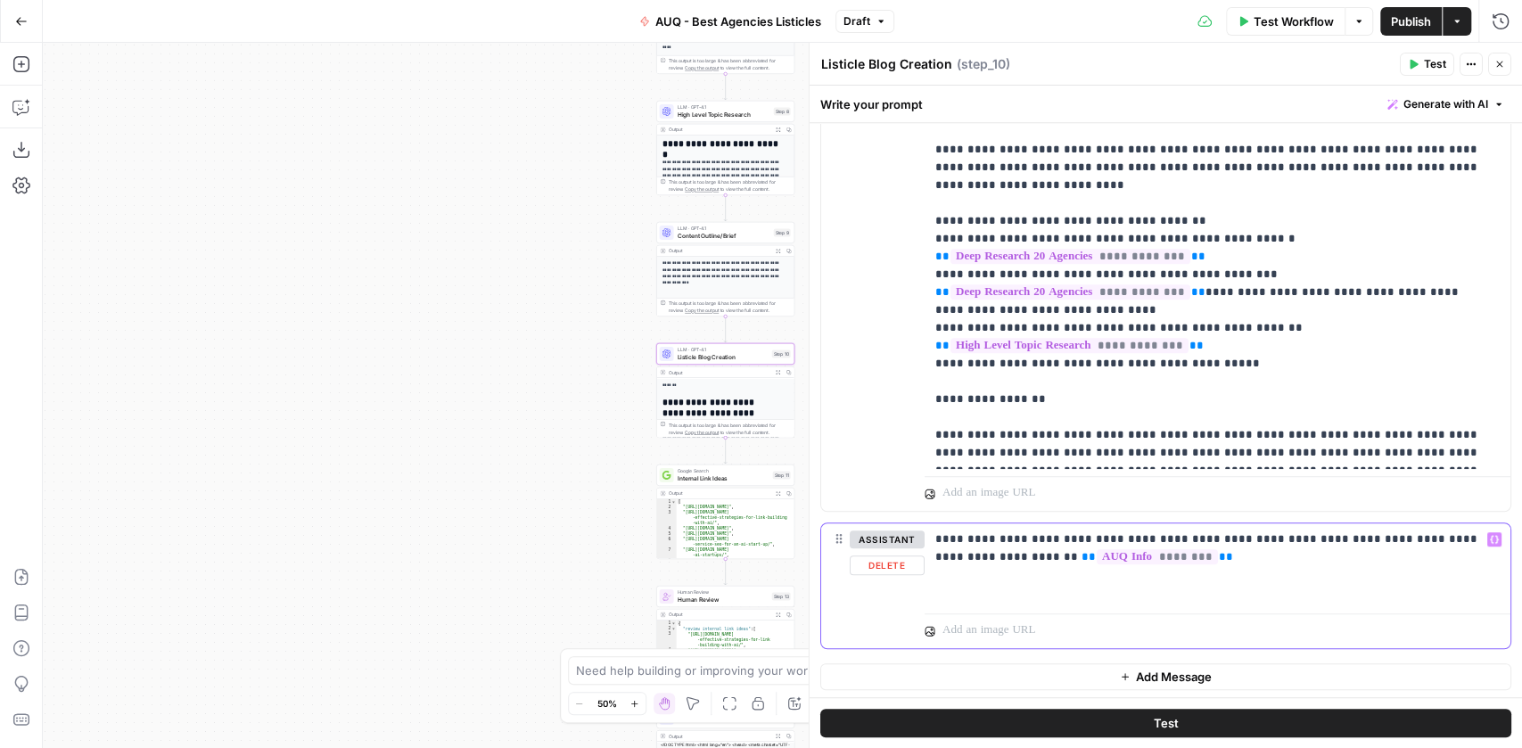
click at [1325, 538] on p "**********" at bounding box center [1214, 549] width 557 height 36
click at [1177, 713] on button "Test" at bounding box center [1166, 723] width 691 height 29
